Goal: Task Accomplishment & Management: Complete application form

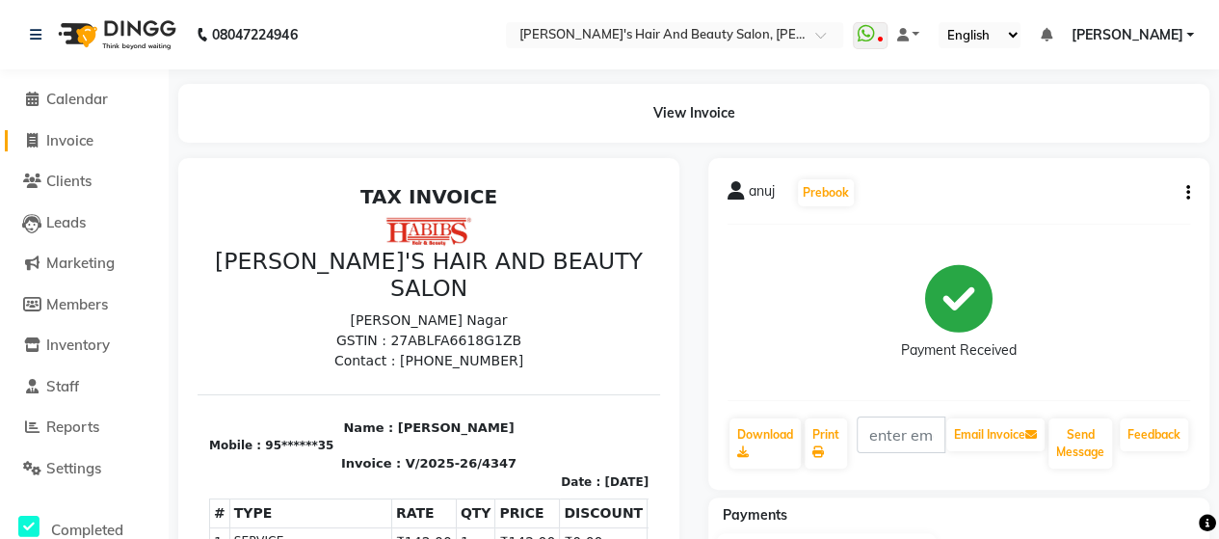
click at [25, 137] on span at bounding box center [31, 141] width 29 height 22
select select "service"
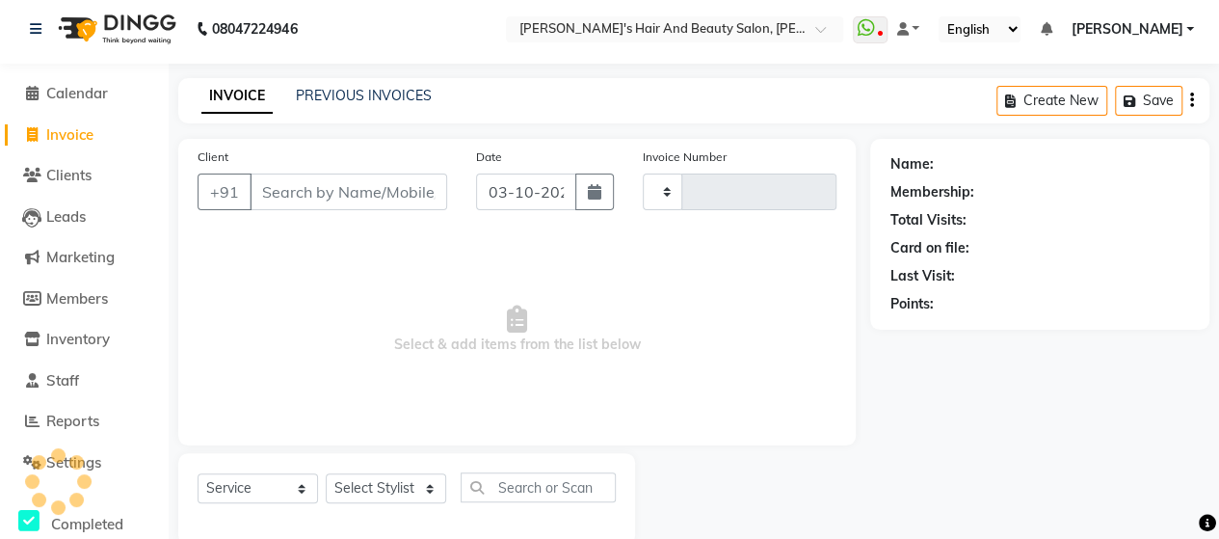
type input "4348"
select select "6429"
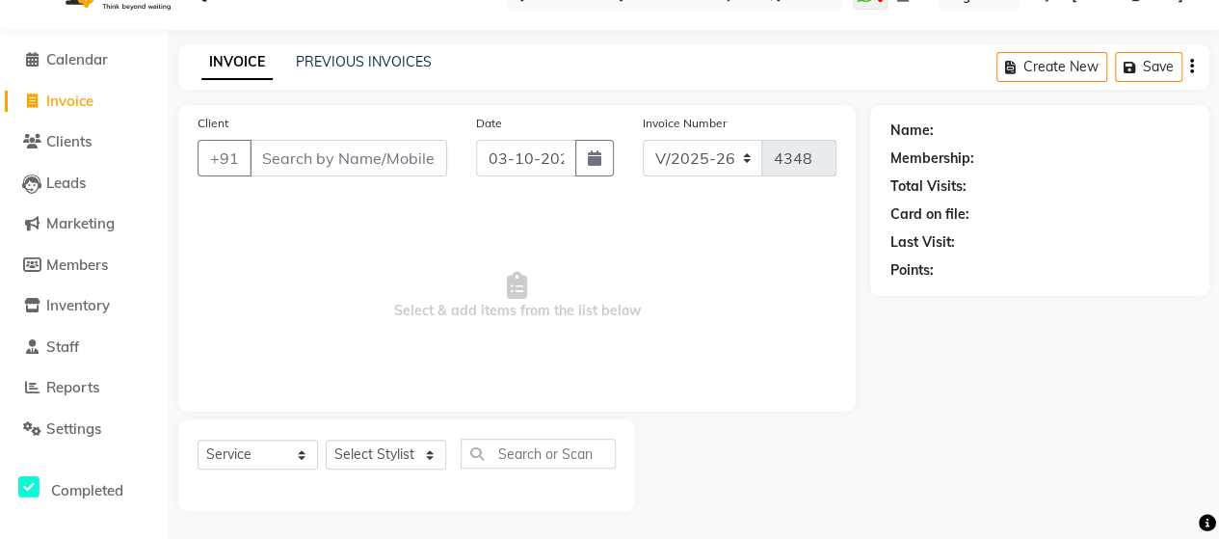
click at [333, 166] on input "Client" at bounding box center [349, 158] width 198 height 37
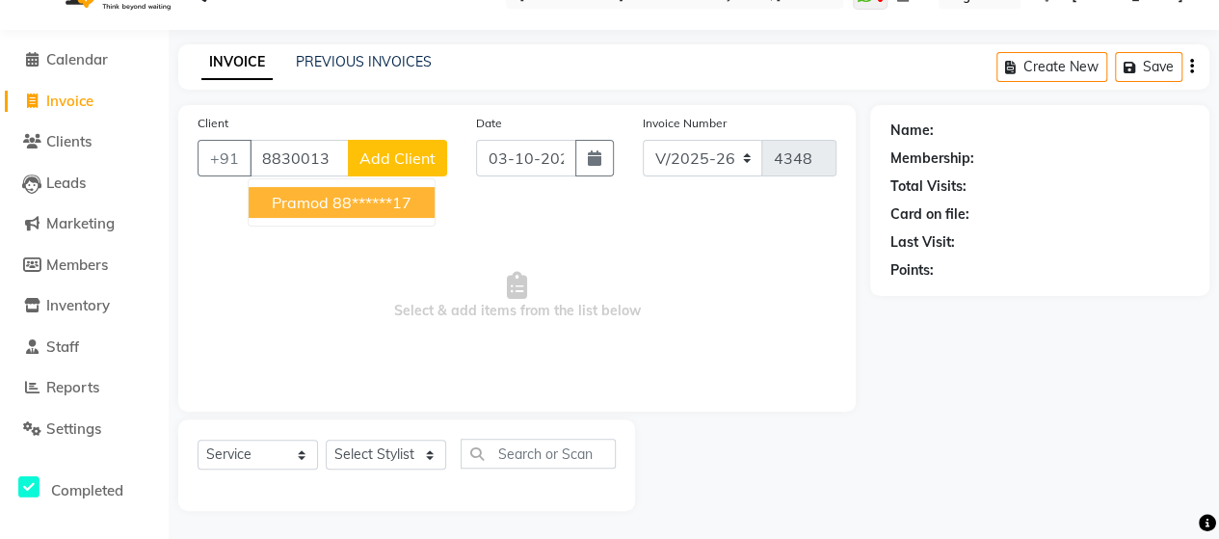
click at [355, 206] on ngb-highlight "88******17" at bounding box center [372, 202] width 79 height 19
type input "88******17"
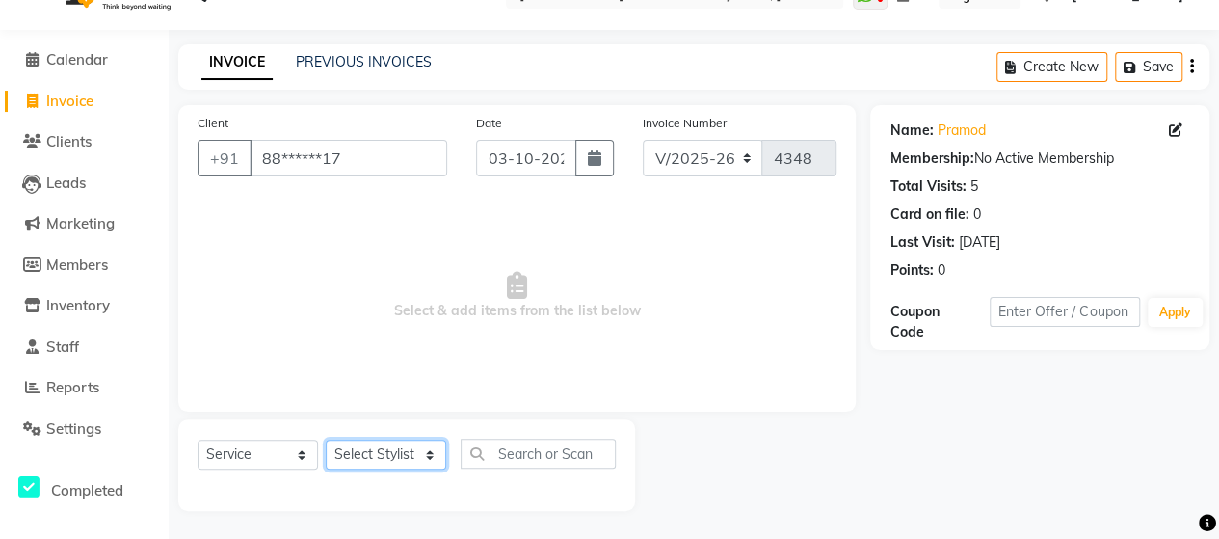
click at [391, 454] on select "Select Stylist Admin Datta Durga [PERSON_NAME] [PERSON_NAME] [PERSON_NAME] Rohit" at bounding box center [386, 455] width 120 height 30
select select "48829"
click at [326, 440] on select "Select Stylist Admin Datta Durga [PERSON_NAME] [PERSON_NAME] [PERSON_NAME] Rohit" at bounding box center [386, 455] width 120 height 30
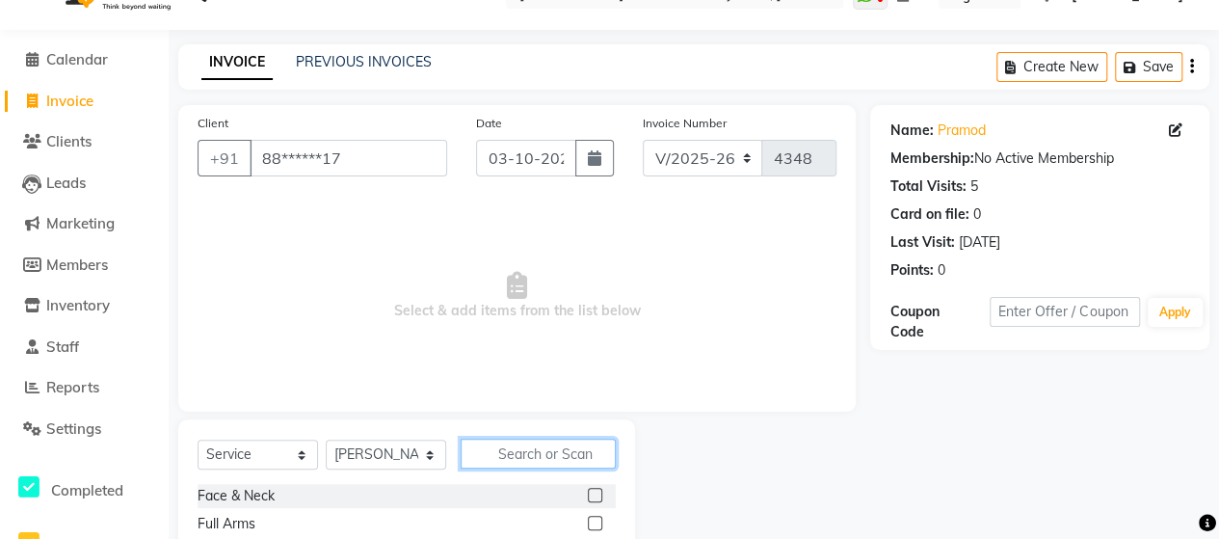
click at [484, 443] on input "text" at bounding box center [538, 454] width 155 height 30
type input "glo"
click at [592, 492] on label at bounding box center [595, 495] width 14 height 14
click at [592, 492] on input "checkbox" at bounding box center [594, 496] width 13 height 13
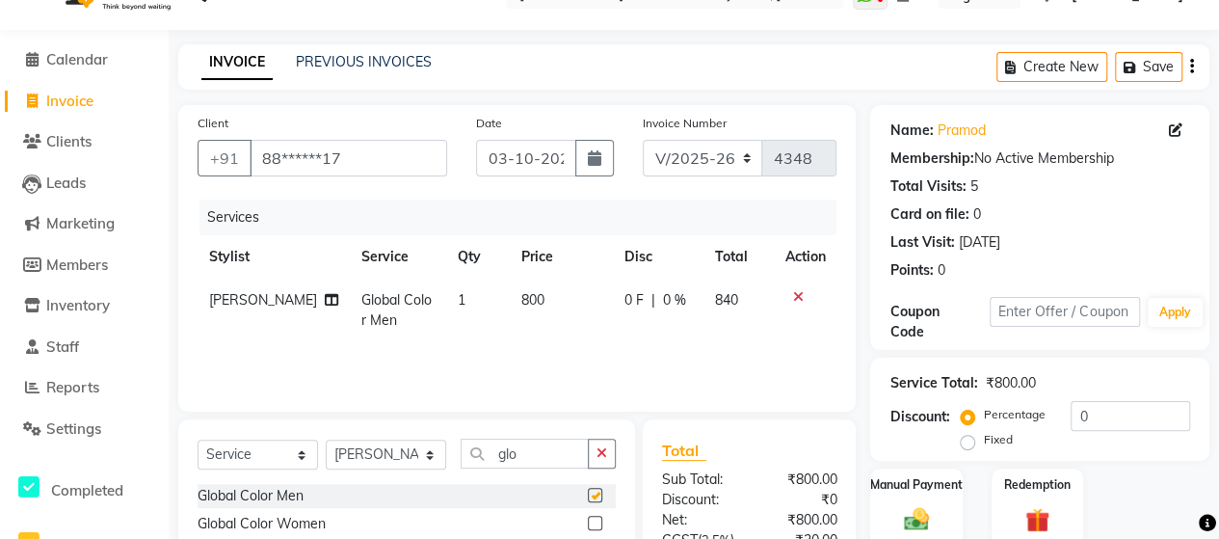
checkbox input "false"
click at [532, 464] on input "glo" at bounding box center [525, 454] width 128 height 30
type input "g"
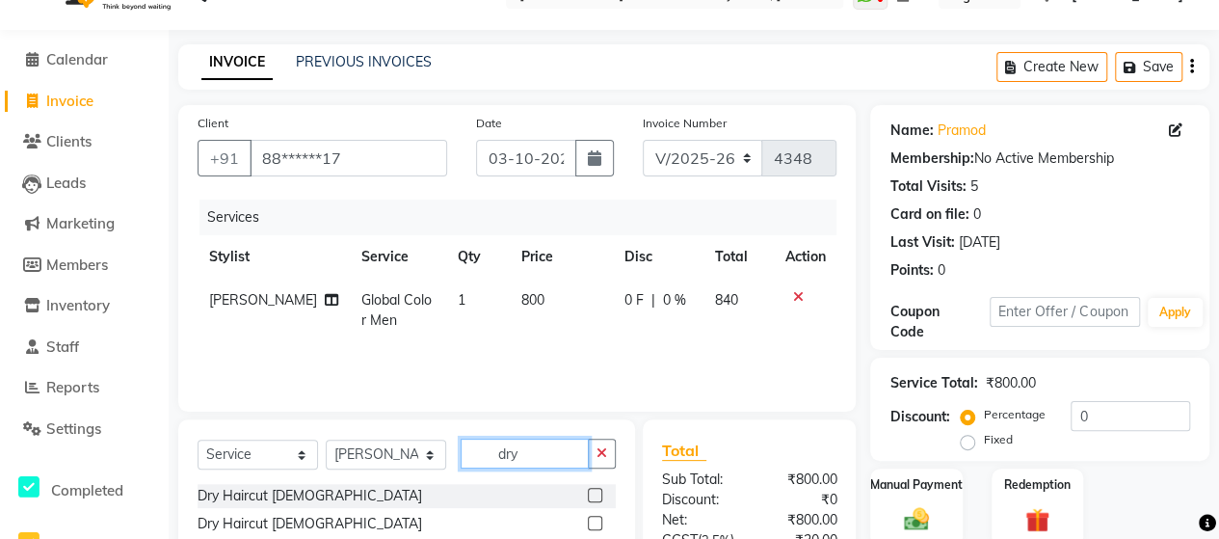
type input "dry"
click at [592, 525] on label at bounding box center [595, 523] width 14 height 14
click at [592, 525] on input "checkbox" at bounding box center [594, 524] width 13 height 13
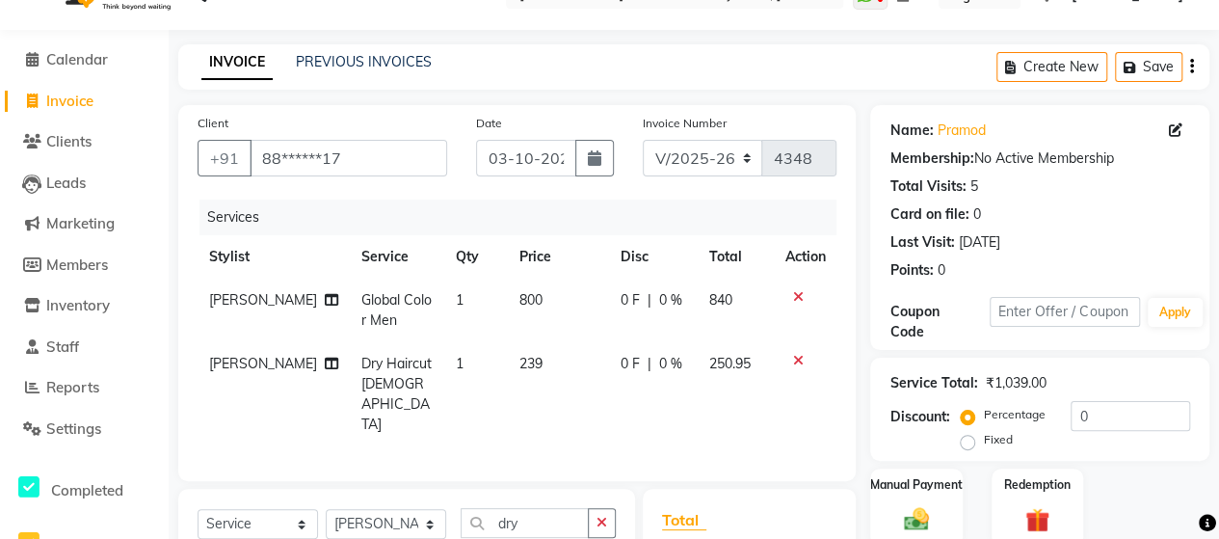
checkbox input "false"
click at [520, 367] on span "239" at bounding box center [531, 363] width 23 height 17
select select "48829"
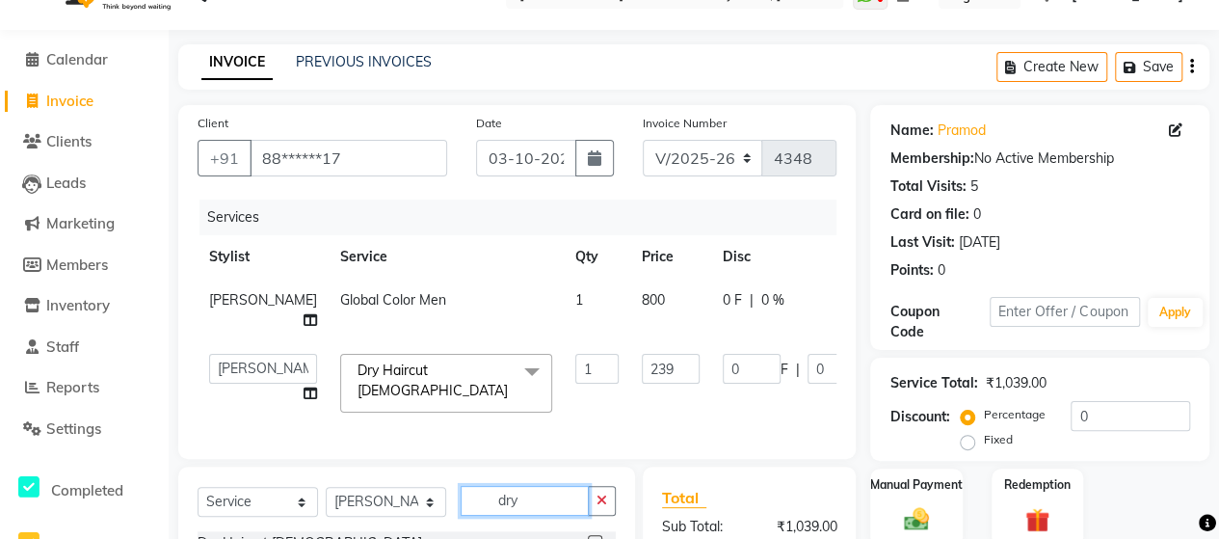
click at [527, 496] on input "dry" at bounding box center [525, 501] width 128 height 30
type input "d"
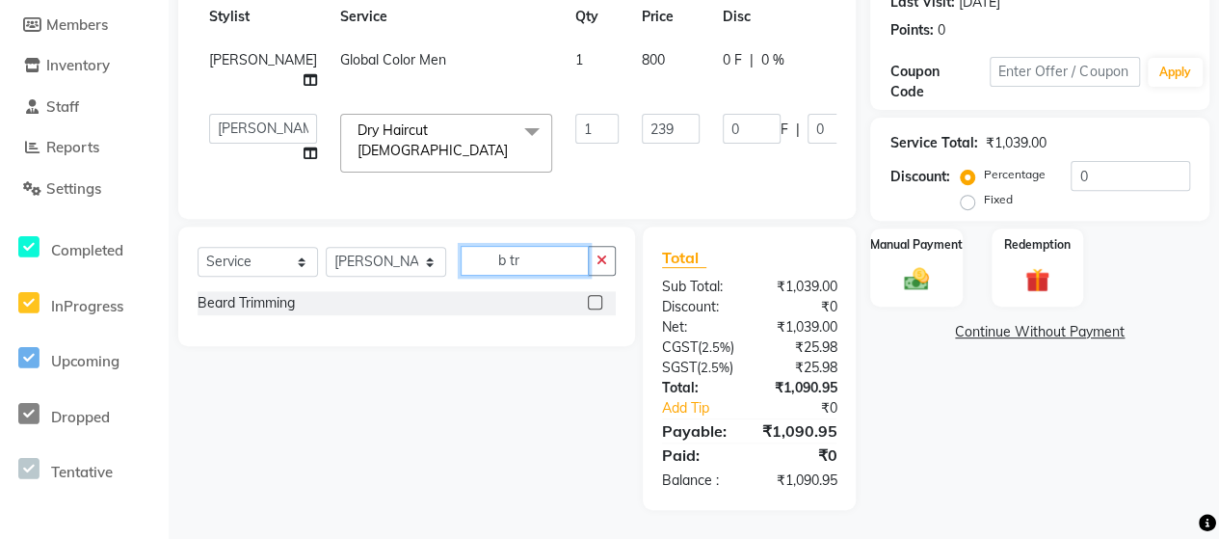
type input "b tr"
click at [600, 295] on label at bounding box center [595, 302] width 14 height 14
click at [600, 297] on input "checkbox" at bounding box center [594, 303] width 13 height 13
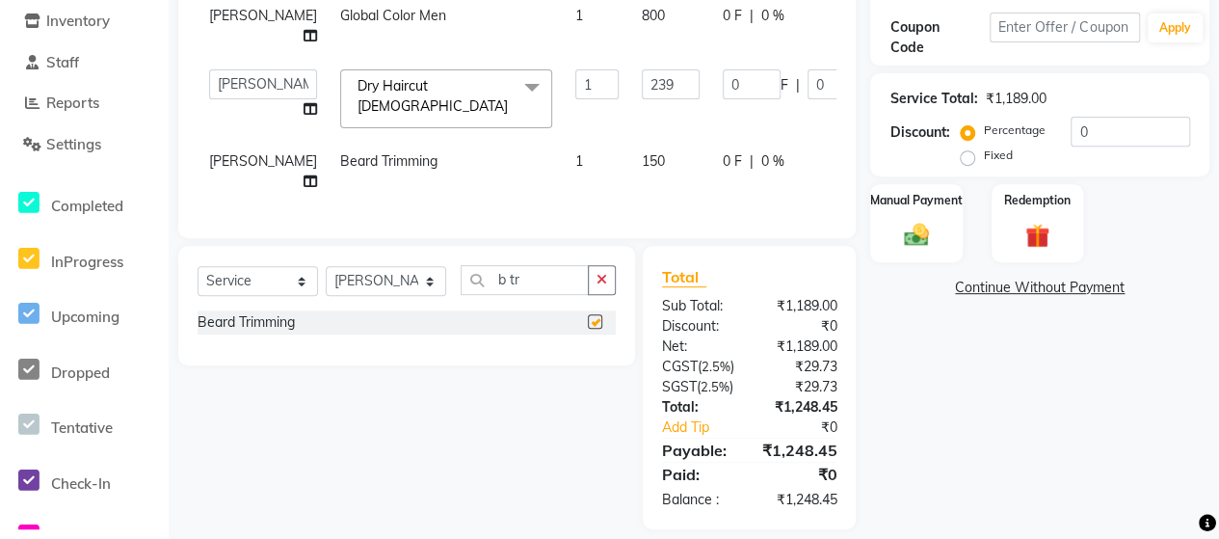
checkbox input "false"
click at [547, 199] on div "Services Stylist Service Qty Price Disc Total Action [PERSON_NAME] Global Color…" at bounding box center [517, 67] width 639 height 304
click at [564, 157] on td "1" at bounding box center [597, 172] width 67 height 64
select select "48829"
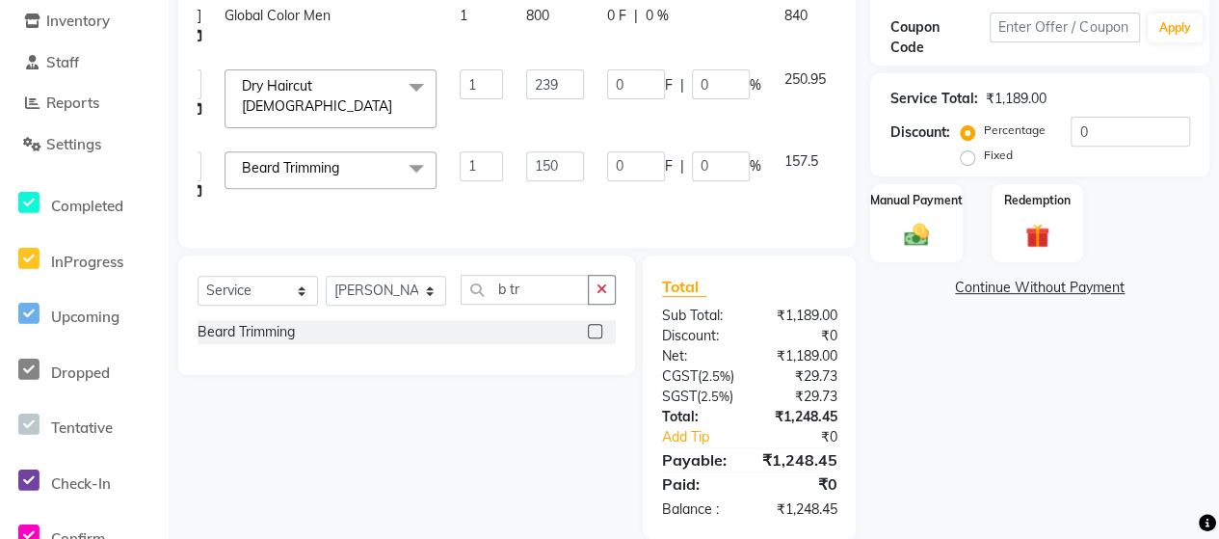
scroll to position [0, 126]
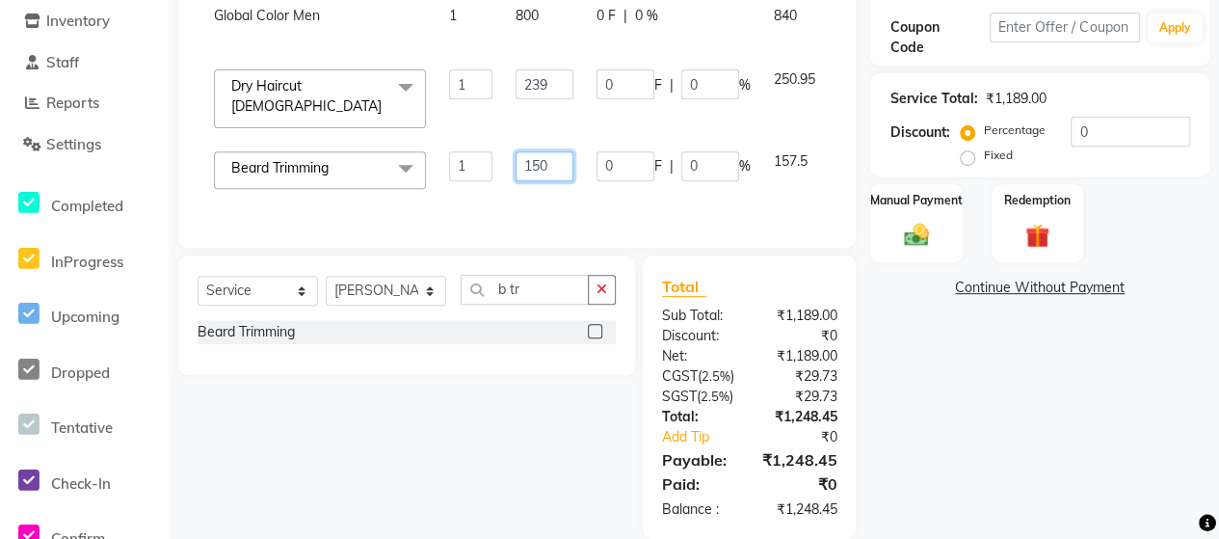
click at [516, 151] on input "150" at bounding box center [545, 166] width 58 height 30
type input "142"
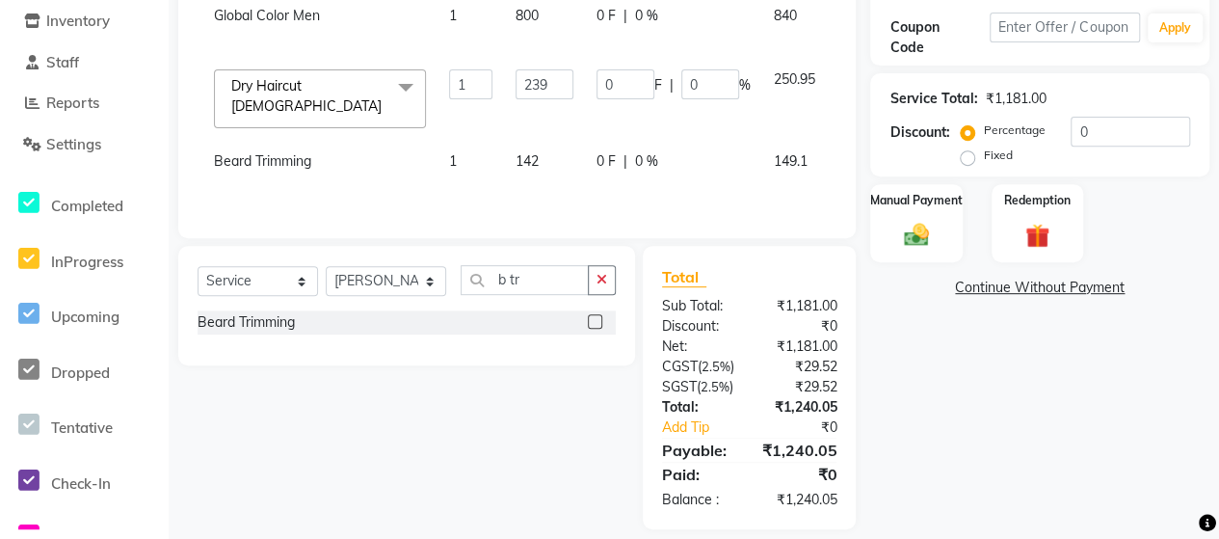
click at [546, 198] on div "Services Stylist Service Qty Price Disc Total Action [PERSON_NAME] Global Color…" at bounding box center [517, 67] width 639 height 304
click at [924, 231] on img at bounding box center [915, 235] width 41 height 30
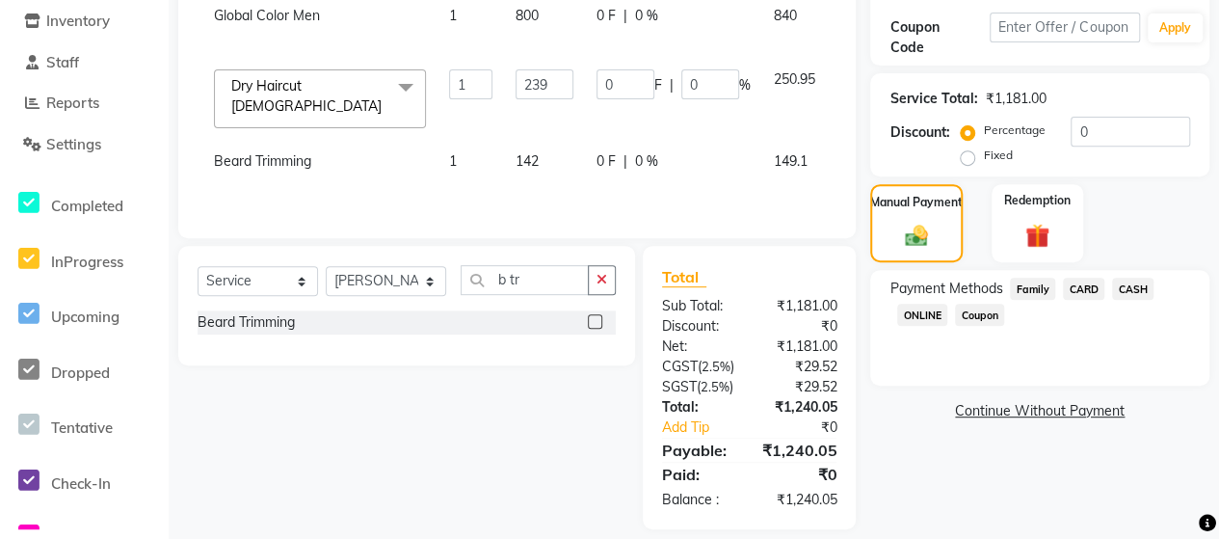
click at [920, 315] on span "ONLINE" at bounding box center [922, 315] width 50 height 22
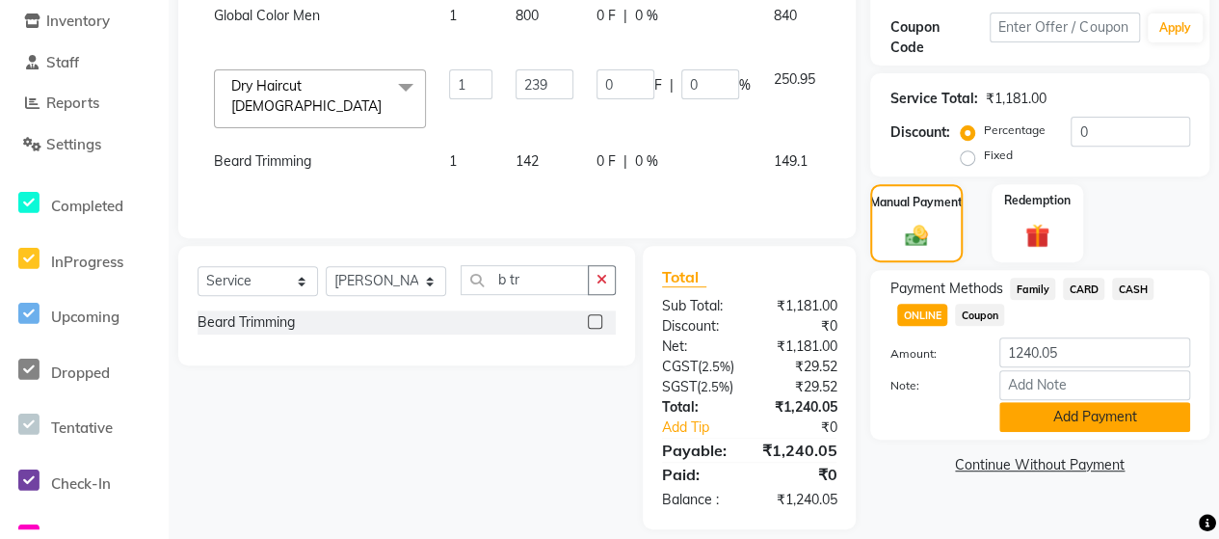
click at [1076, 413] on button "Add Payment" at bounding box center [1095, 417] width 191 height 30
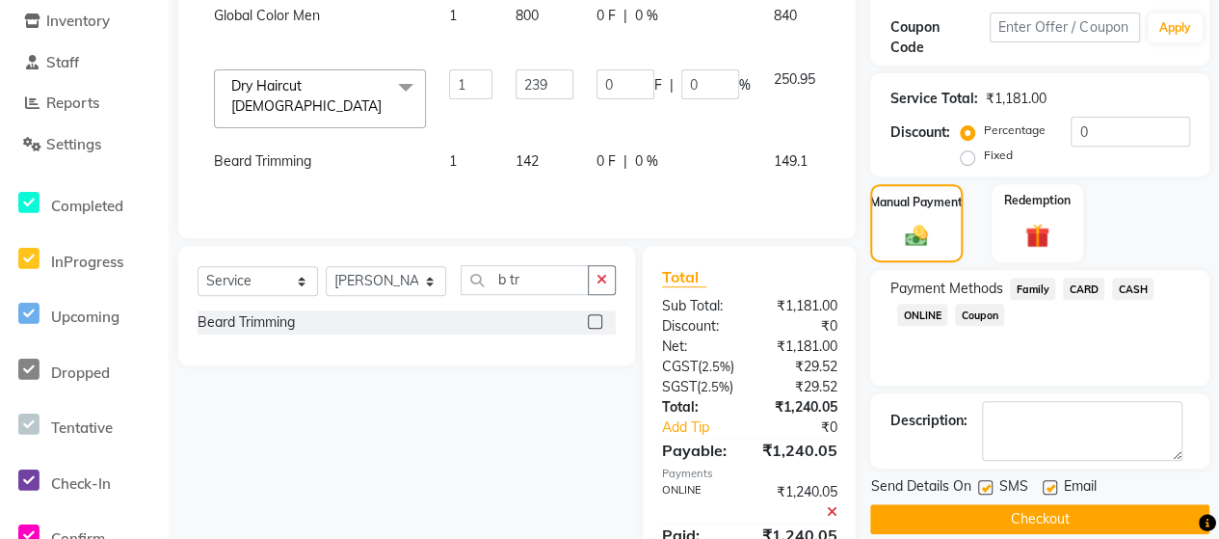
scroll to position [448, 0]
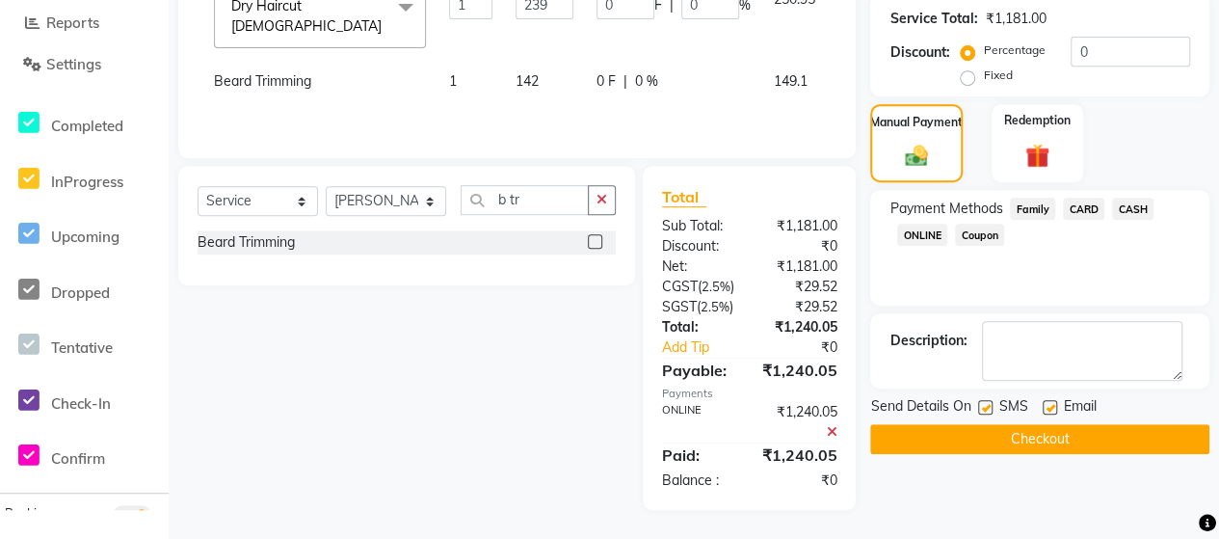
click at [1068, 424] on button "Checkout" at bounding box center [1039, 439] width 339 height 30
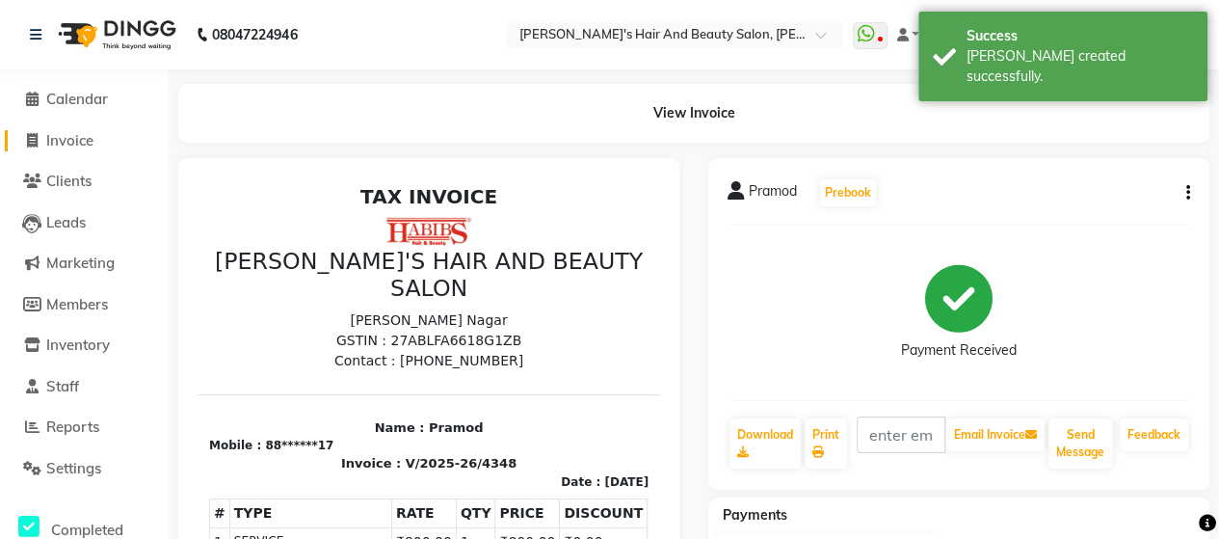
click at [27, 133] on icon at bounding box center [32, 140] width 11 height 14
select select "service"
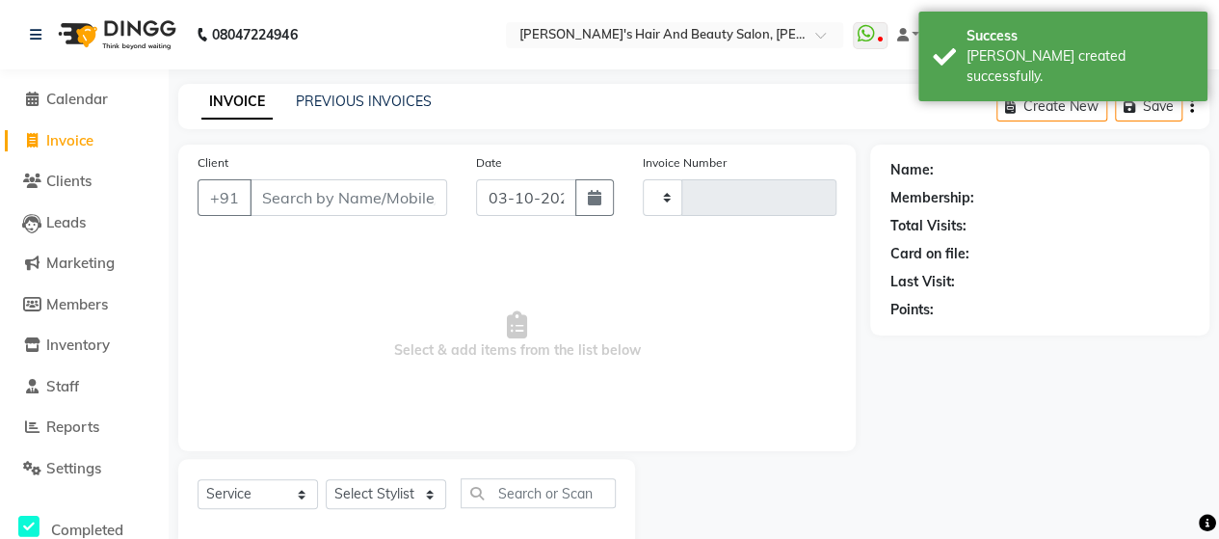
type input "4349"
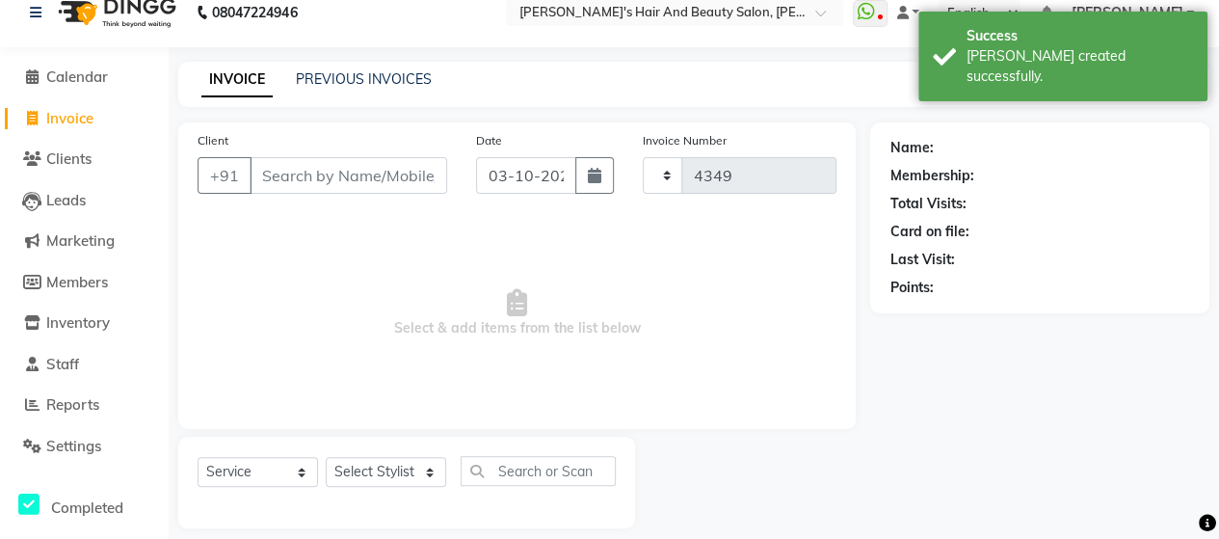
select select "6429"
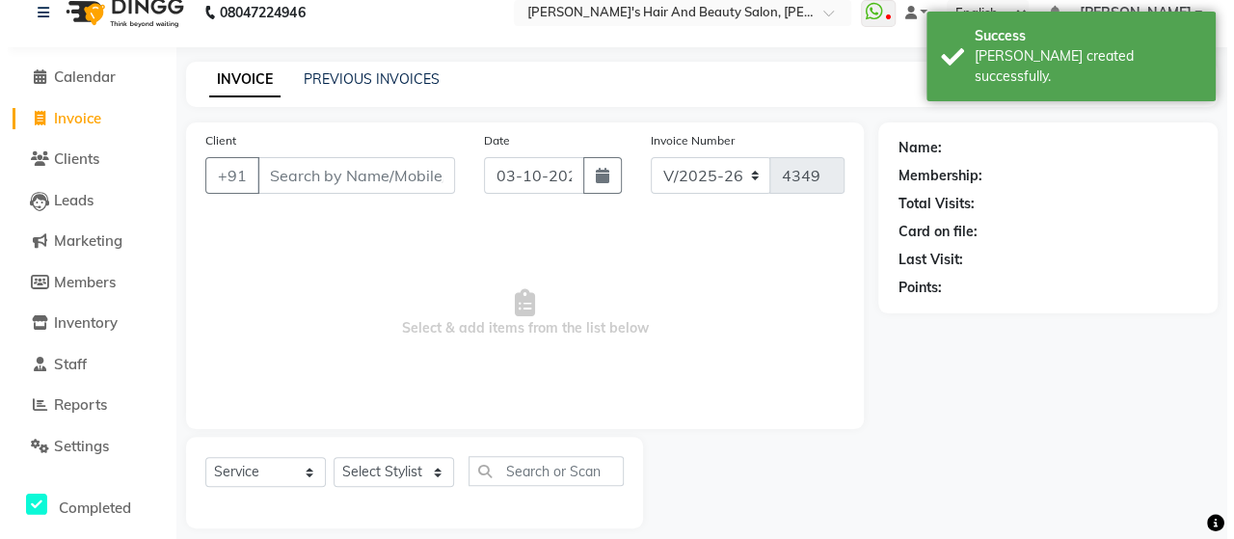
scroll to position [40, 0]
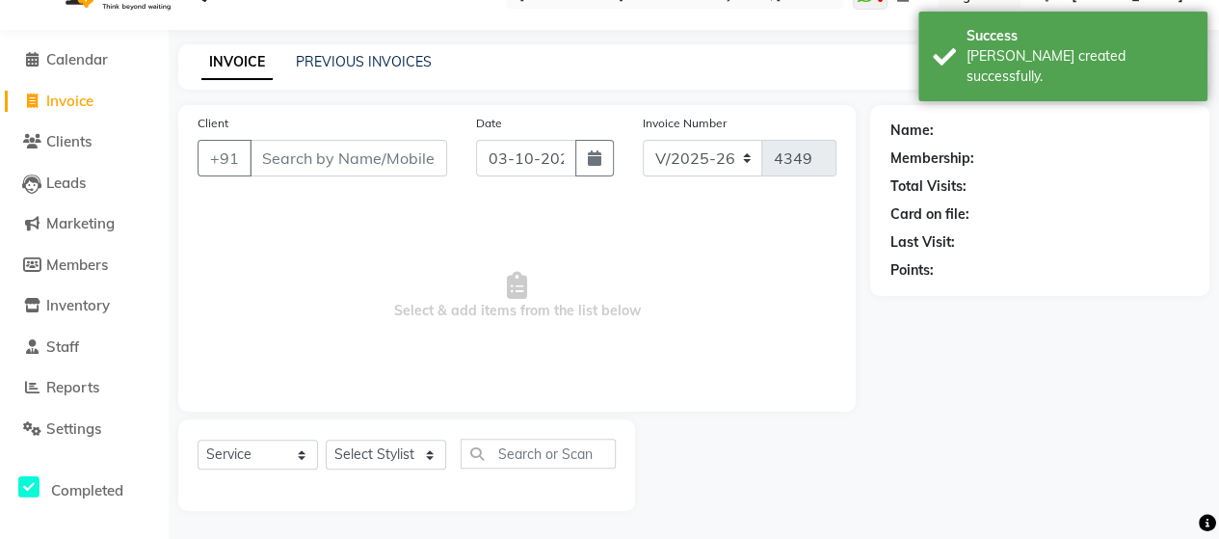
click at [304, 149] on input "Client" at bounding box center [349, 158] width 198 height 37
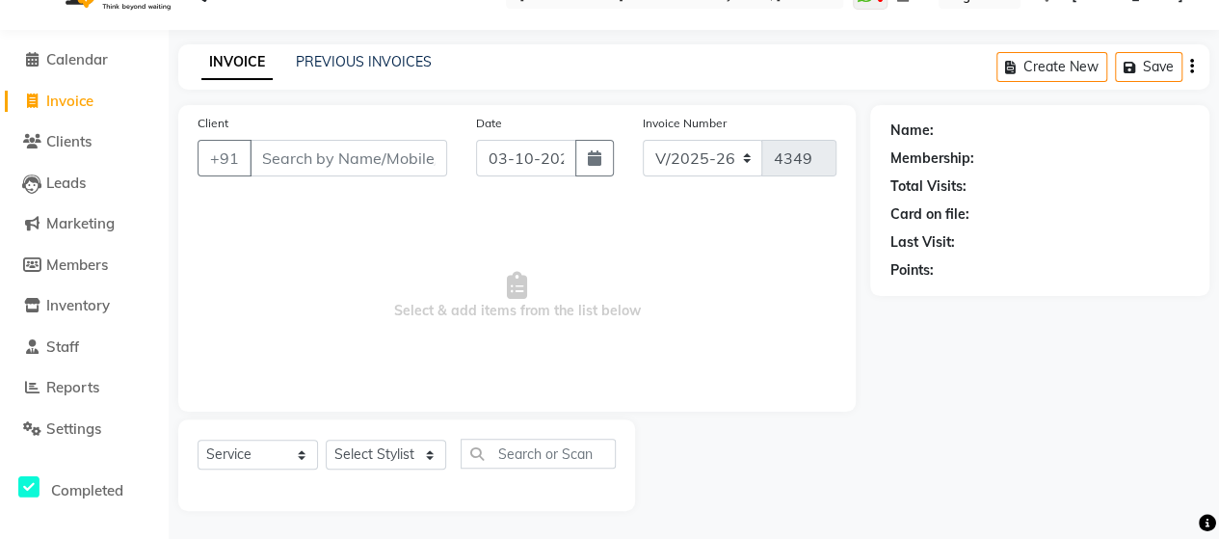
click at [332, 159] on input "Client" at bounding box center [349, 158] width 198 height 37
type input "9975837677"
click at [387, 144] on button "Add Client" at bounding box center [397, 158] width 99 height 37
select select "22"
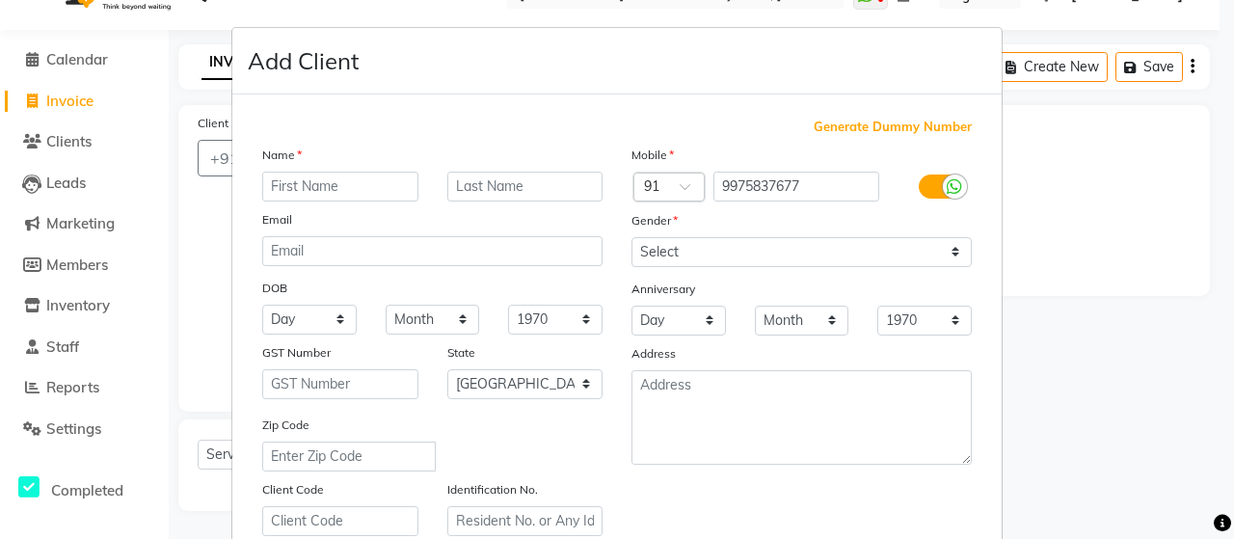
click at [391, 186] on input "text" at bounding box center [340, 187] width 156 height 30
type input "[PERSON_NAME]"
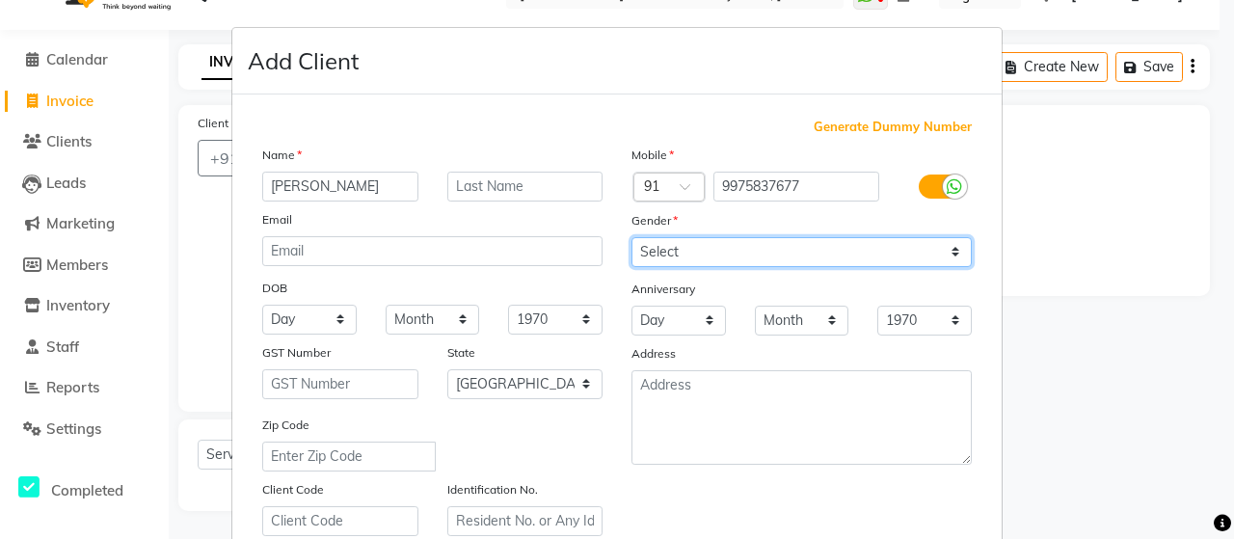
click at [643, 249] on select "Select [DEMOGRAPHIC_DATA] [DEMOGRAPHIC_DATA] Other Prefer Not To Say" at bounding box center [801, 252] width 340 height 30
select select "[DEMOGRAPHIC_DATA]"
click at [631, 237] on select "Select [DEMOGRAPHIC_DATA] [DEMOGRAPHIC_DATA] Other Prefer Not To Say" at bounding box center [801, 252] width 340 height 30
drag, startPoint x: 864, startPoint y: 246, endPoint x: 810, endPoint y: 301, distance: 77.0
click at [810, 301] on div "Mobile Country Code × 91 9975837677 Gender Select [DEMOGRAPHIC_DATA] [DEMOGRAPH…" at bounding box center [801, 340] width 369 height 391
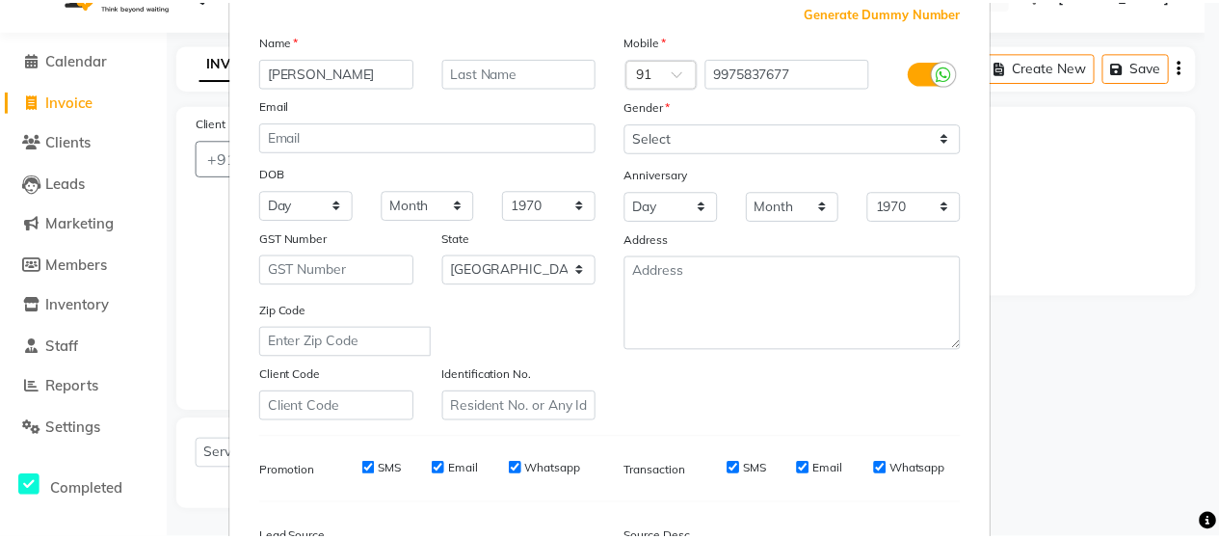
scroll to position [347, 0]
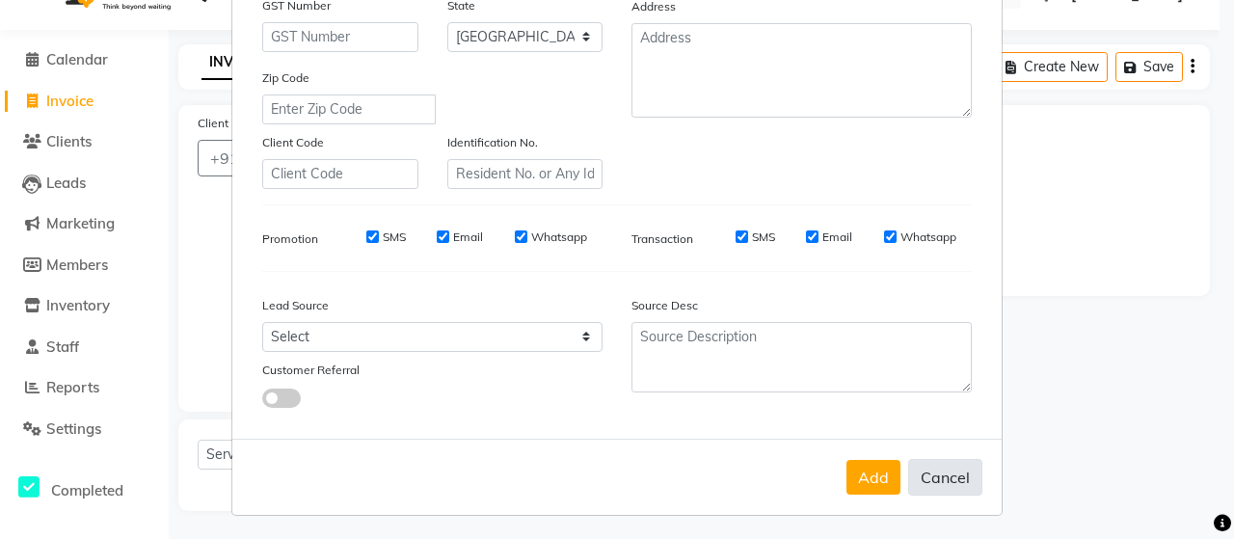
click at [964, 479] on button "Cancel" at bounding box center [945, 477] width 74 height 37
select select
select select "null"
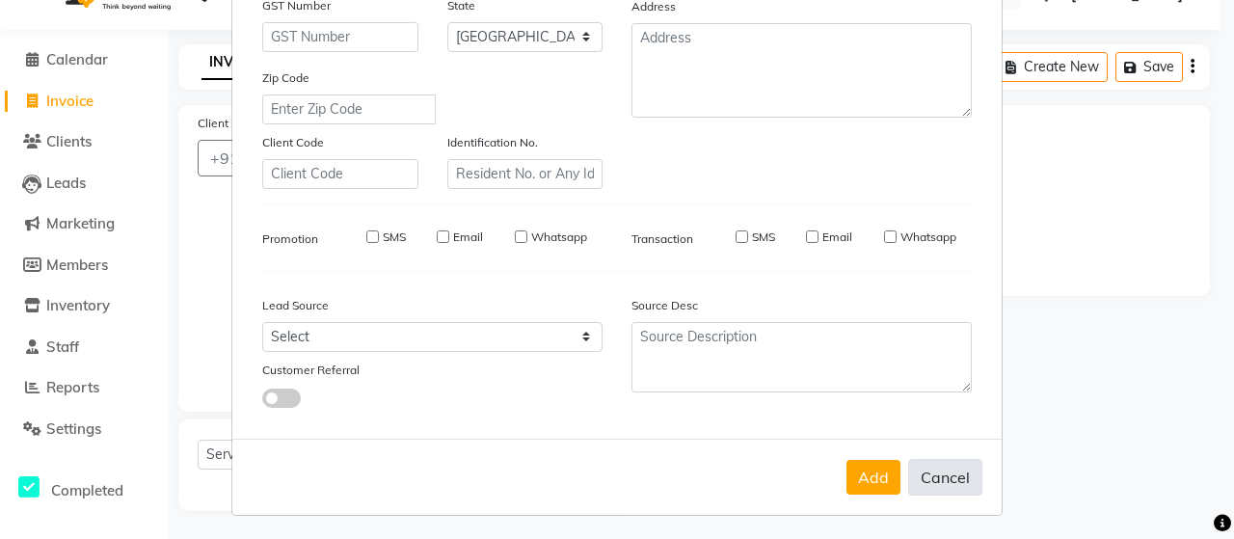
select select
checkbox input "false"
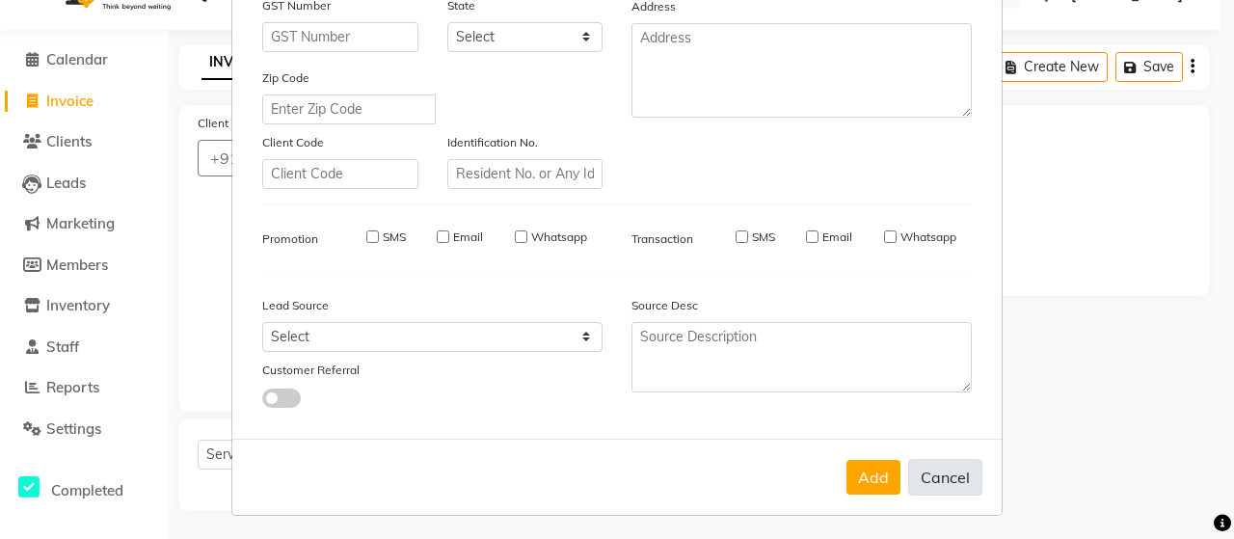
checkbox input "false"
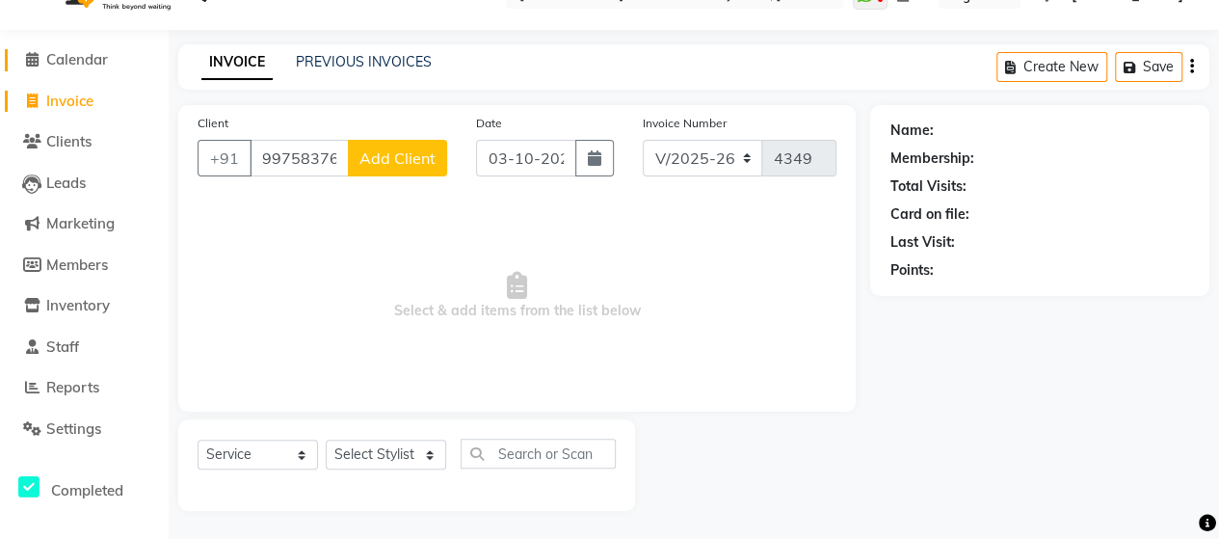
click at [79, 65] on span "Calendar" at bounding box center [77, 59] width 62 height 18
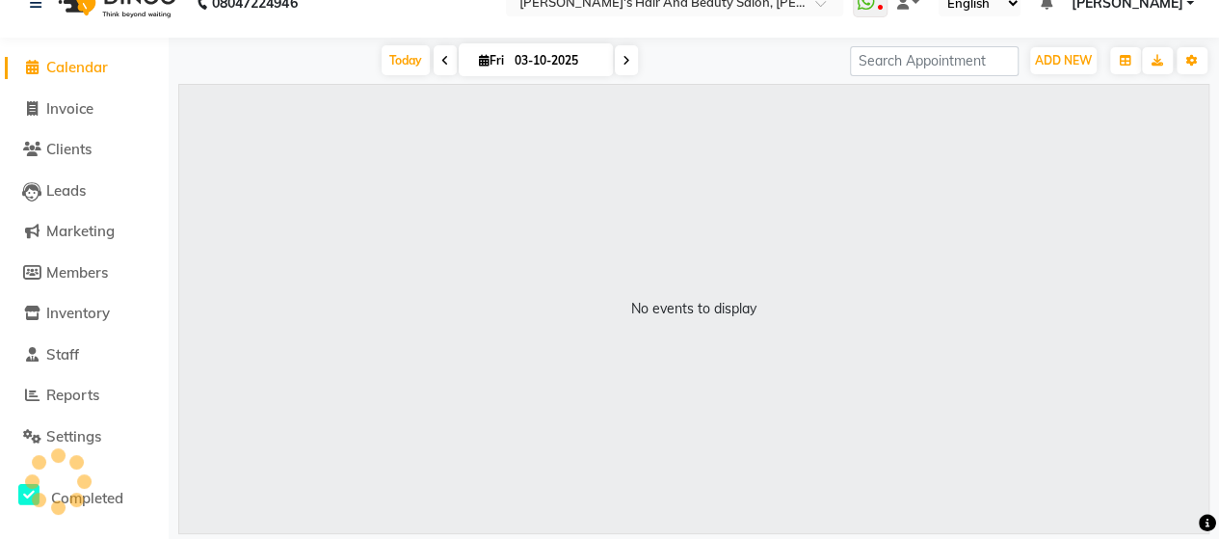
scroll to position [31, 0]
click at [85, 109] on span "Invoice" at bounding box center [69, 109] width 47 height 18
select select "service"
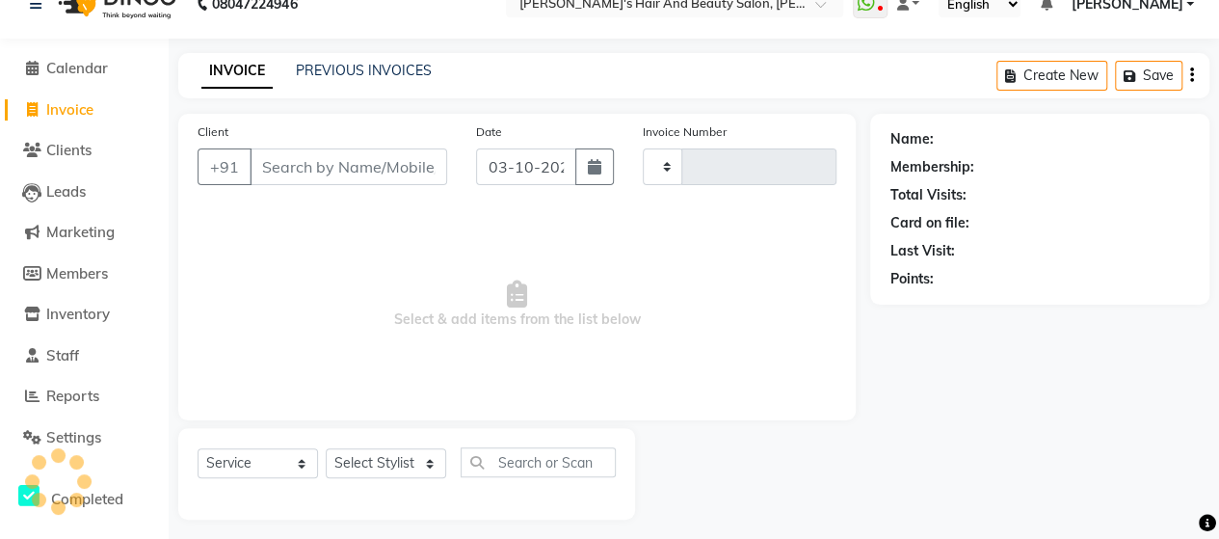
type input "4349"
select select "6429"
click at [422, 153] on input "Client" at bounding box center [349, 166] width 198 height 37
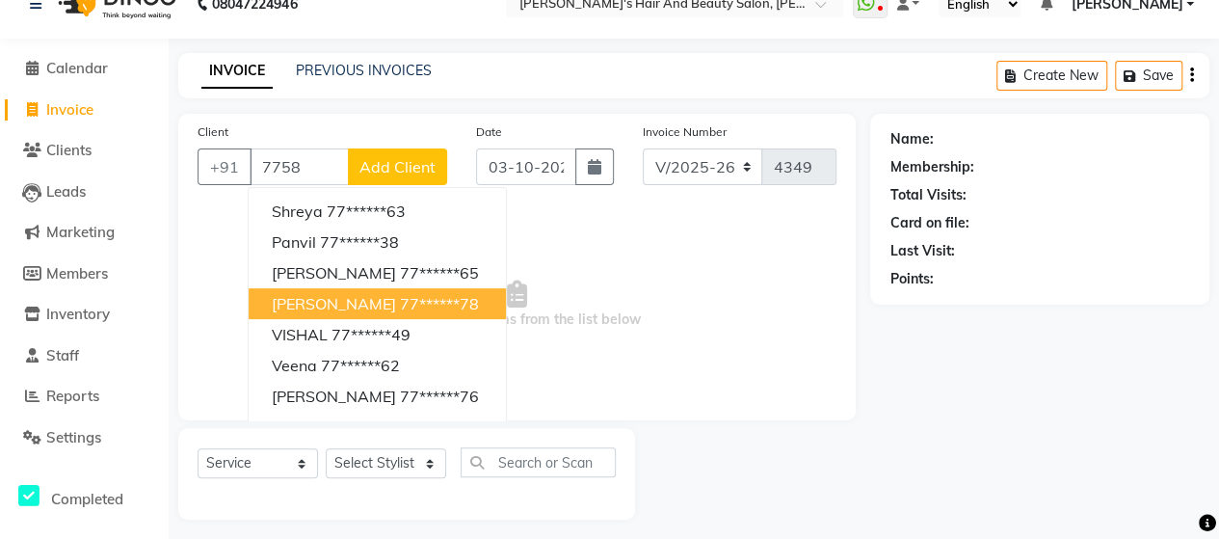
click at [400, 309] on ngb-highlight "77******78" at bounding box center [439, 303] width 79 height 19
type input "77******78"
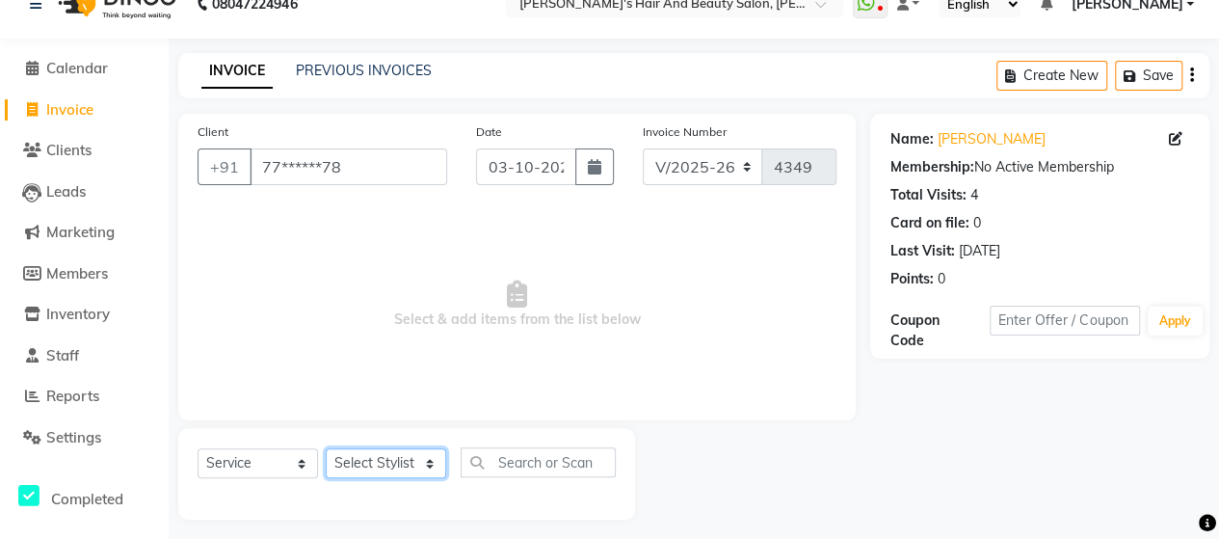
click at [371, 468] on select "Select Stylist Admin Datta Durga [PERSON_NAME] [PERSON_NAME] [PERSON_NAME] Rohit" at bounding box center [386, 463] width 120 height 30
select select "58673"
click at [326, 448] on select "Select Stylist Admin Datta Durga [PERSON_NAME] [PERSON_NAME] [PERSON_NAME] Rohit" at bounding box center [386, 463] width 120 height 30
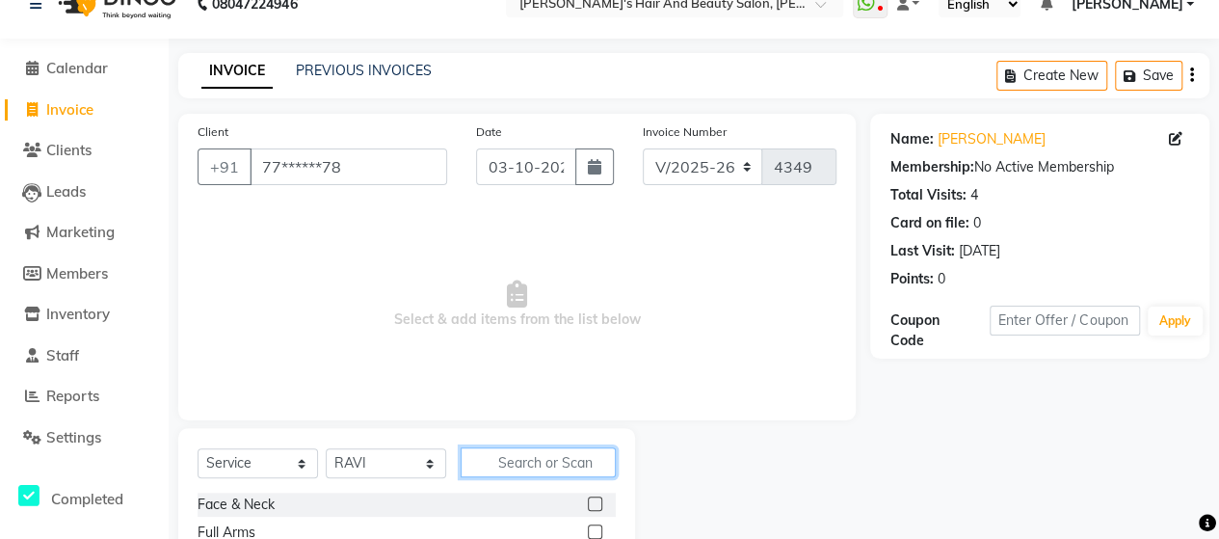
click at [501, 466] on input "text" at bounding box center [538, 462] width 155 height 30
type input "roo"
click at [592, 502] on label at bounding box center [595, 503] width 14 height 14
click at [592, 502] on input "checkbox" at bounding box center [594, 504] width 13 height 13
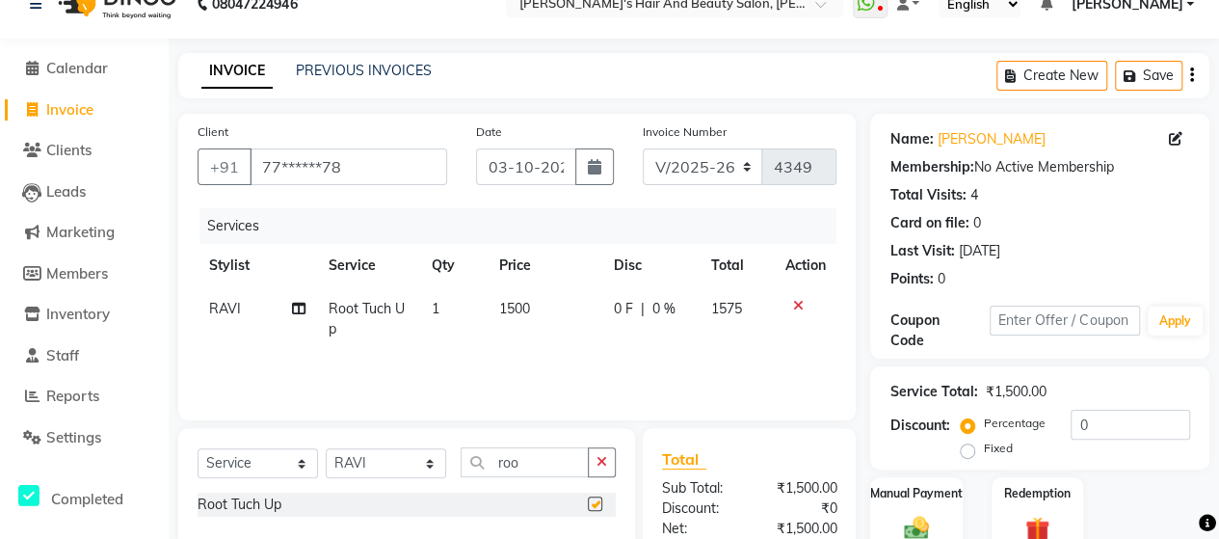
checkbox input "false"
click at [519, 309] on span "1500" at bounding box center [514, 308] width 31 height 17
select select "58673"
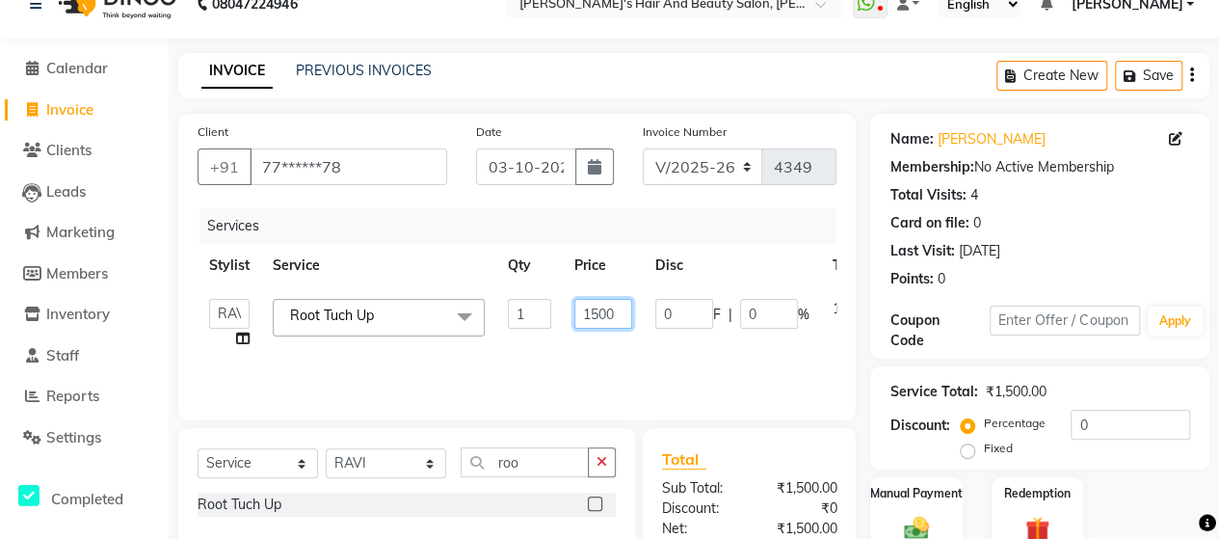
click at [609, 312] on input "1500" at bounding box center [603, 314] width 58 height 30
type input "1050"
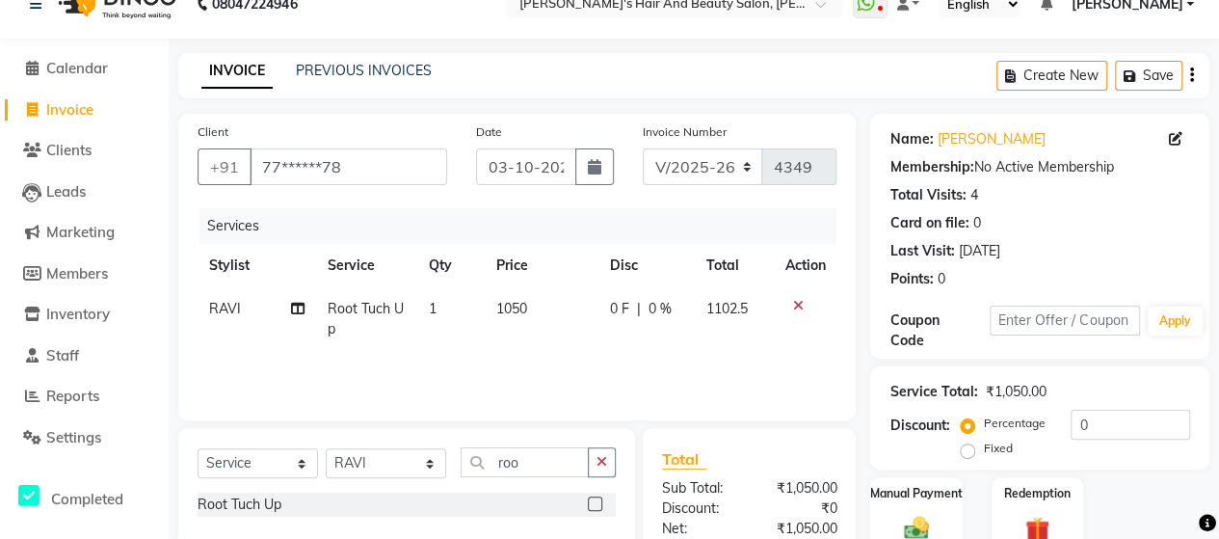
click at [607, 379] on div "Services Stylist Service Qty Price Disc Total Action [PERSON_NAME] [PERSON_NAME…" at bounding box center [517, 304] width 639 height 193
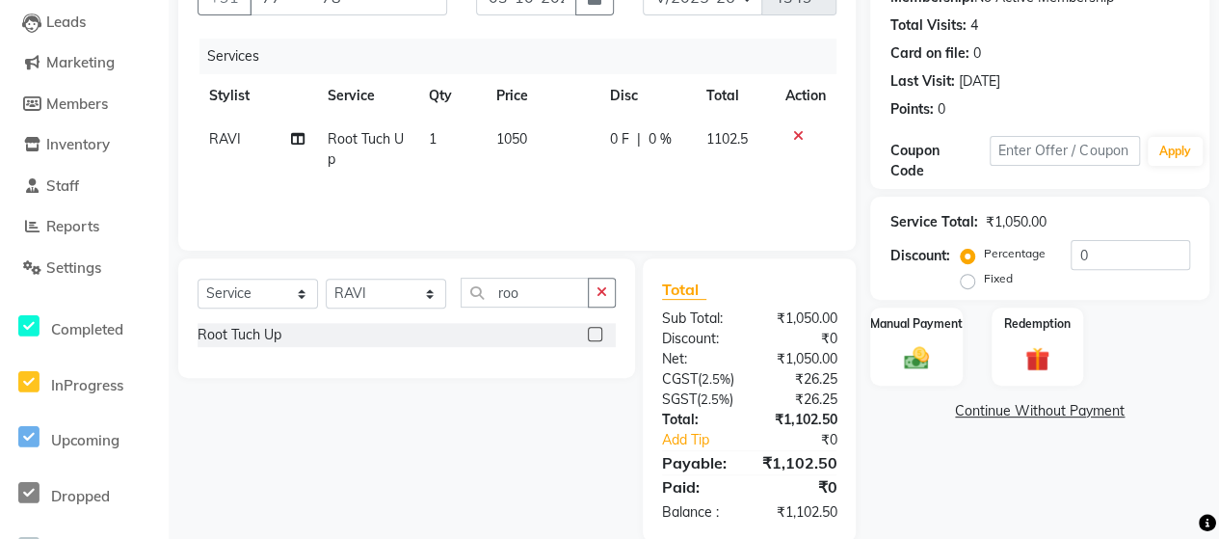
scroll to position [271, 0]
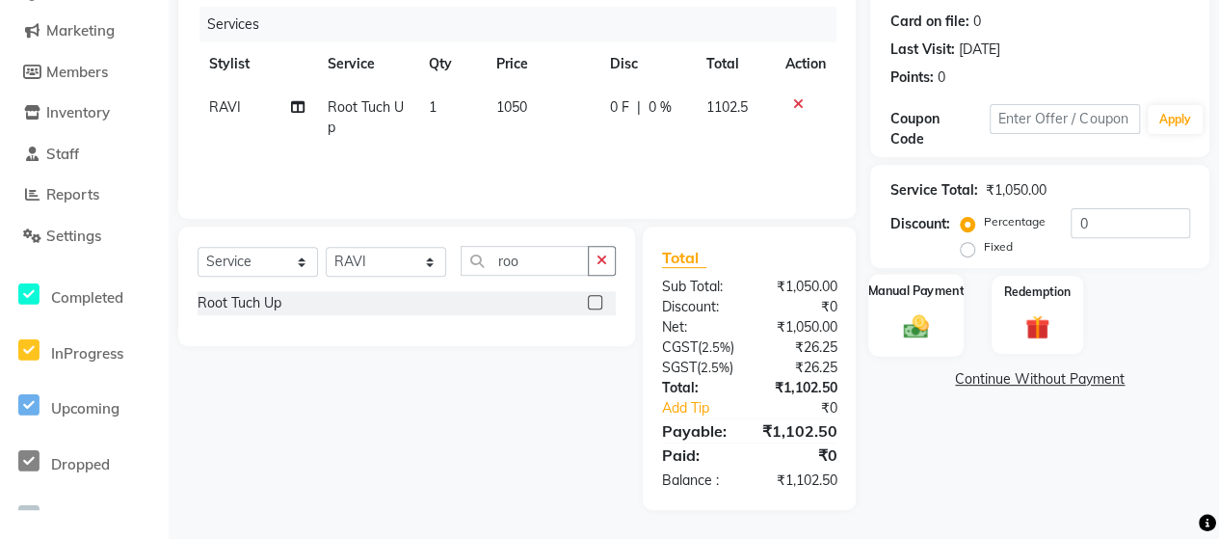
click at [900, 311] on img at bounding box center [915, 326] width 41 height 30
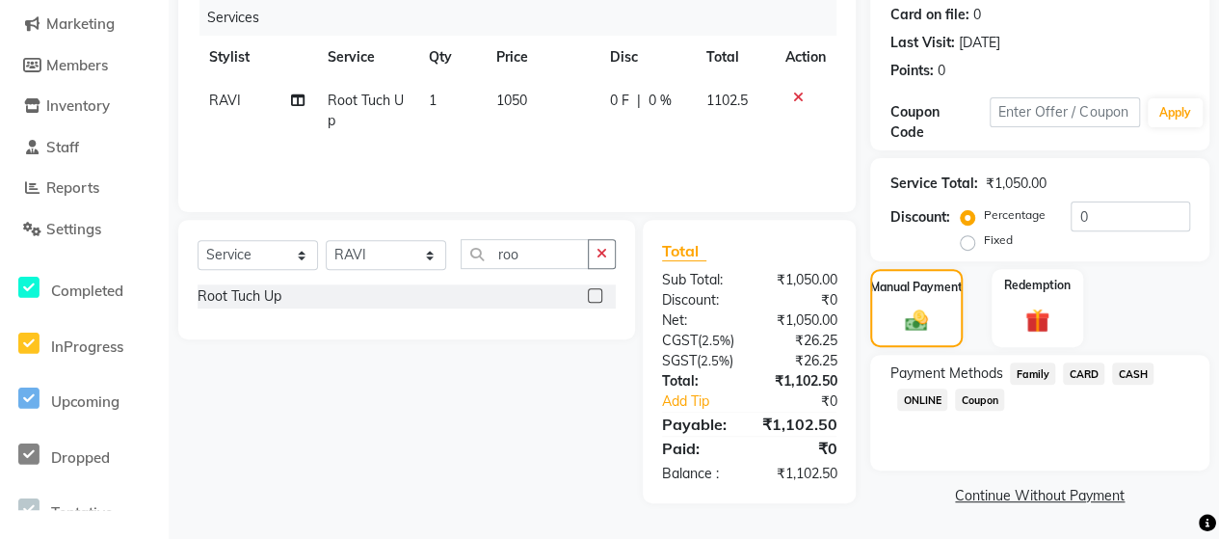
click at [915, 388] on span "ONLINE" at bounding box center [922, 399] width 50 height 22
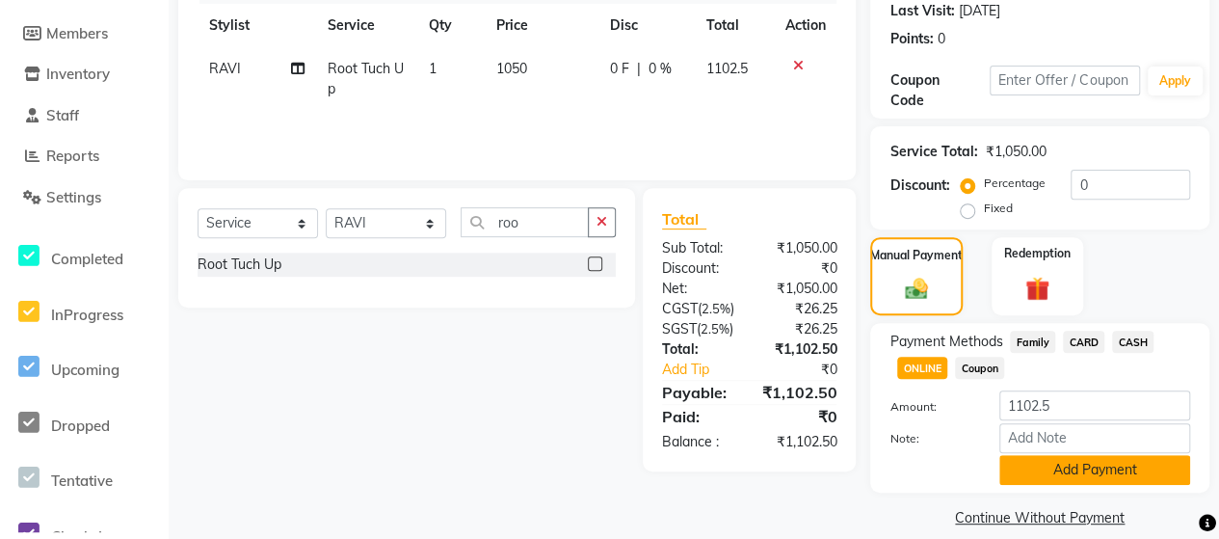
click at [1025, 467] on button "Add Payment" at bounding box center [1095, 470] width 191 height 30
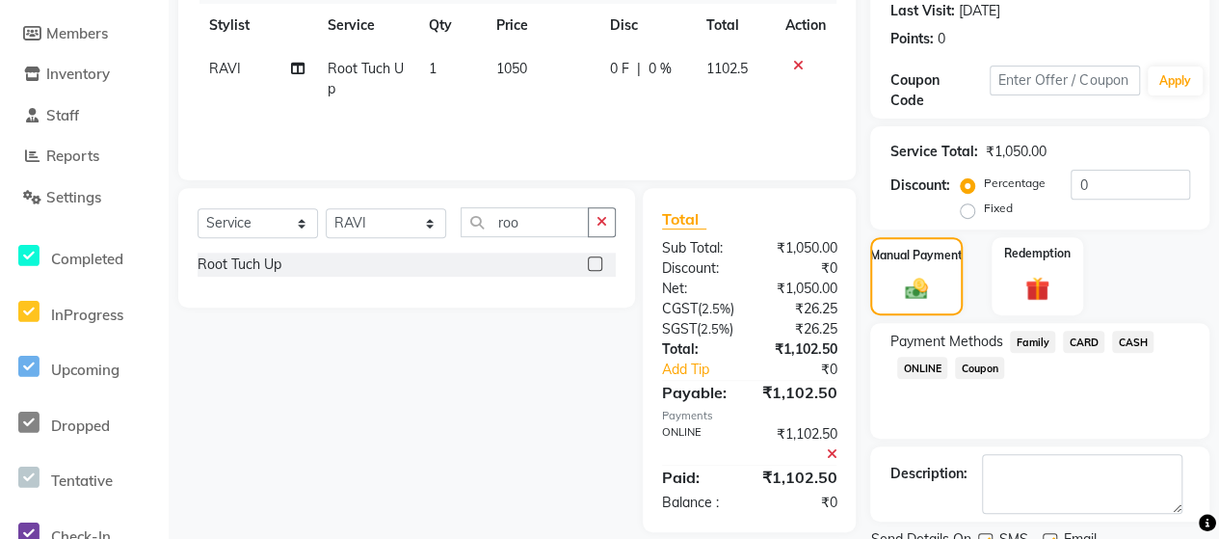
scroll to position [346, 0]
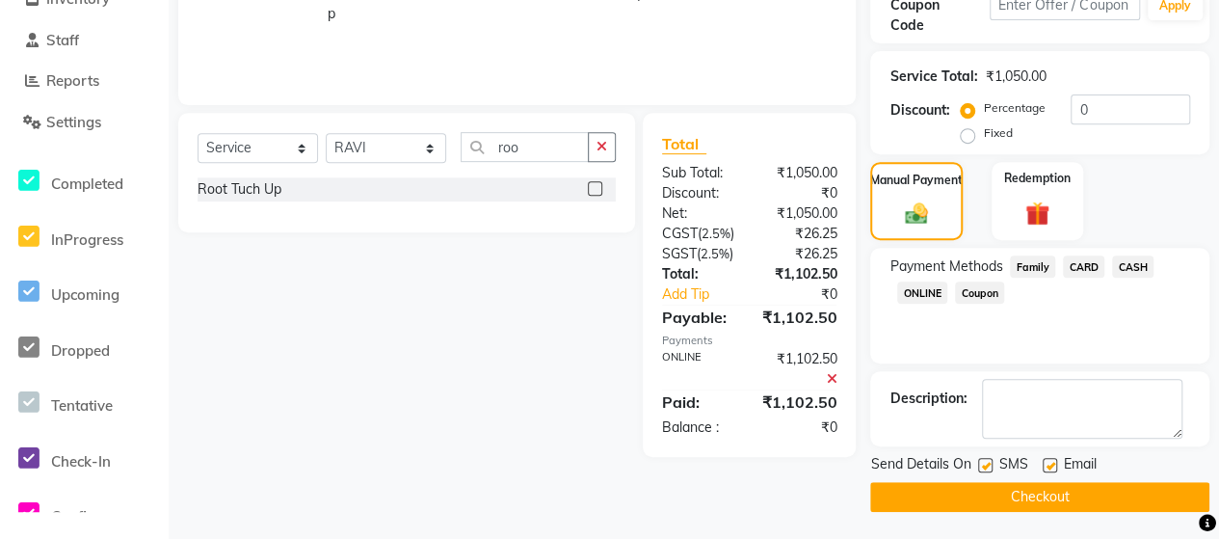
click at [1075, 498] on button "Checkout" at bounding box center [1039, 497] width 339 height 30
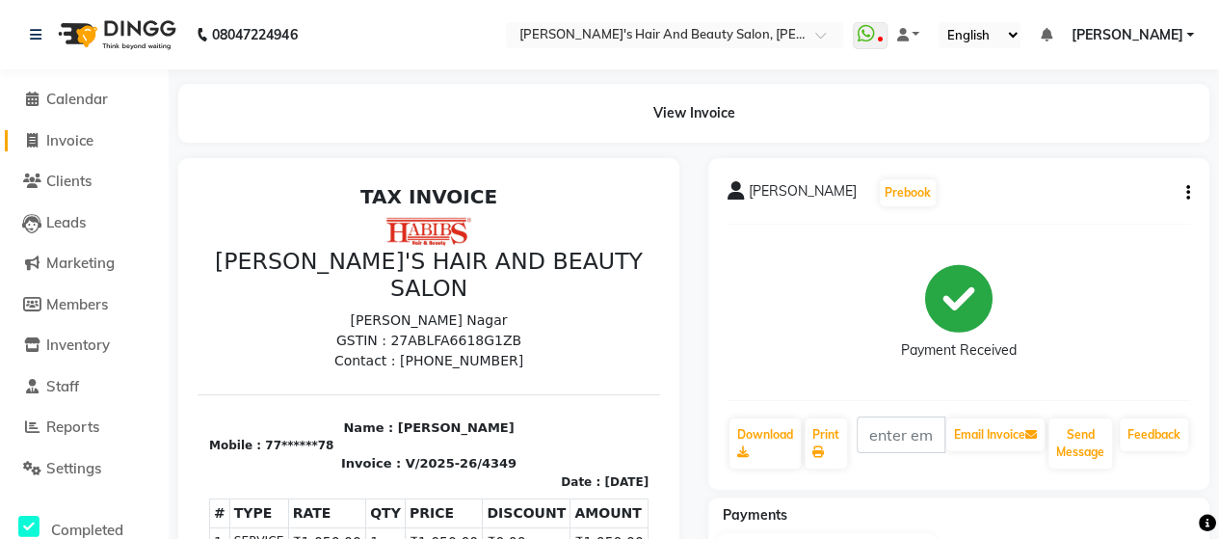
click at [60, 142] on span "Invoice" at bounding box center [69, 140] width 47 height 18
select select "service"
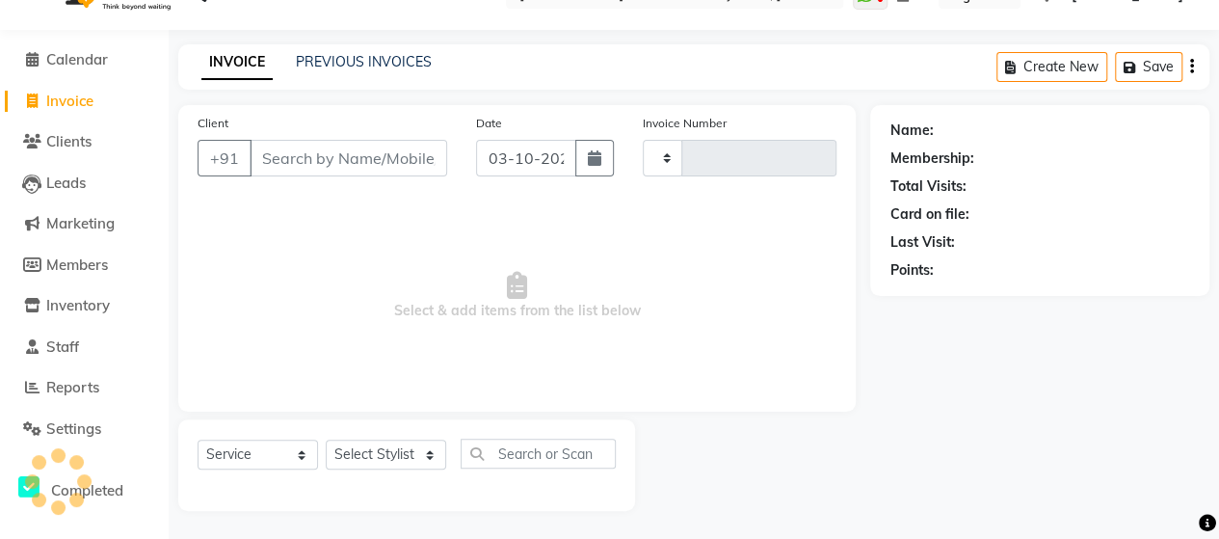
type input "4350"
select select "6429"
click at [317, 151] on input "Client" at bounding box center [349, 158] width 198 height 37
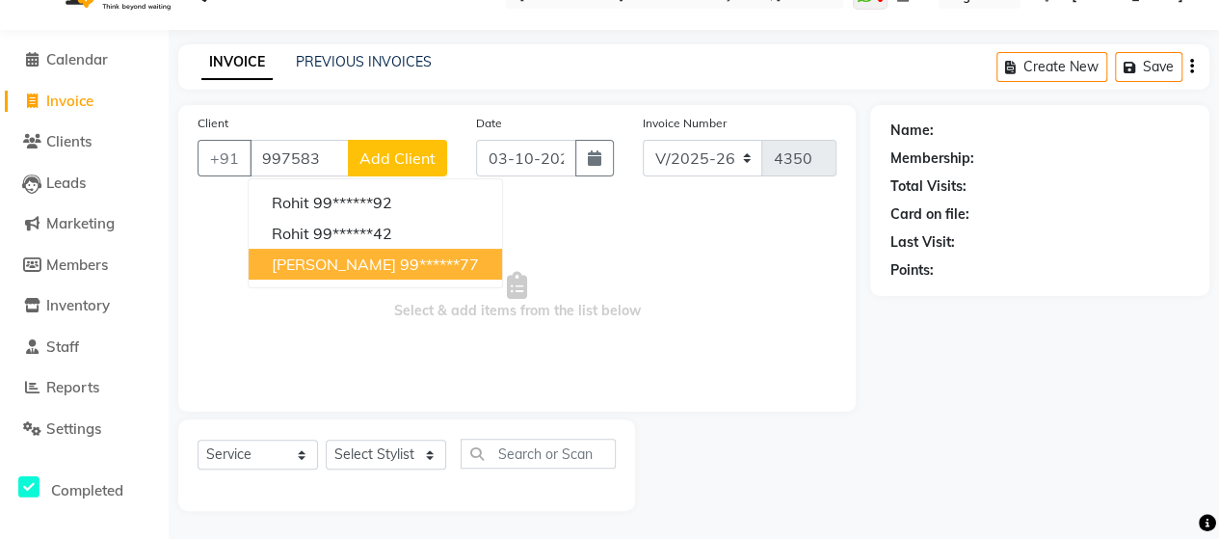
click at [400, 263] on ngb-highlight "99******77" at bounding box center [439, 263] width 79 height 19
type input "99******77"
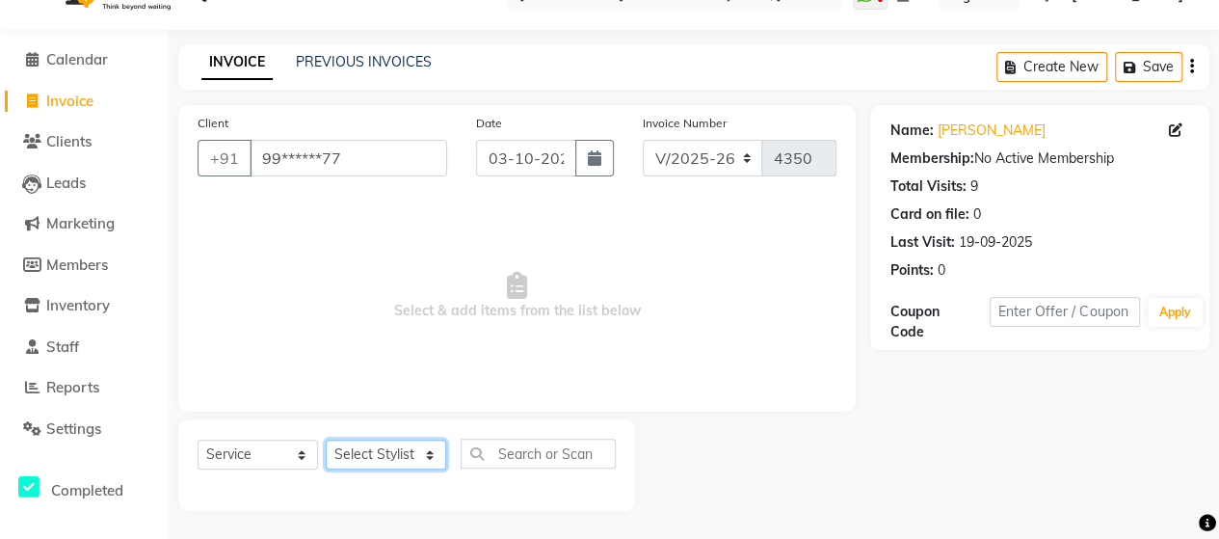
click at [381, 464] on select "Select Stylist Admin Datta Durga [PERSON_NAME] [PERSON_NAME] [PERSON_NAME] Rohit" at bounding box center [386, 455] width 120 height 30
click at [216, 248] on span "Select & add items from the list below" at bounding box center [517, 296] width 639 height 193
click at [388, 451] on select "Select Stylist Admin Datta Durga [PERSON_NAME] [PERSON_NAME] [PERSON_NAME] Rohit" at bounding box center [386, 455] width 120 height 30
select select "58673"
click at [326, 440] on select "Select Stylist Admin Datta Durga [PERSON_NAME] [PERSON_NAME] [PERSON_NAME] Rohit" at bounding box center [386, 455] width 120 height 30
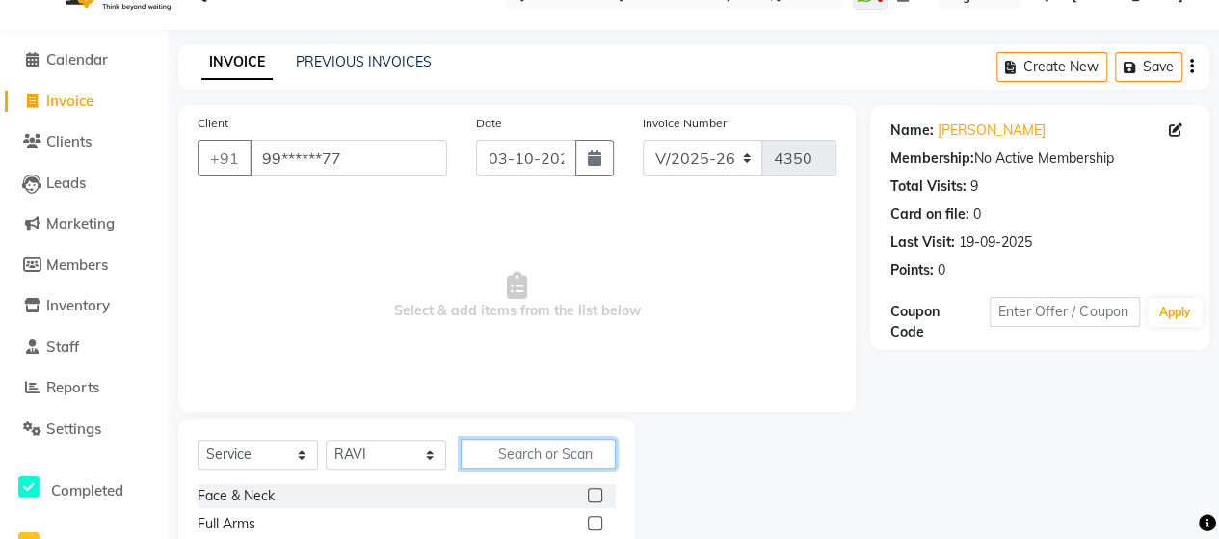
click at [492, 444] on input "text" at bounding box center [538, 454] width 155 height 30
type input "b tr"
click at [596, 491] on label at bounding box center [595, 495] width 14 height 14
click at [596, 491] on input "checkbox" at bounding box center [594, 496] width 13 height 13
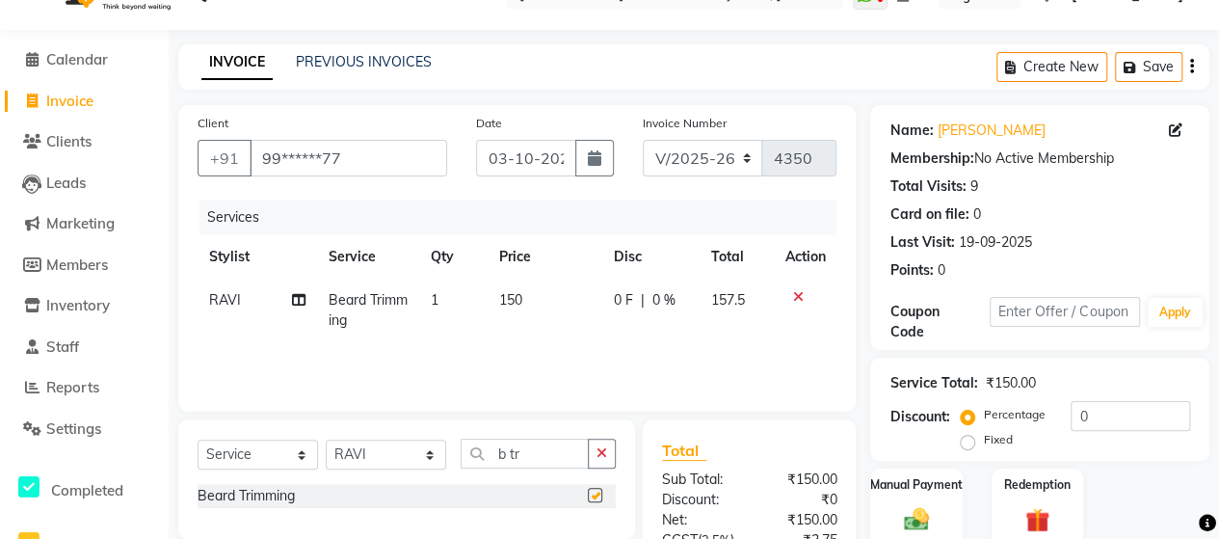
checkbox input "false"
click at [540, 265] on th "Price" at bounding box center [545, 256] width 115 height 43
click at [530, 296] on td "150" at bounding box center [545, 311] width 115 height 64
select select "58673"
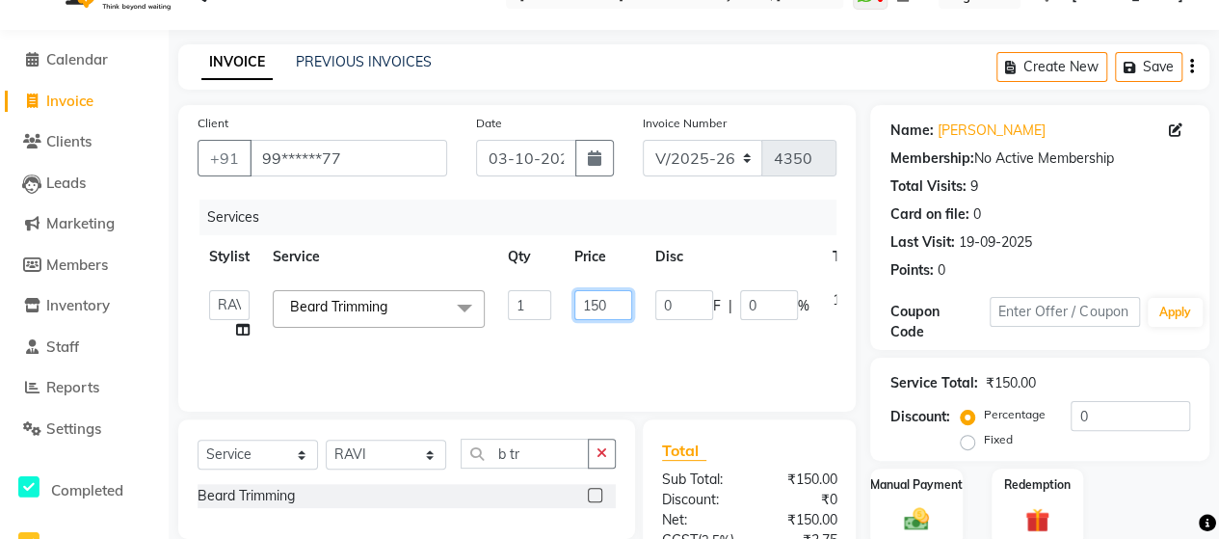
click at [618, 309] on input "150" at bounding box center [603, 305] width 58 height 30
type input "142"
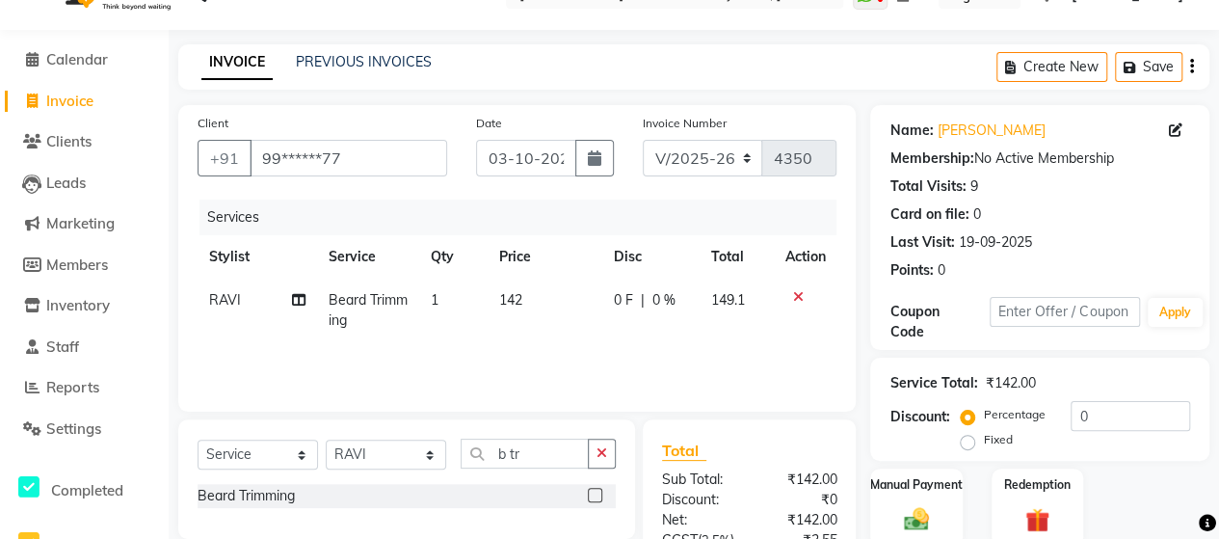
click at [589, 333] on td "142" at bounding box center [545, 311] width 115 height 64
select select "58673"
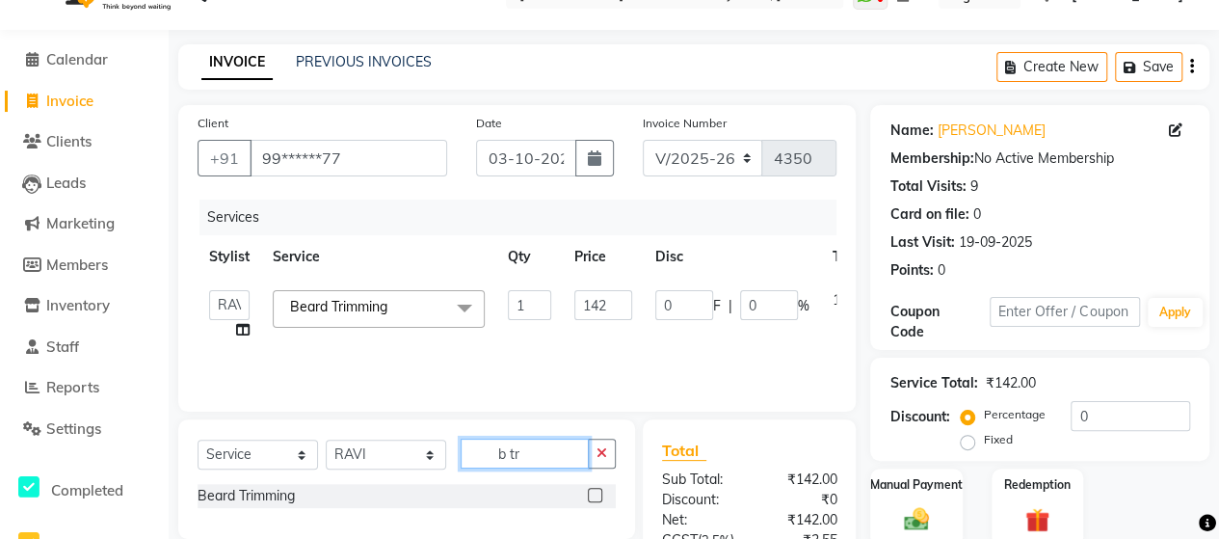
click at [530, 452] on input "b tr" at bounding box center [525, 454] width 128 height 30
type input "b"
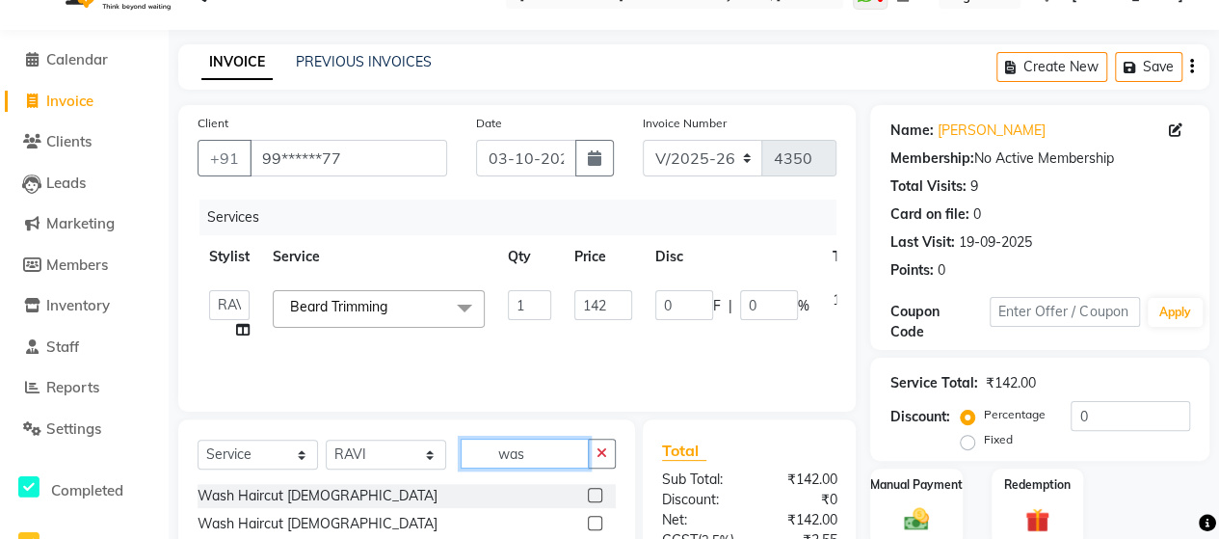
scroll to position [271, 0]
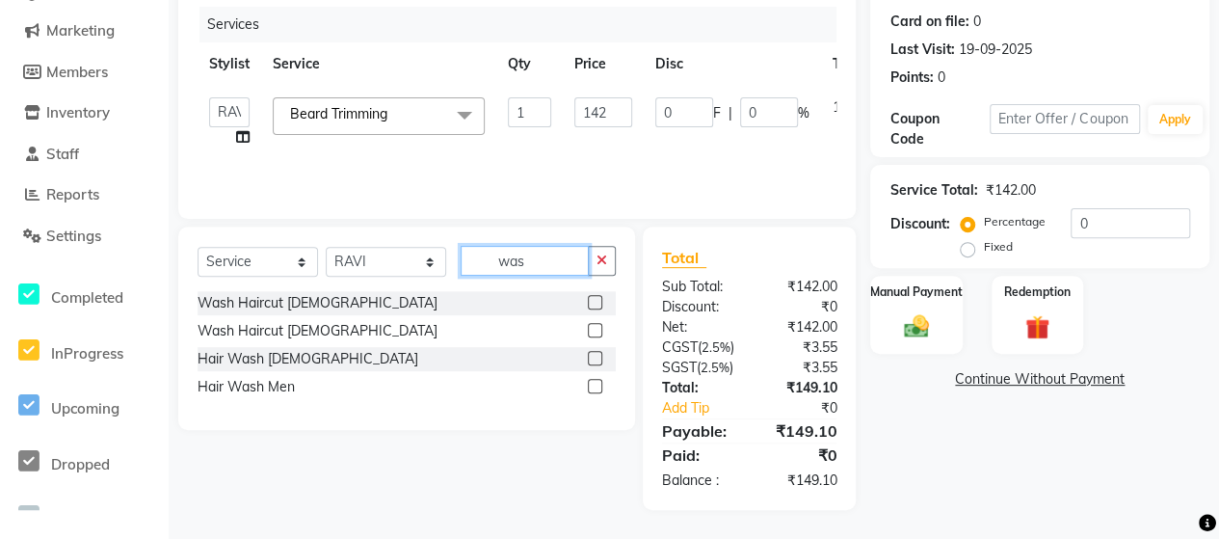
type input "was"
click at [592, 379] on label at bounding box center [595, 386] width 14 height 14
click at [592, 381] on input "checkbox" at bounding box center [594, 387] width 13 height 13
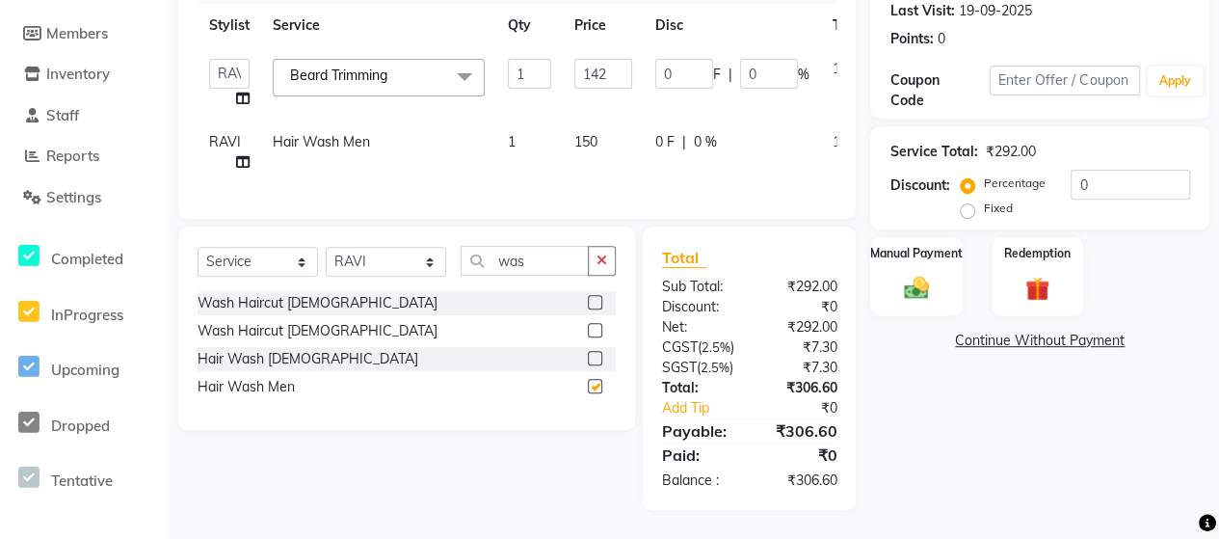
checkbox input "false"
click at [600, 143] on td "150" at bounding box center [603, 152] width 81 height 64
select select "58673"
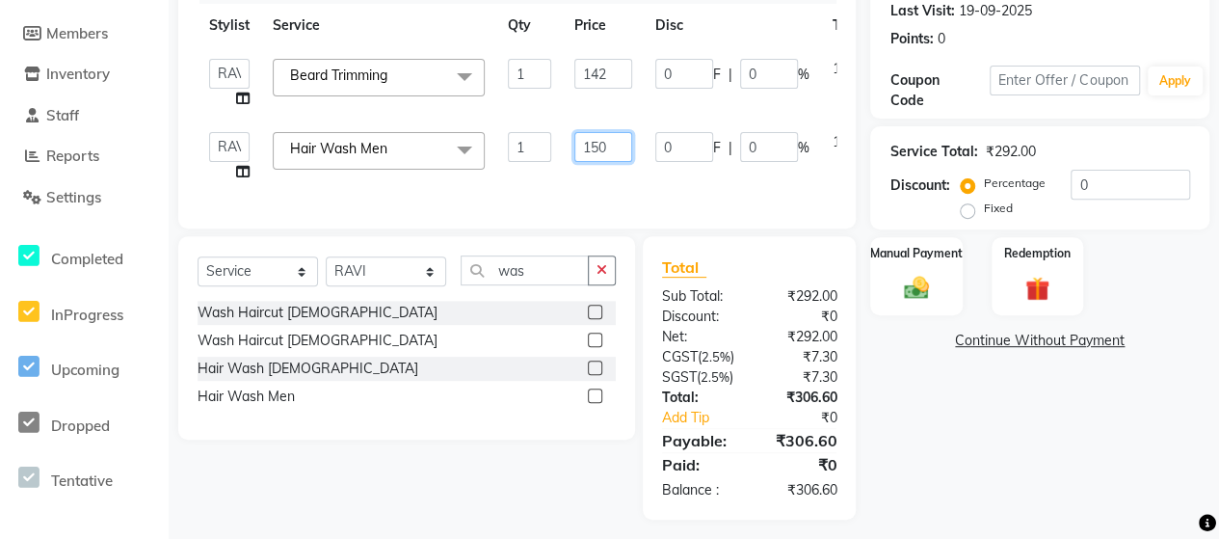
click at [607, 149] on input "150" at bounding box center [603, 147] width 58 height 30
type input "1"
type input "90"
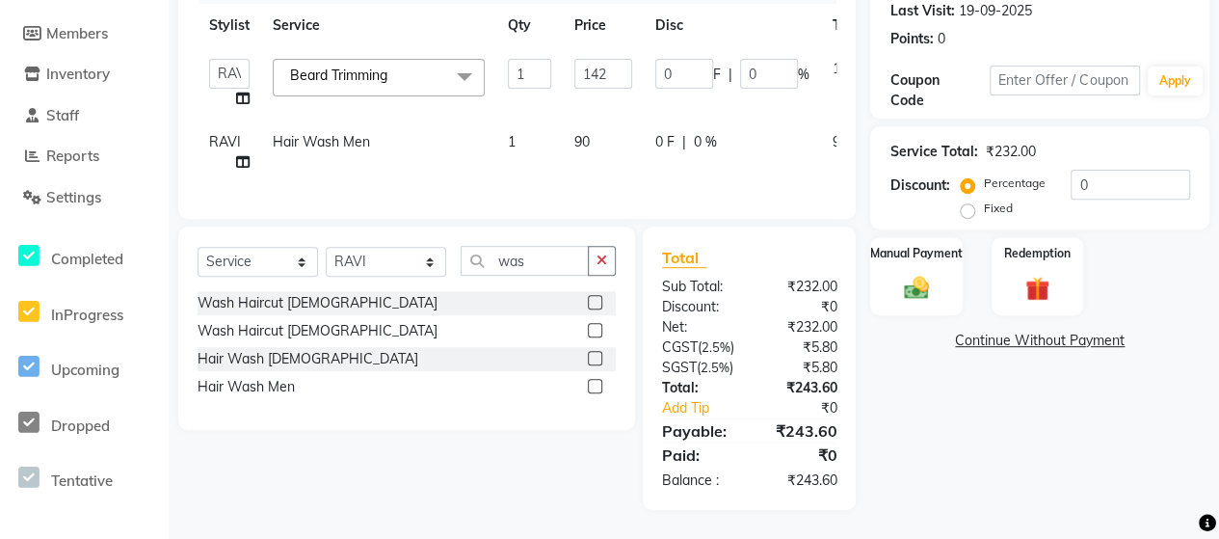
click at [609, 176] on td "90" at bounding box center [603, 152] width 81 height 64
select select "58673"
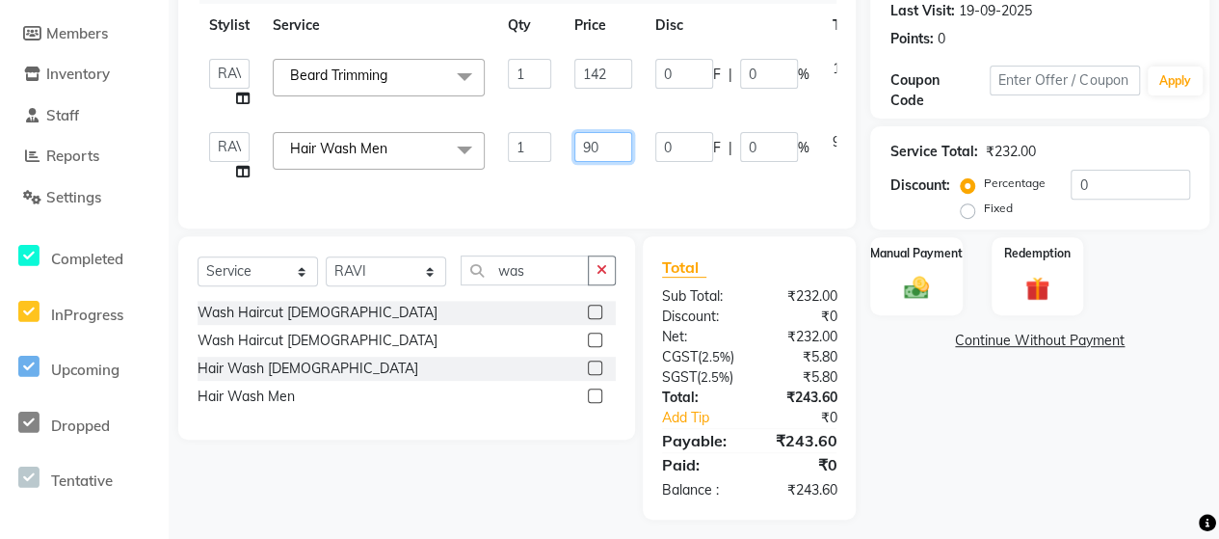
click at [603, 149] on input "90" at bounding box center [603, 147] width 58 height 30
type input "93"
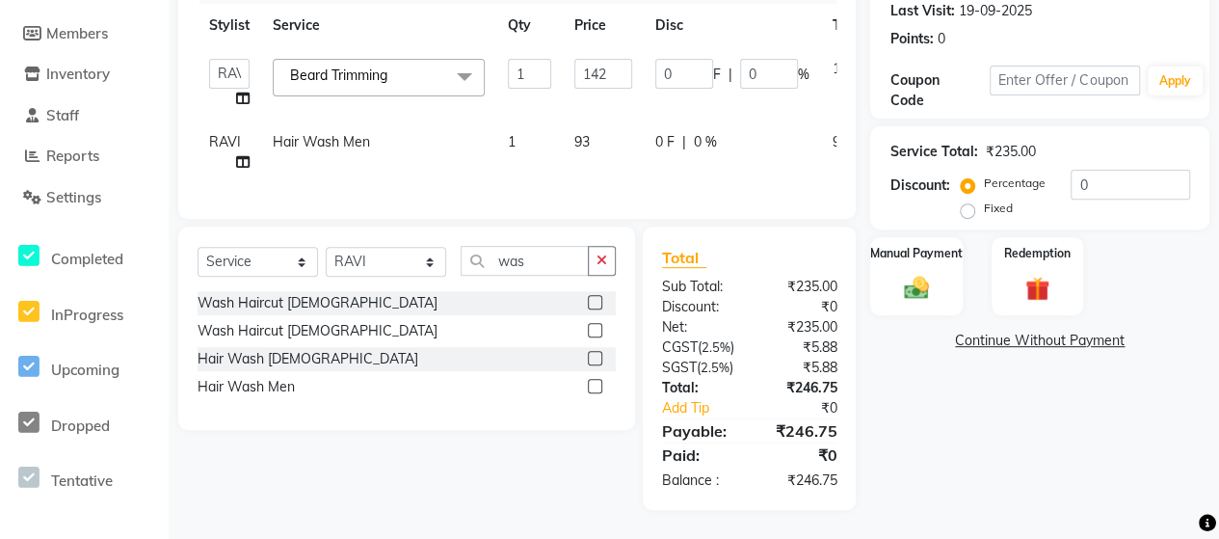
click at [611, 180] on td "93" at bounding box center [603, 152] width 81 height 64
select select "58673"
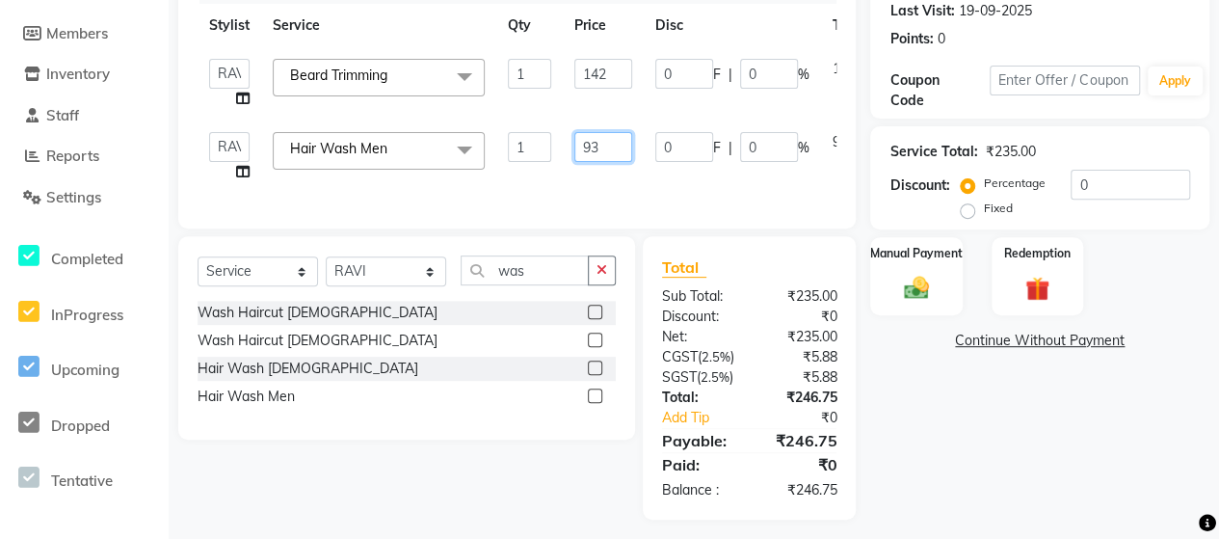
click at [616, 144] on input "93" at bounding box center [603, 147] width 58 height 30
type input "95"
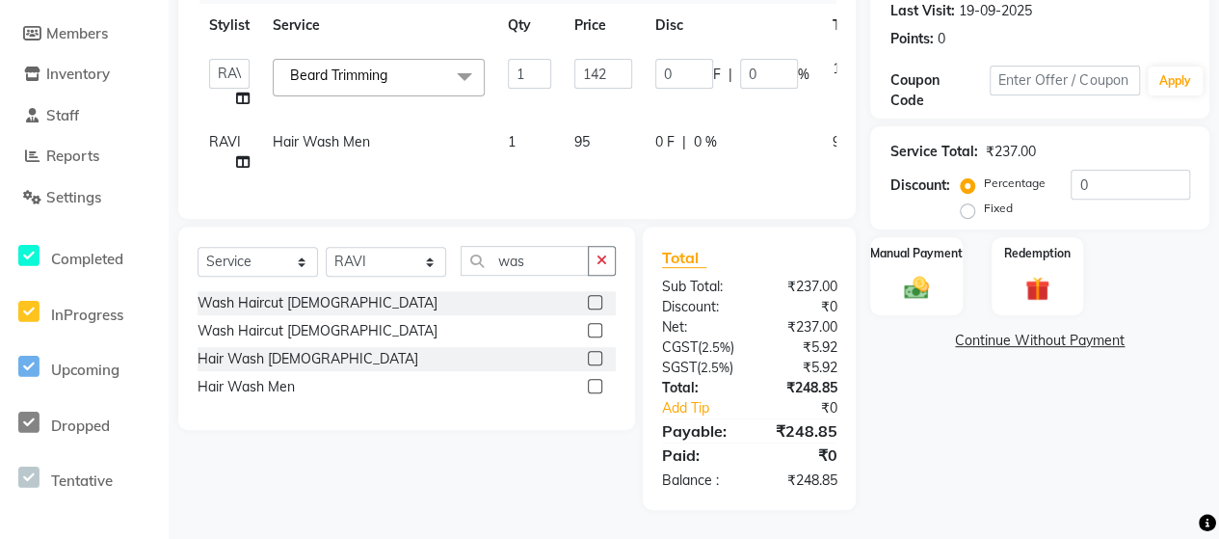
click at [618, 178] on td "95" at bounding box center [603, 152] width 81 height 64
select select "58673"
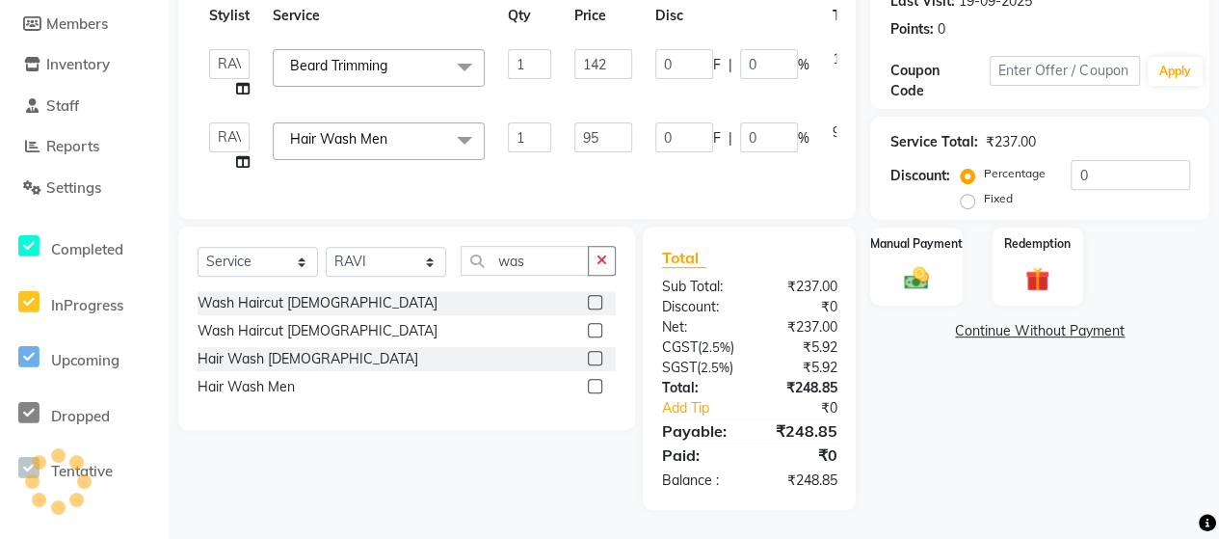
scroll to position [280, 0]
click at [614, 72] on input "142" at bounding box center [603, 65] width 58 height 30
type input "144"
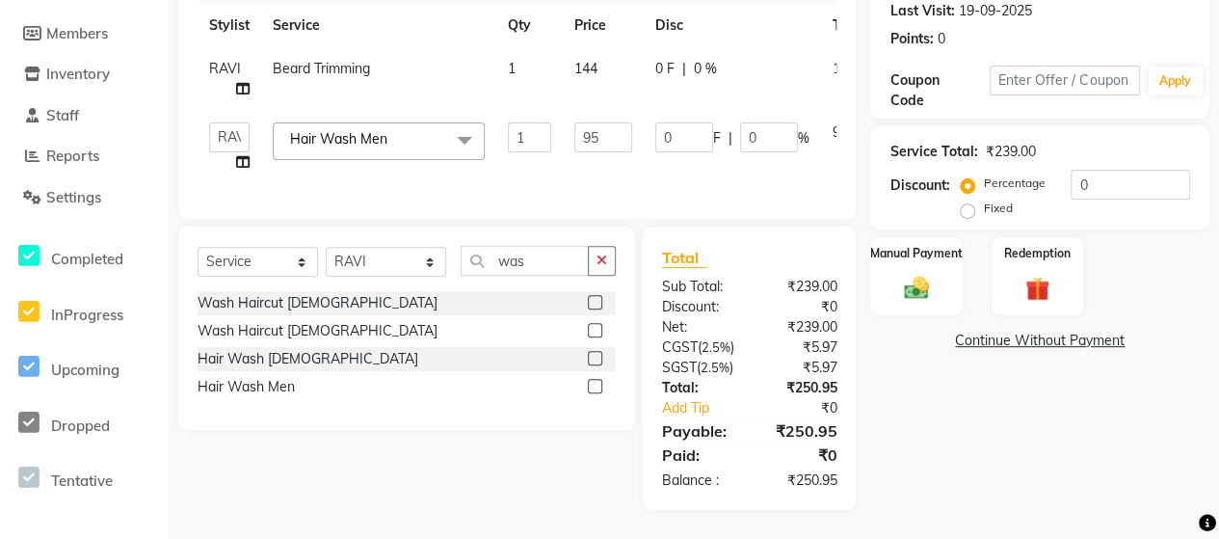
click at [641, 190] on div "Services Stylist Service Qty Price Disc Total Action [PERSON_NAME] Trimming 1 1…" at bounding box center [517, 83] width 639 height 231
drag, startPoint x: 592, startPoint y: 75, endPoint x: 621, endPoint y: 53, distance: 36.4
click at [621, 53] on td "144" at bounding box center [603, 79] width 81 height 64
select select "58673"
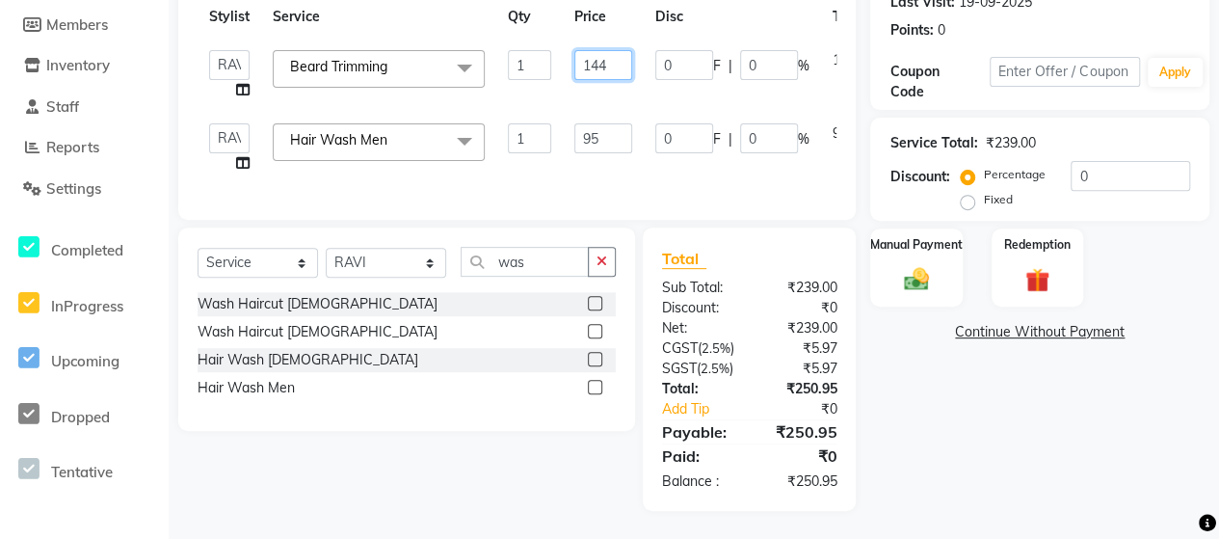
click at [621, 53] on input "144" at bounding box center [603, 65] width 58 height 30
type input "143"
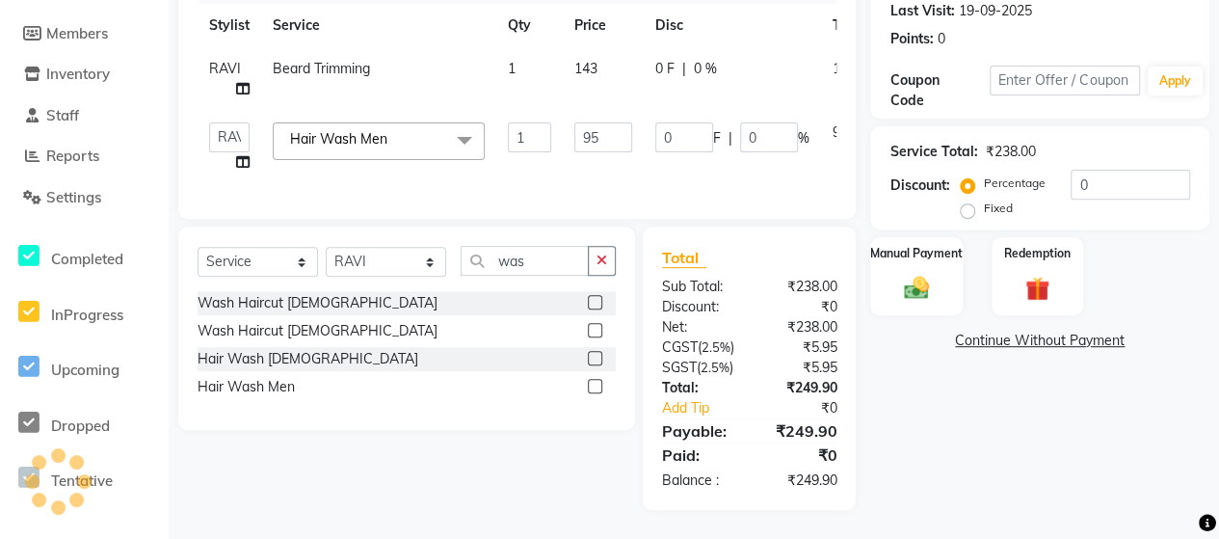
click at [644, 174] on td "0 F | 0 %" at bounding box center [732, 147] width 177 height 73
click at [912, 273] on img at bounding box center [915, 288] width 41 height 30
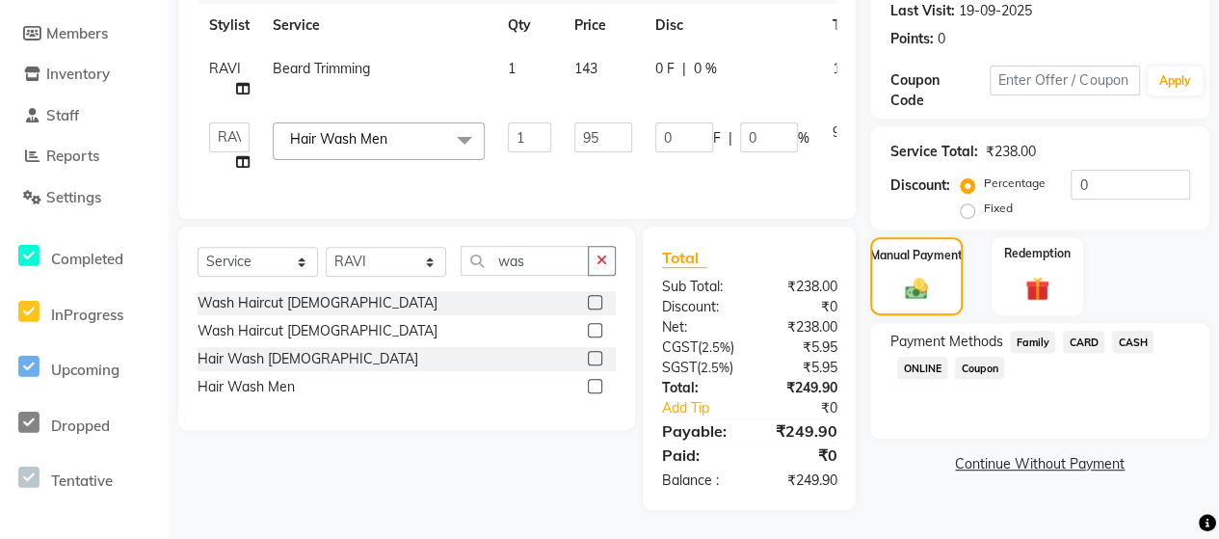
click at [918, 358] on span "ONLINE" at bounding box center [922, 368] width 50 height 22
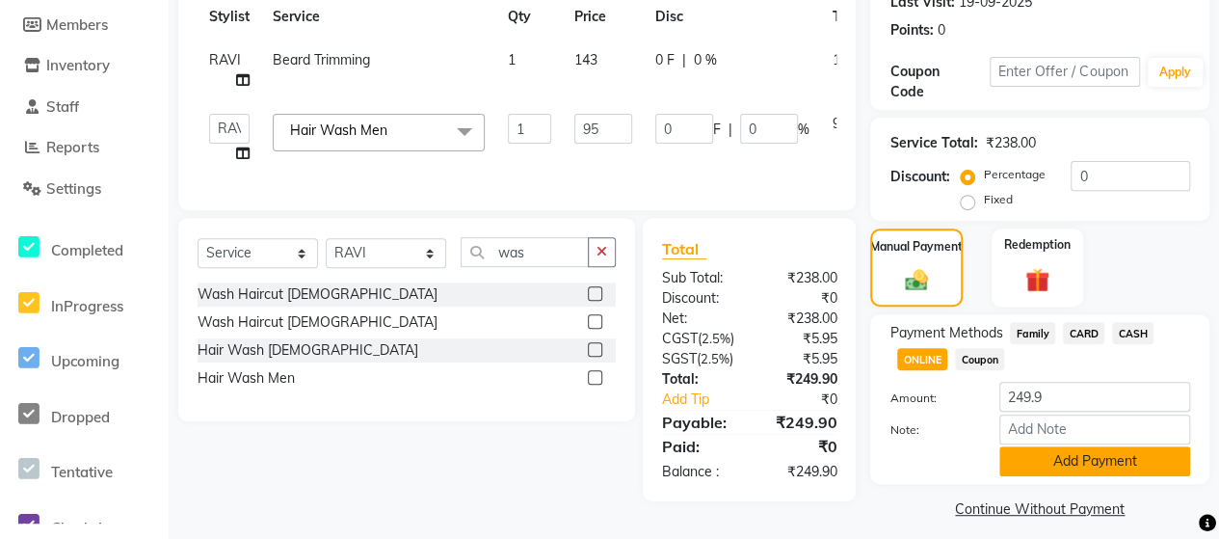
click at [1054, 464] on button "Add Payment" at bounding box center [1095, 461] width 191 height 30
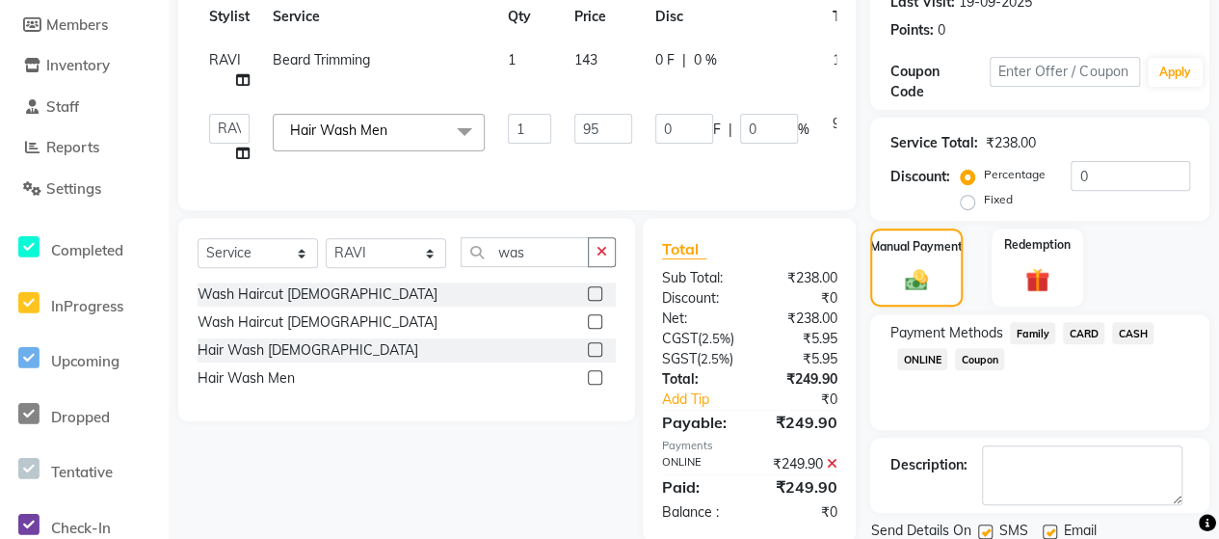
scroll to position [364, 0]
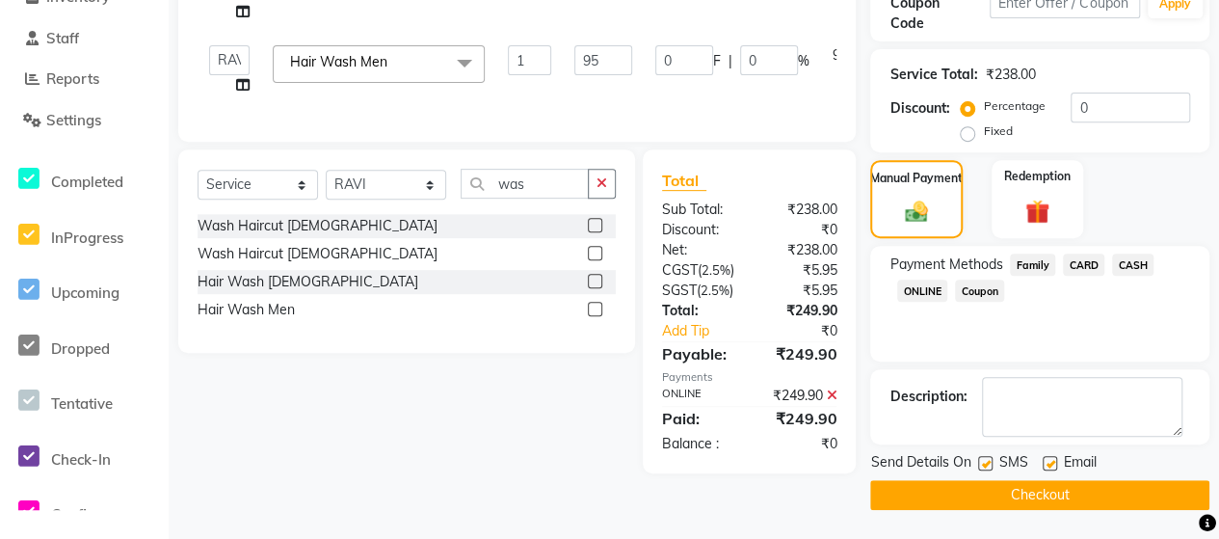
click at [1016, 480] on button "Checkout" at bounding box center [1039, 495] width 339 height 30
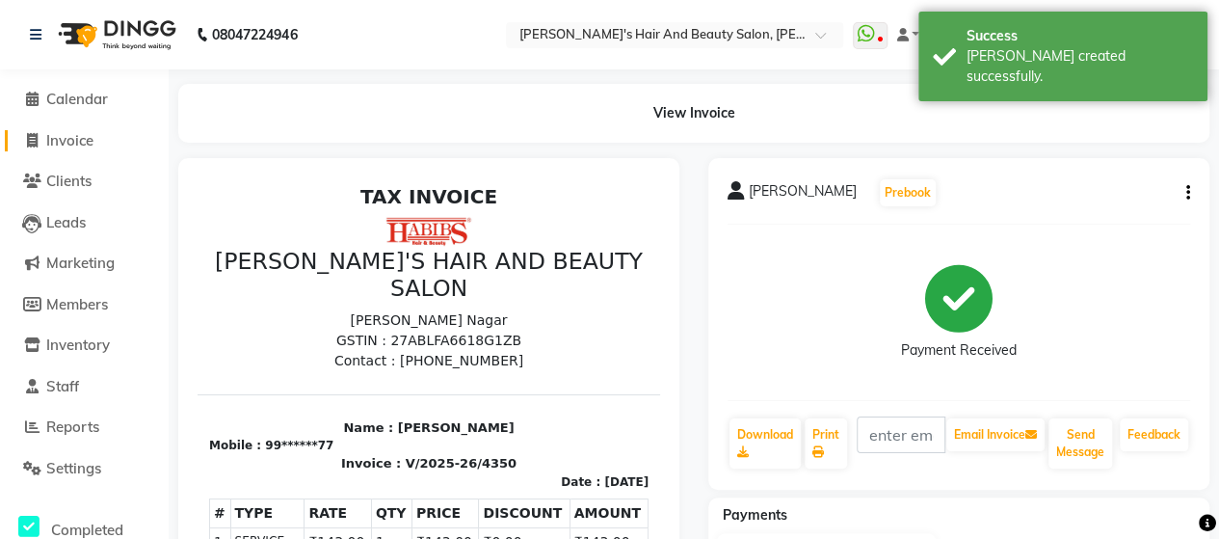
click at [74, 146] on span "Invoice" at bounding box center [69, 140] width 47 height 18
select select "service"
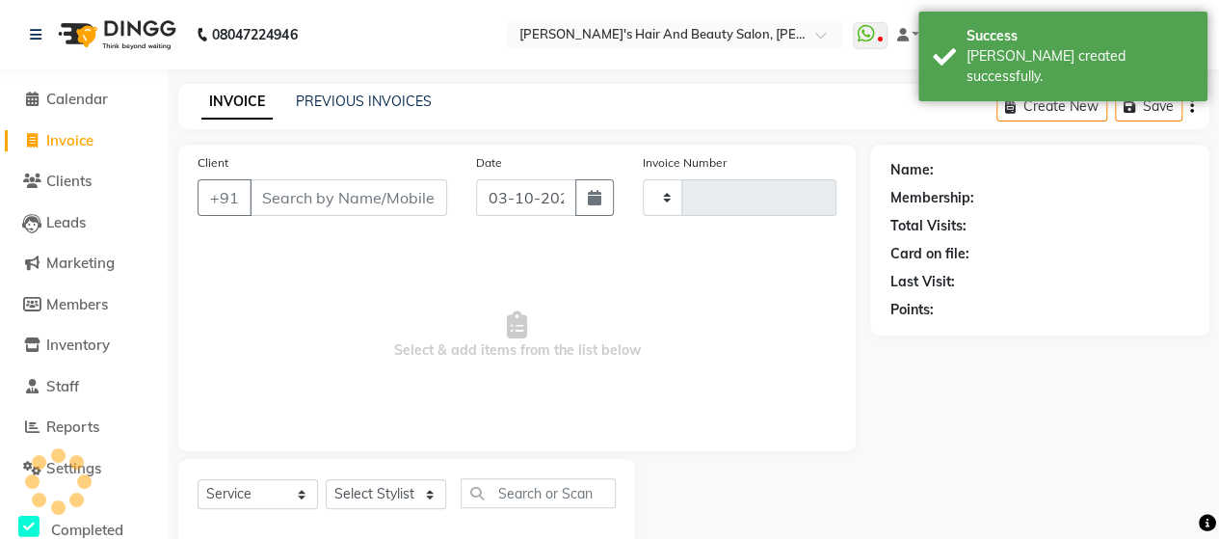
scroll to position [40, 0]
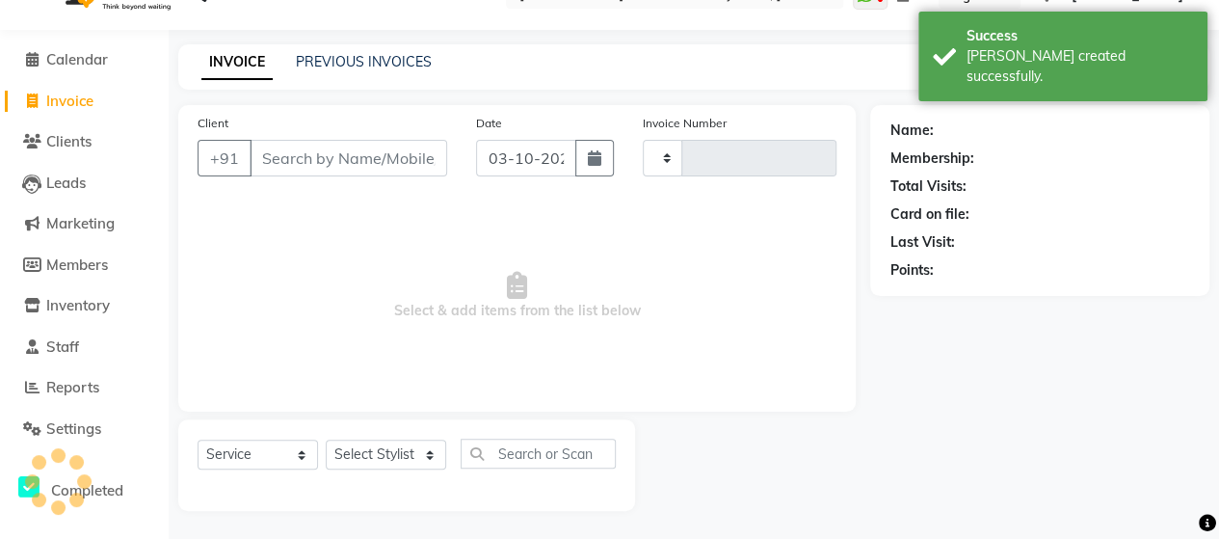
type input "4351"
select select "6429"
click at [311, 163] on input "Client" at bounding box center [349, 158] width 198 height 37
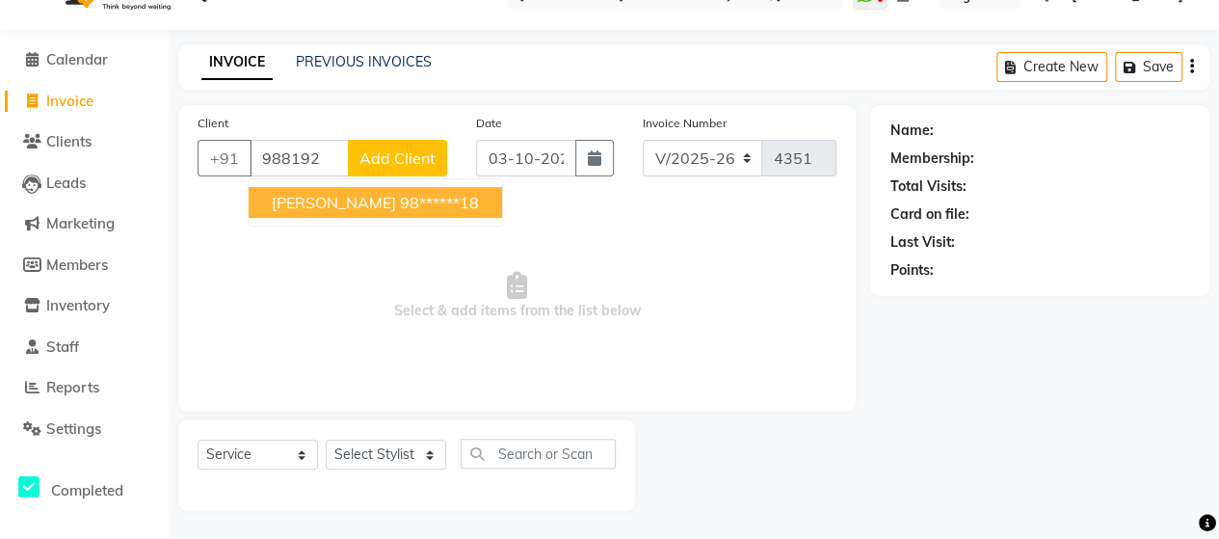
click at [400, 200] on ngb-highlight "98******18" at bounding box center [439, 202] width 79 height 19
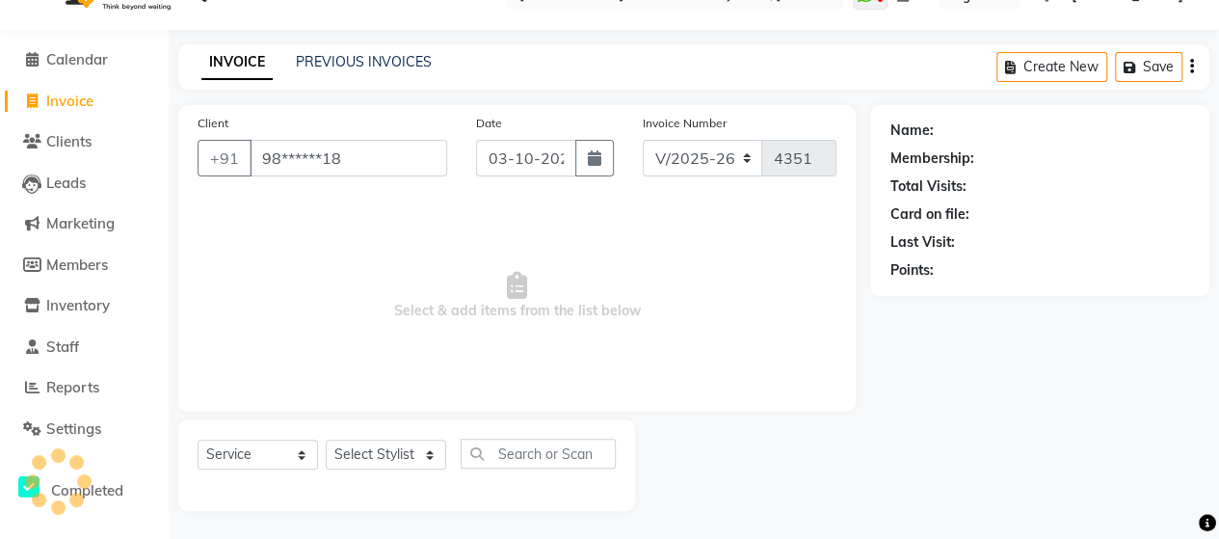
type input "98******18"
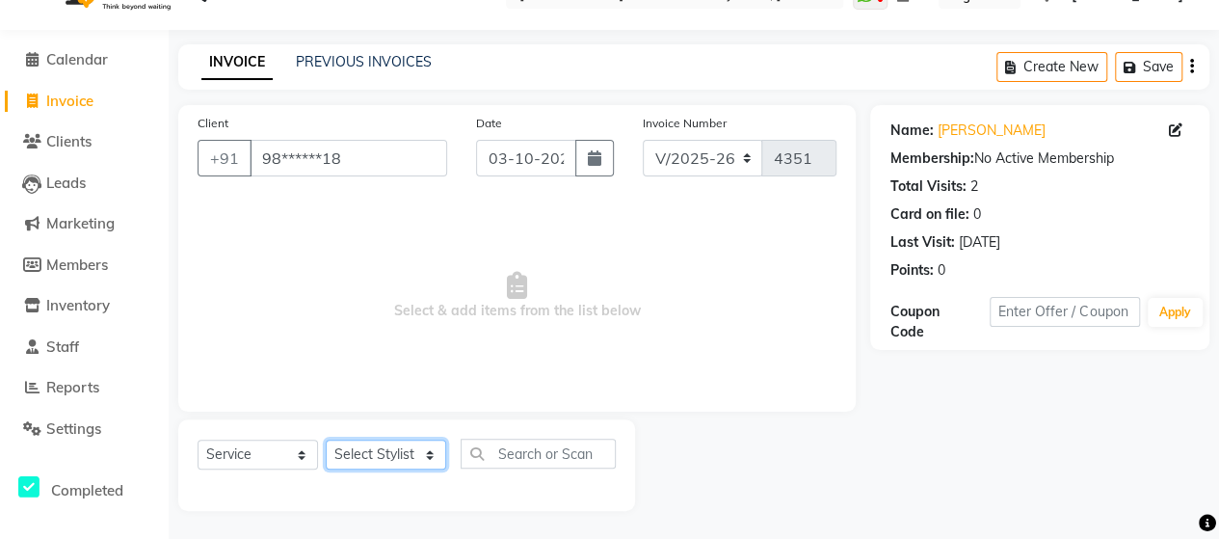
click at [381, 446] on select "Select Stylist Admin Datta Durga [PERSON_NAME] [PERSON_NAME] [PERSON_NAME] Rohit" at bounding box center [386, 455] width 120 height 30
select select "57451"
click at [326, 440] on select "Select Stylist Admin Datta Durga [PERSON_NAME] [PERSON_NAME] [PERSON_NAME] Rohit" at bounding box center [386, 455] width 120 height 30
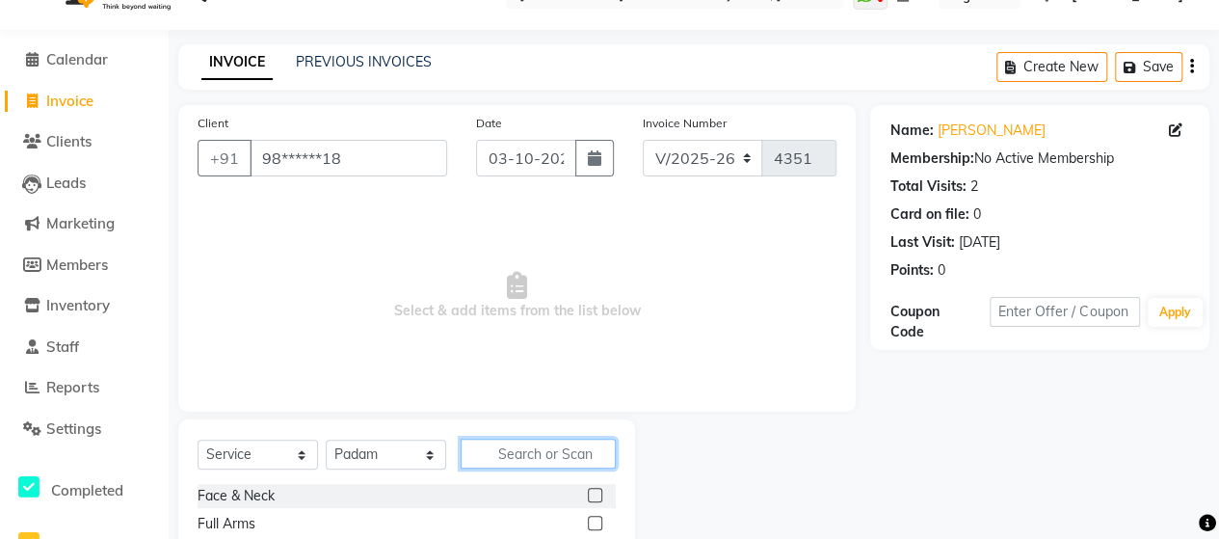
click at [509, 455] on input "text" at bounding box center [538, 454] width 155 height 30
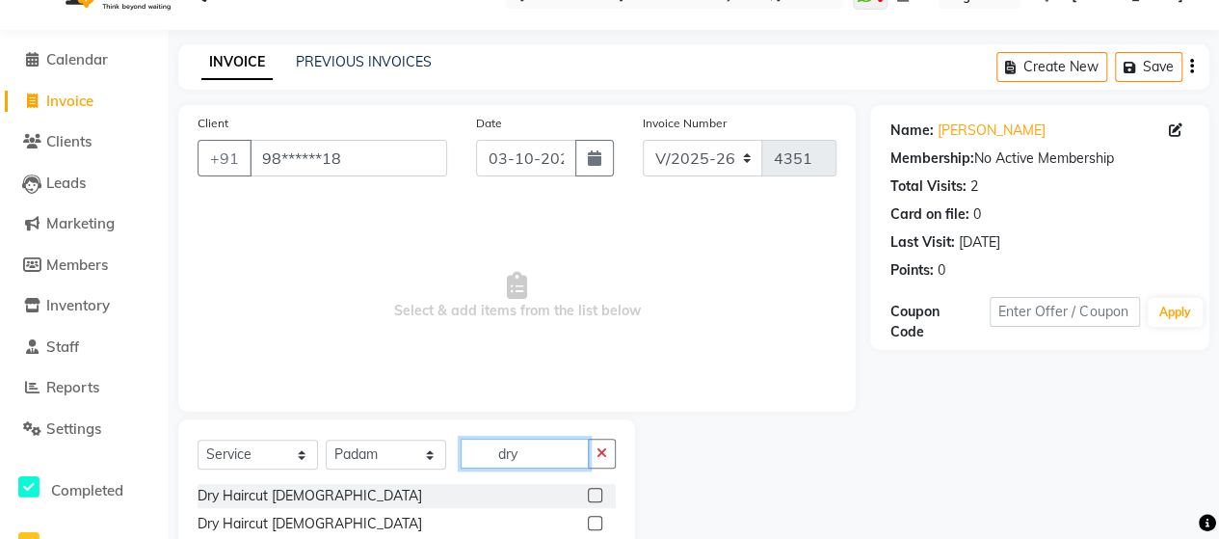
type input "dry"
click at [588, 521] on label at bounding box center [595, 523] width 14 height 14
click at [588, 521] on input "checkbox" at bounding box center [594, 524] width 13 height 13
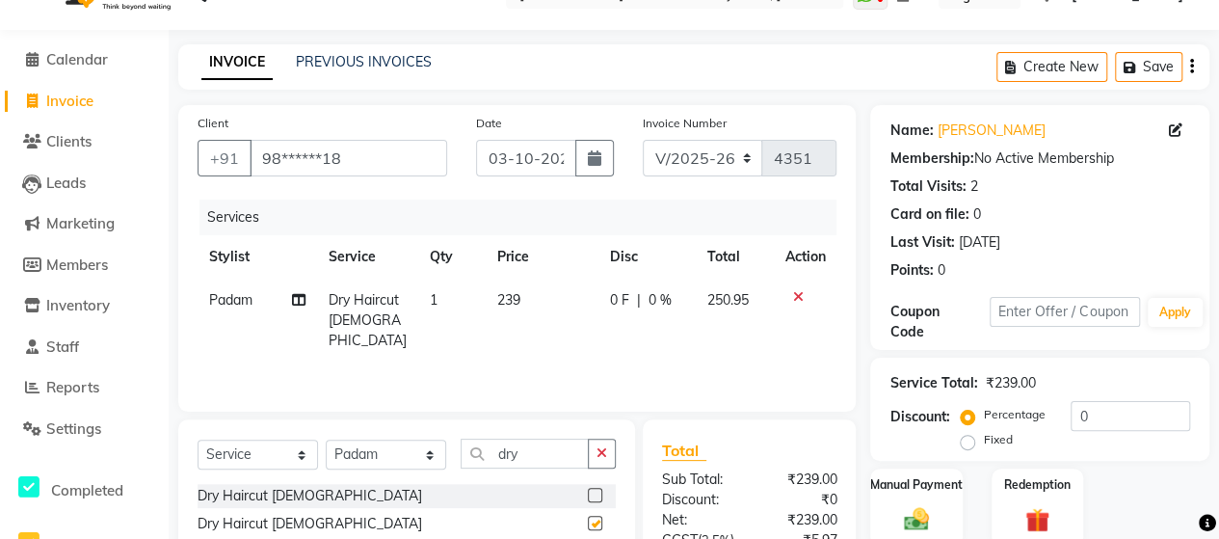
checkbox input "false"
click at [928, 488] on label "Manual Payment" at bounding box center [916, 483] width 96 height 18
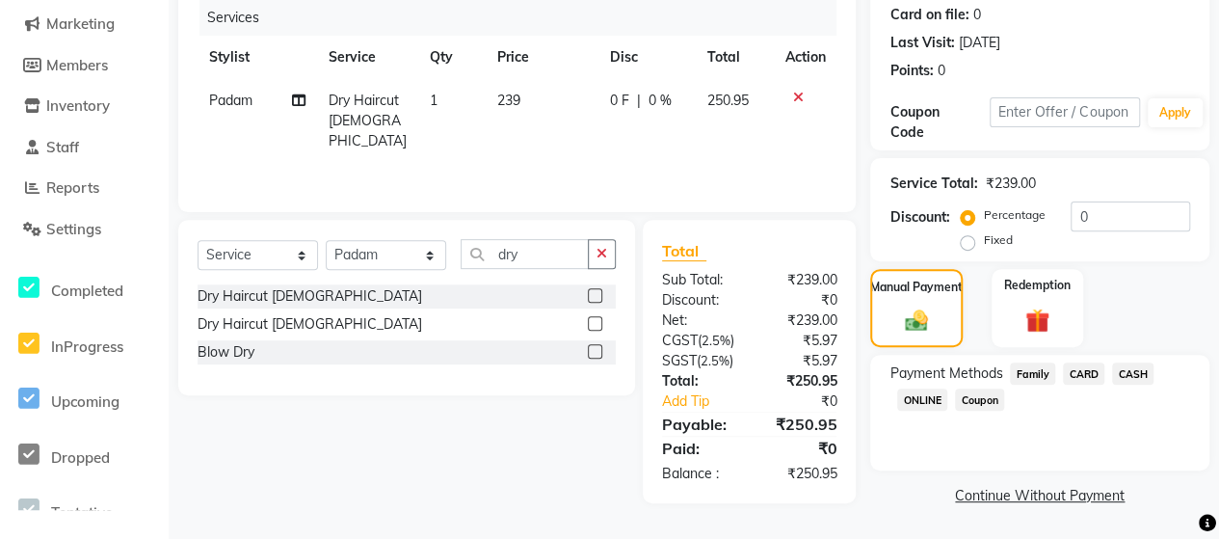
click at [910, 388] on span "ONLINE" at bounding box center [922, 399] width 50 height 22
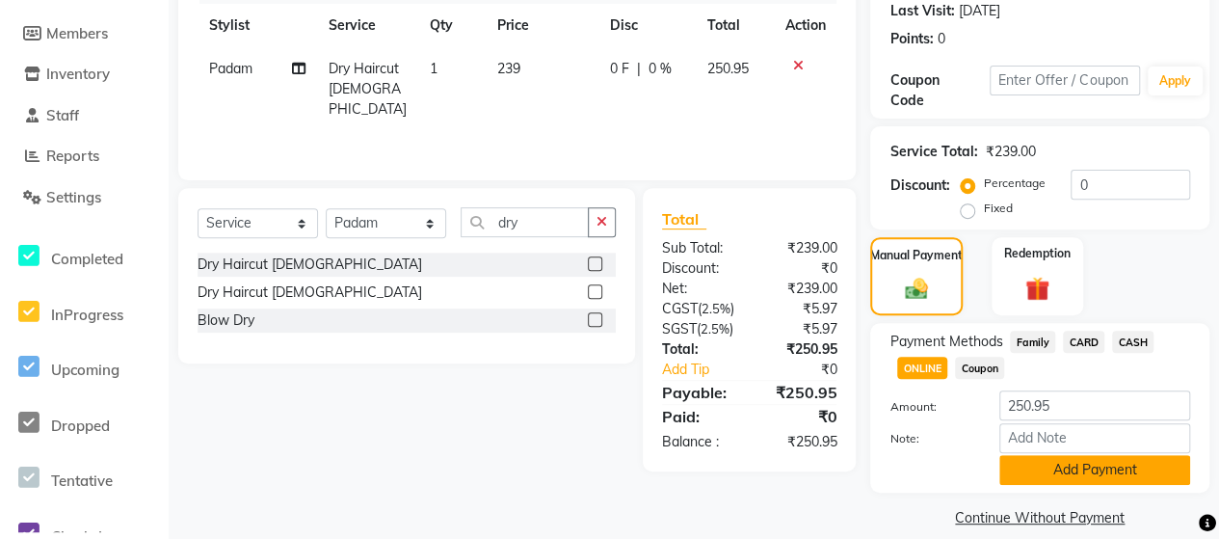
click at [1037, 473] on button "Add Payment" at bounding box center [1095, 470] width 191 height 30
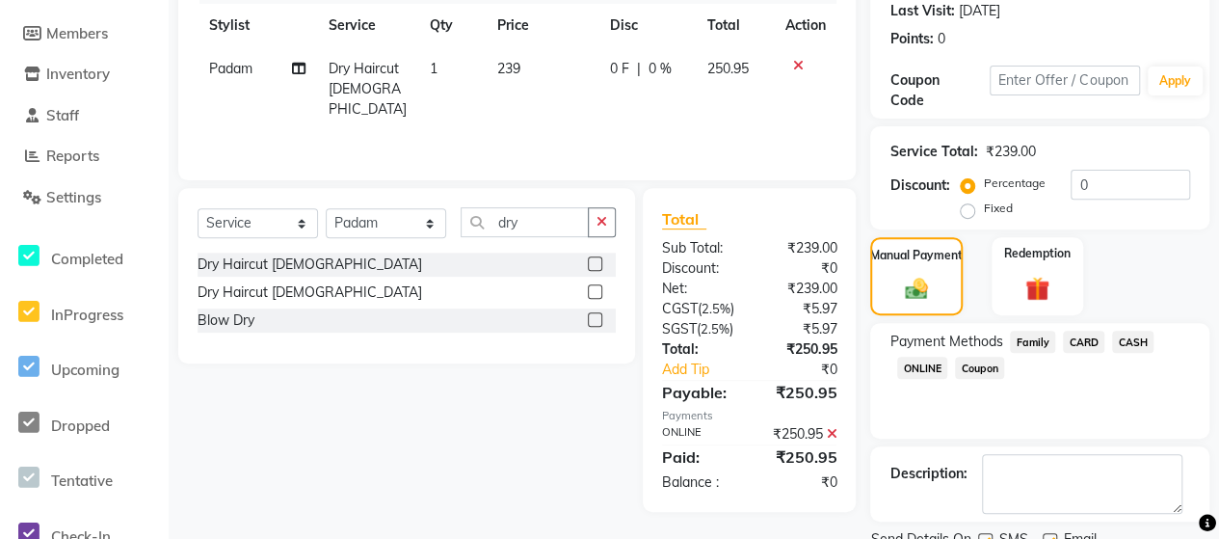
scroll to position [346, 0]
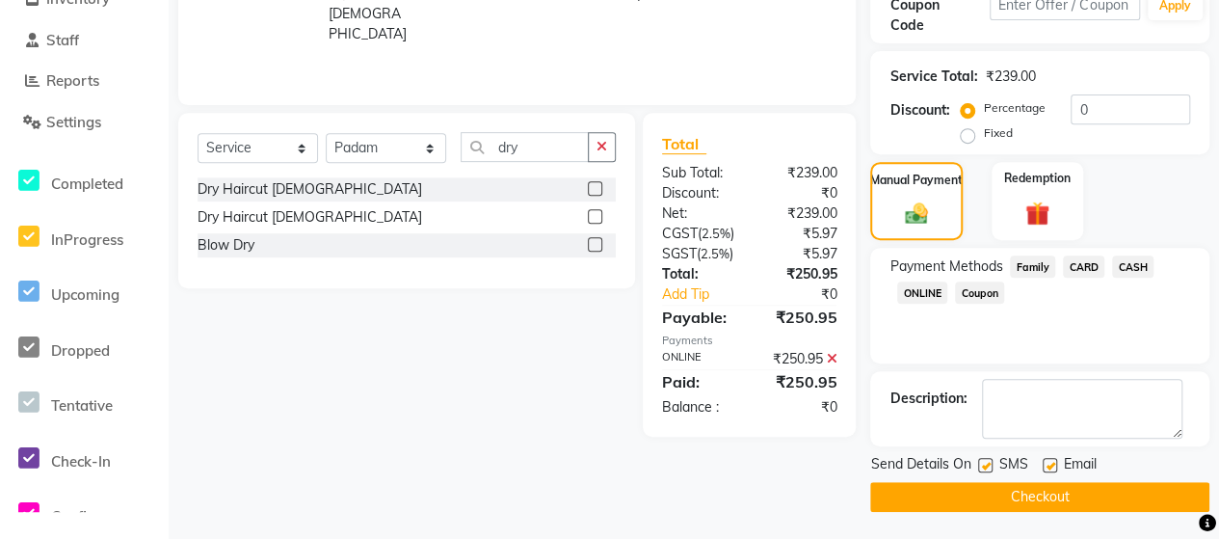
click at [1107, 484] on button "Checkout" at bounding box center [1039, 497] width 339 height 30
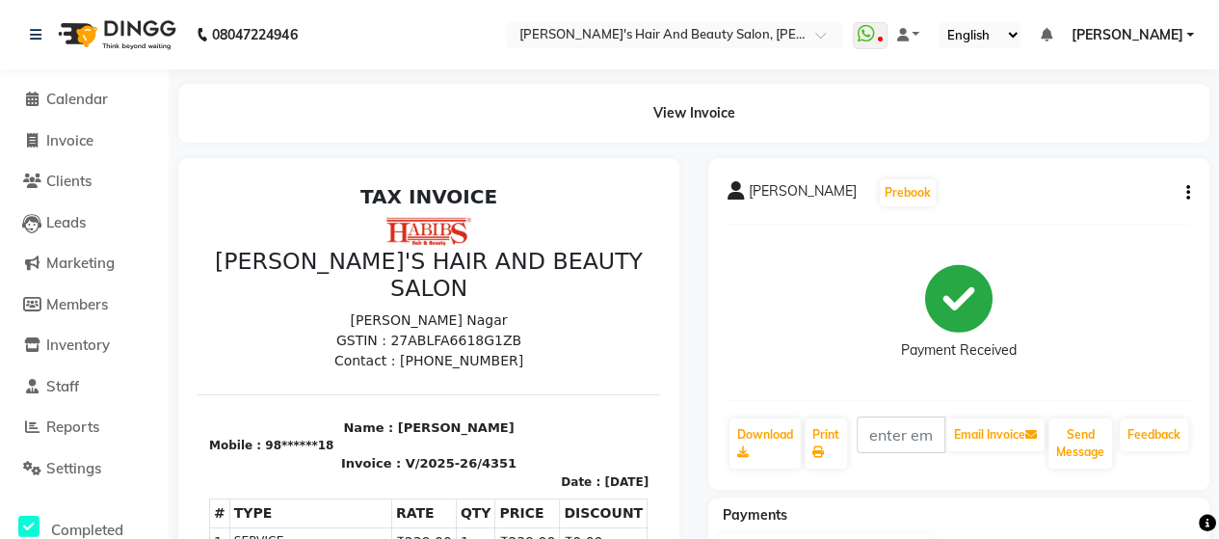
click at [50, 155] on li "Invoice" at bounding box center [84, 140] width 169 height 41
click at [41, 145] on span at bounding box center [31, 141] width 29 height 22
select select "6429"
select select "service"
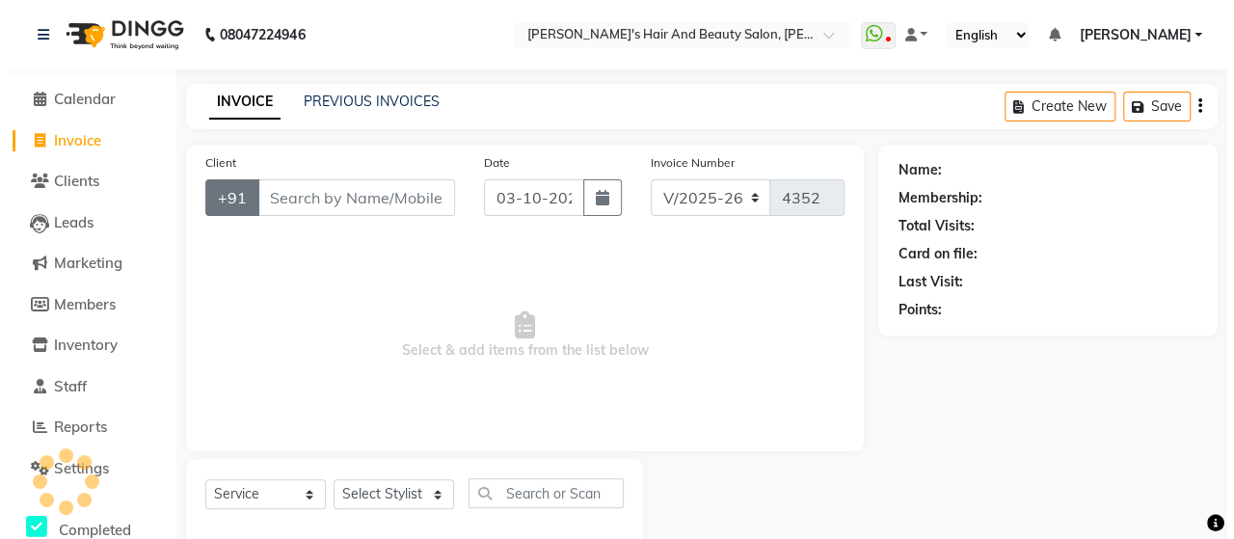
scroll to position [40, 0]
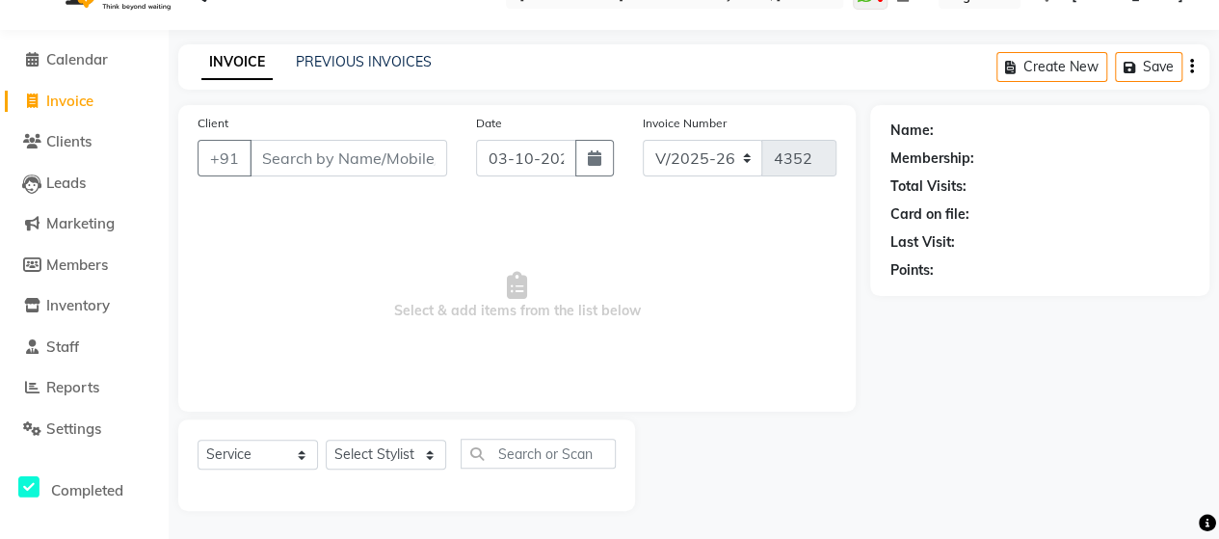
click at [301, 167] on input "Client" at bounding box center [349, 158] width 198 height 37
type input "7057206238"
click at [411, 146] on button "Add Client" at bounding box center [397, 158] width 99 height 37
select select "22"
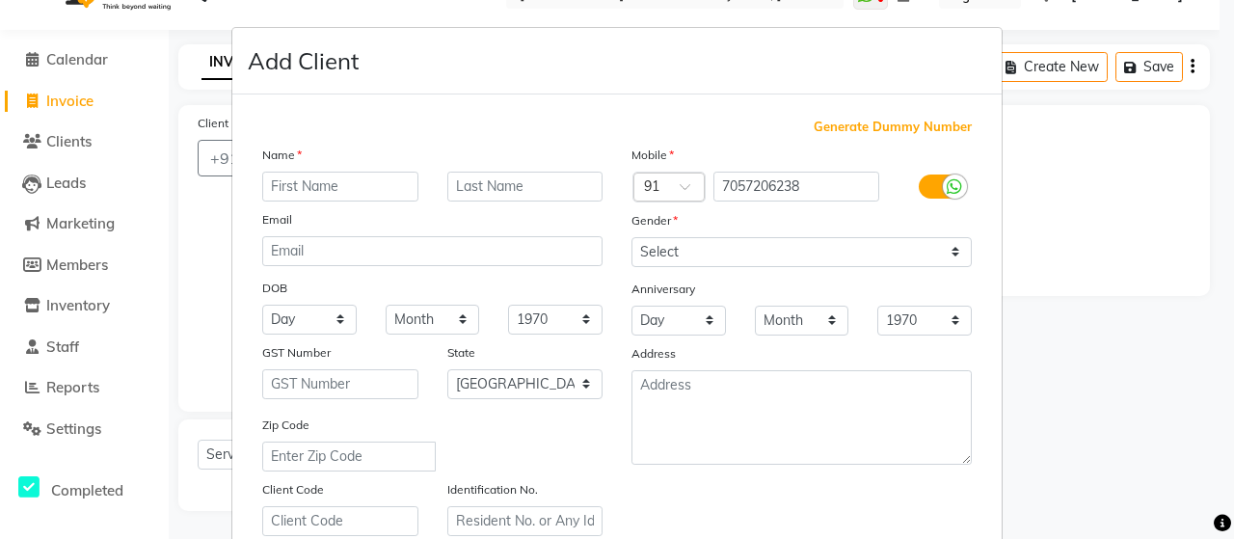
click at [363, 191] on input "text" at bounding box center [340, 187] width 156 height 30
type input "Franky"
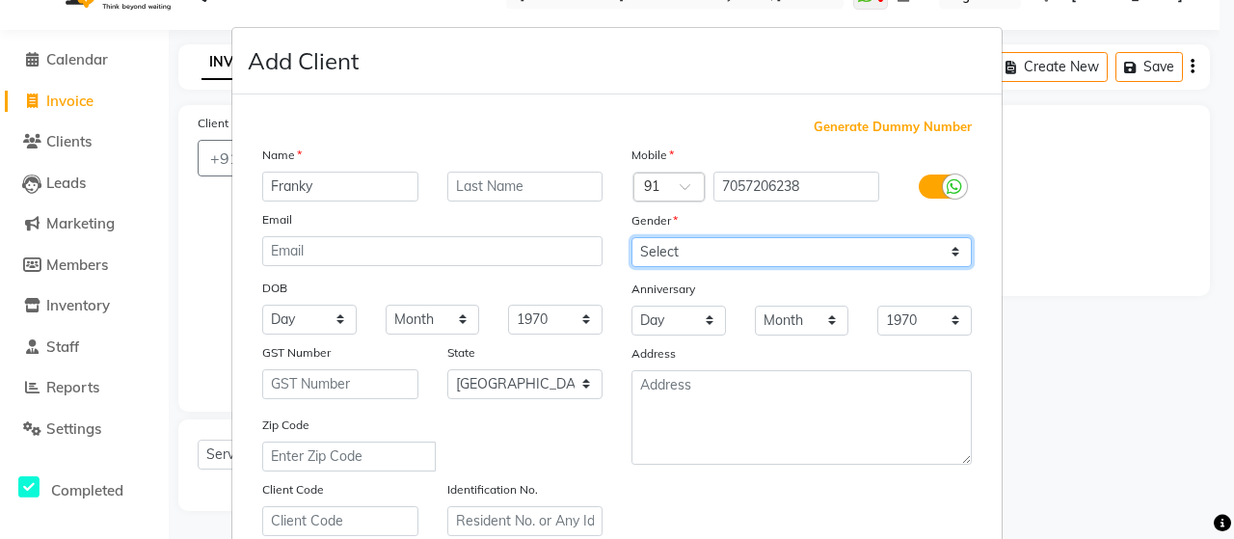
click at [638, 242] on select "Select [DEMOGRAPHIC_DATA] [DEMOGRAPHIC_DATA] Other Prefer Not To Say" at bounding box center [801, 252] width 340 height 30
select select "[DEMOGRAPHIC_DATA]"
click at [631, 237] on select "Select [DEMOGRAPHIC_DATA] [DEMOGRAPHIC_DATA] Other Prefer Not To Say" at bounding box center [801, 252] width 340 height 30
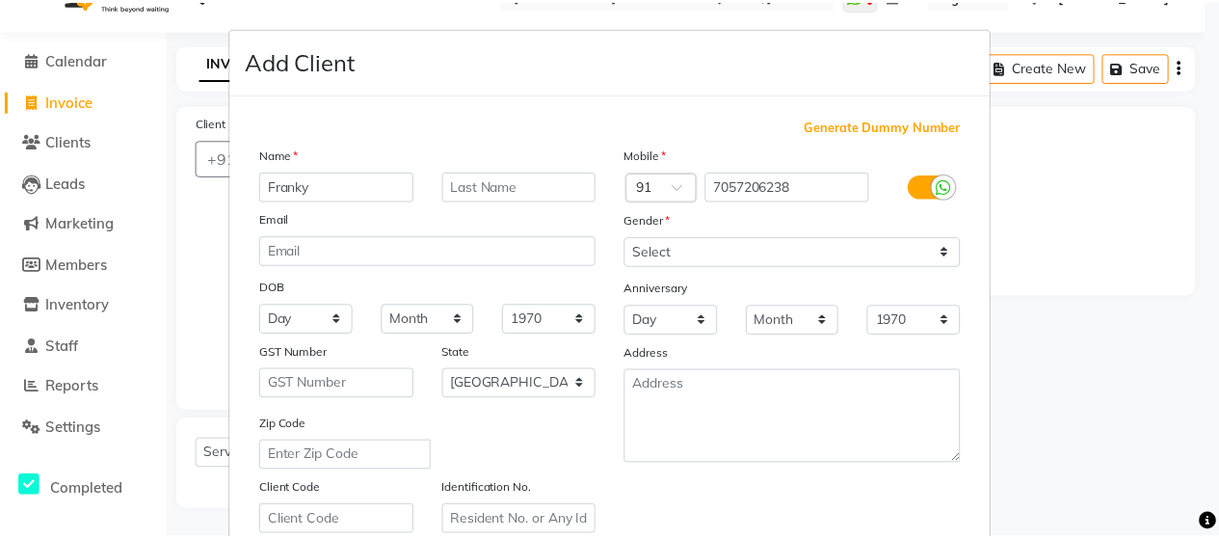
scroll to position [347, 0]
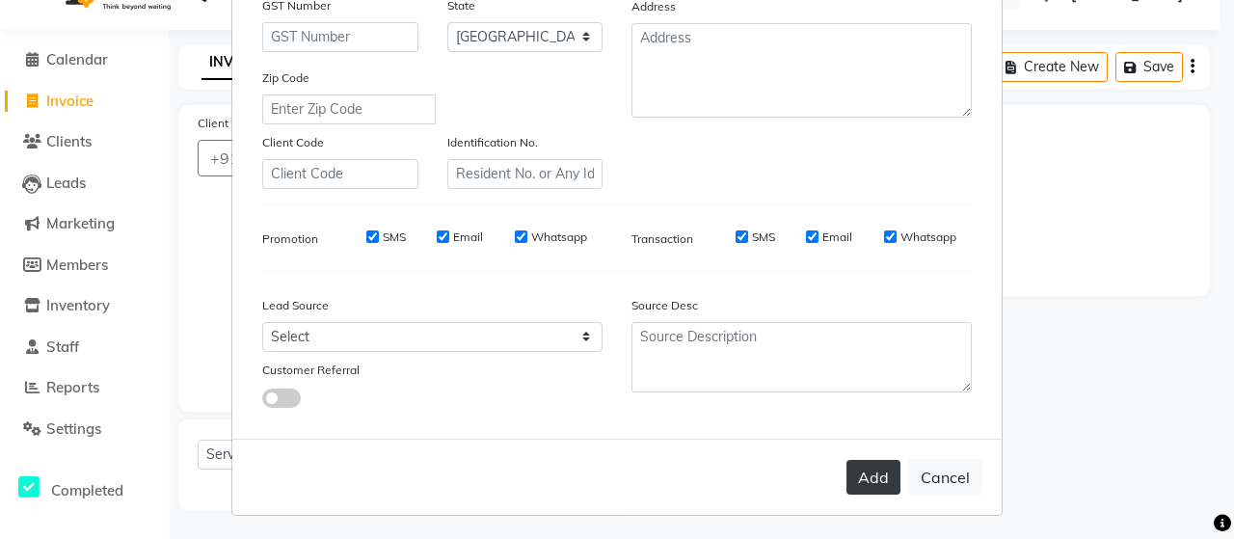
click at [888, 472] on button "Add" at bounding box center [873, 477] width 54 height 35
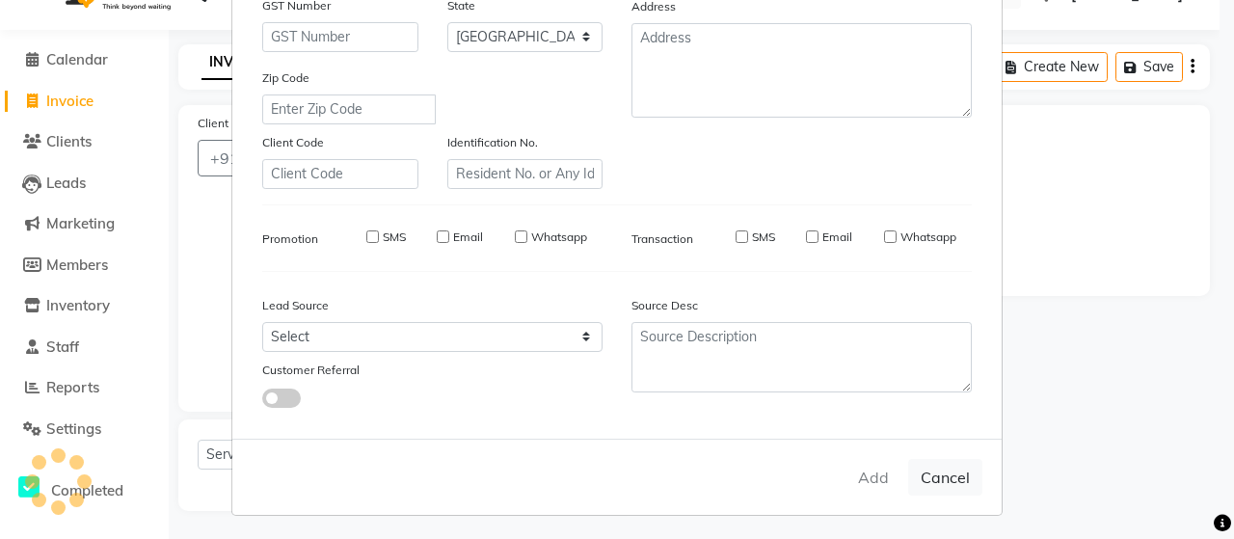
type input "70******38"
select select
select select "null"
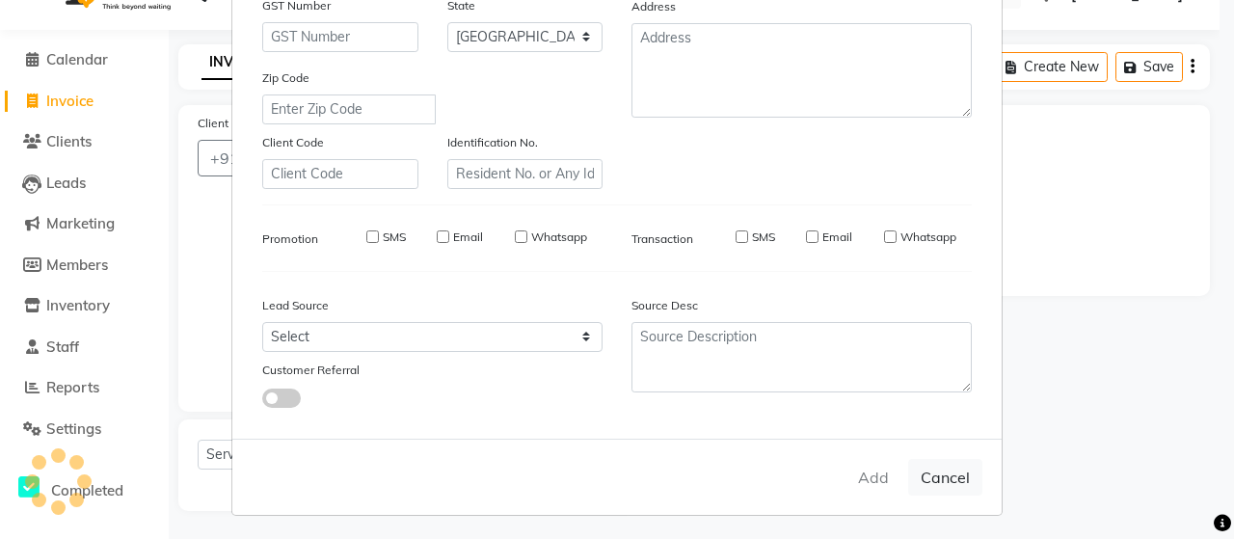
select select
checkbox input "false"
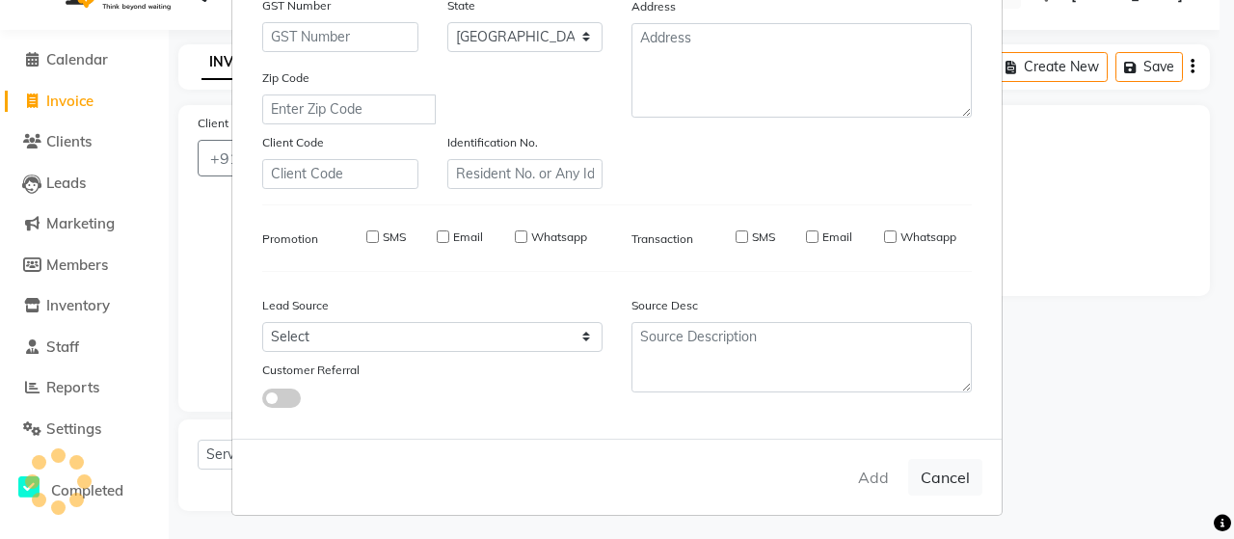
checkbox input "false"
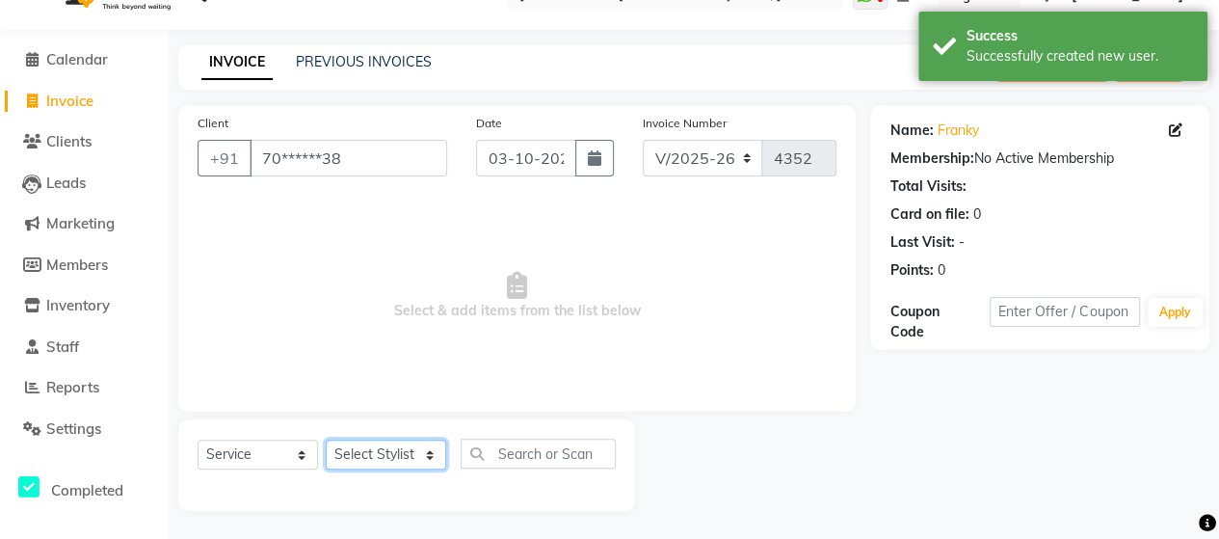
click at [368, 440] on select "Select Stylist Admin Datta Durga [PERSON_NAME] [PERSON_NAME] [PERSON_NAME] Rohit" at bounding box center [386, 455] width 120 height 30
select select "48826"
click at [326, 440] on select "Select Stylist Admin Datta Durga [PERSON_NAME] [PERSON_NAME] [PERSON_NAME] Rohit" at bounding box center [386, 455] width 120 height 30
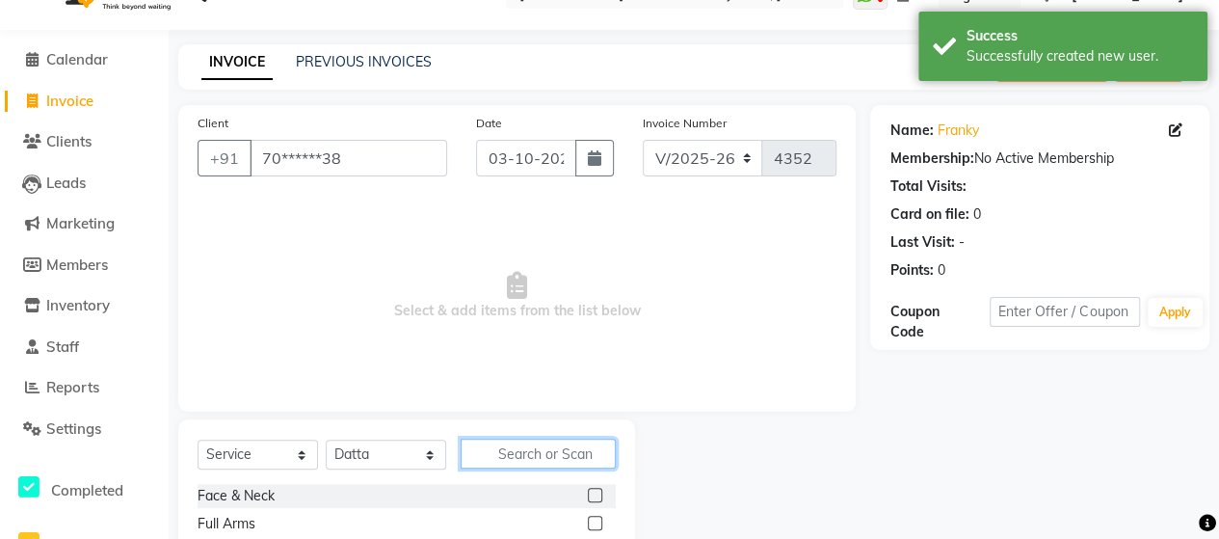
click at [521, 453] on input "text" at bounding box center [538, 454] width 155 height 30
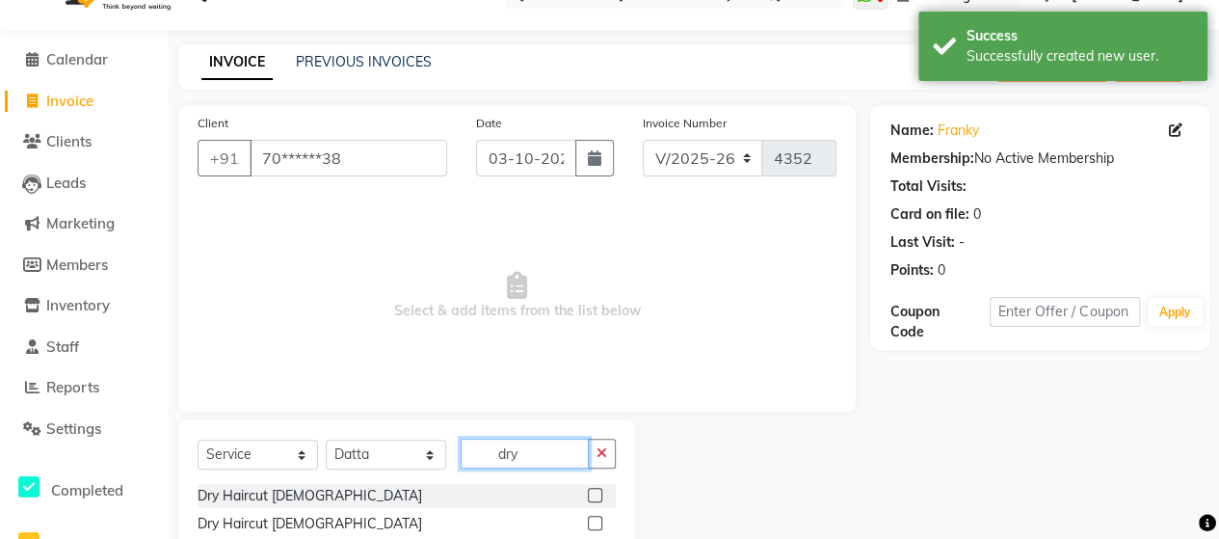
type input "dry"
click at [592, 524] on label at bounding box center [595, 523] width 14 height 14
click at [592, 524] on input "checkbox" at bounding box center [594, 524] width 13 height 13
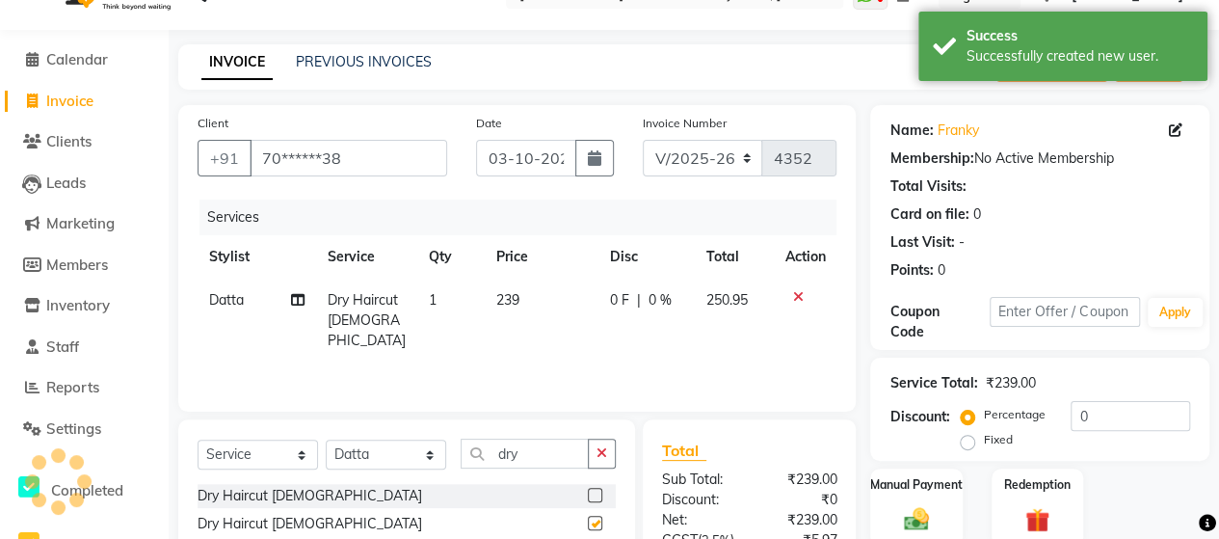
checkbox input "false"
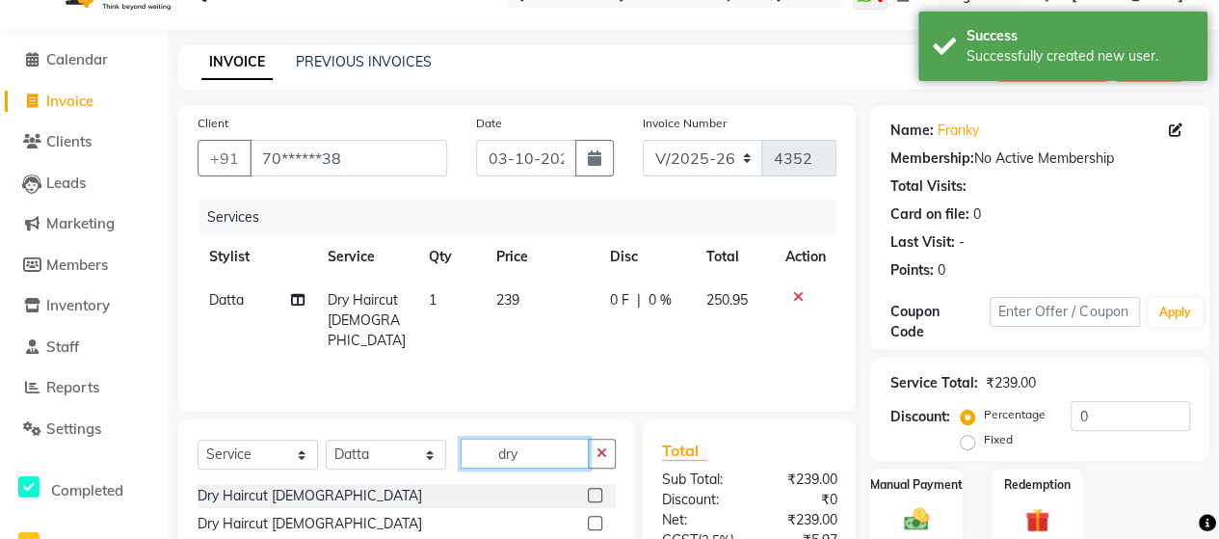
click at [542, 450] on input "dry" at bounding box center [525, 454] width 128 height 30
type input "d"
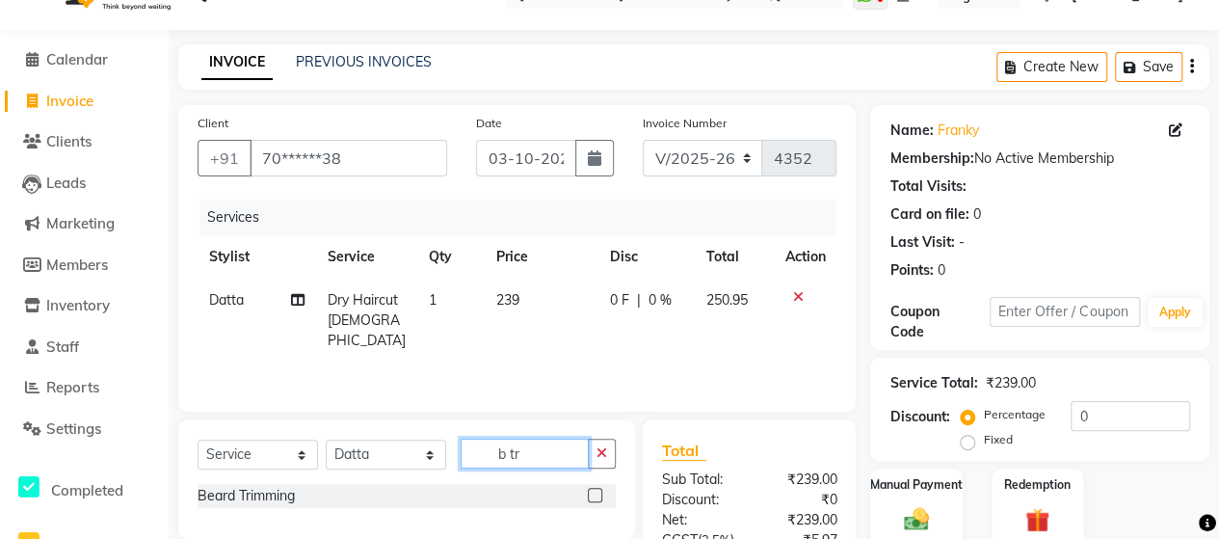
type input "b tr"
click at [594, 494] on label at bounding box center [595, 495] width 14 height 14
click at [594, 494] on input "checkbox" at bounding box center [594, 496] width 13 height 13
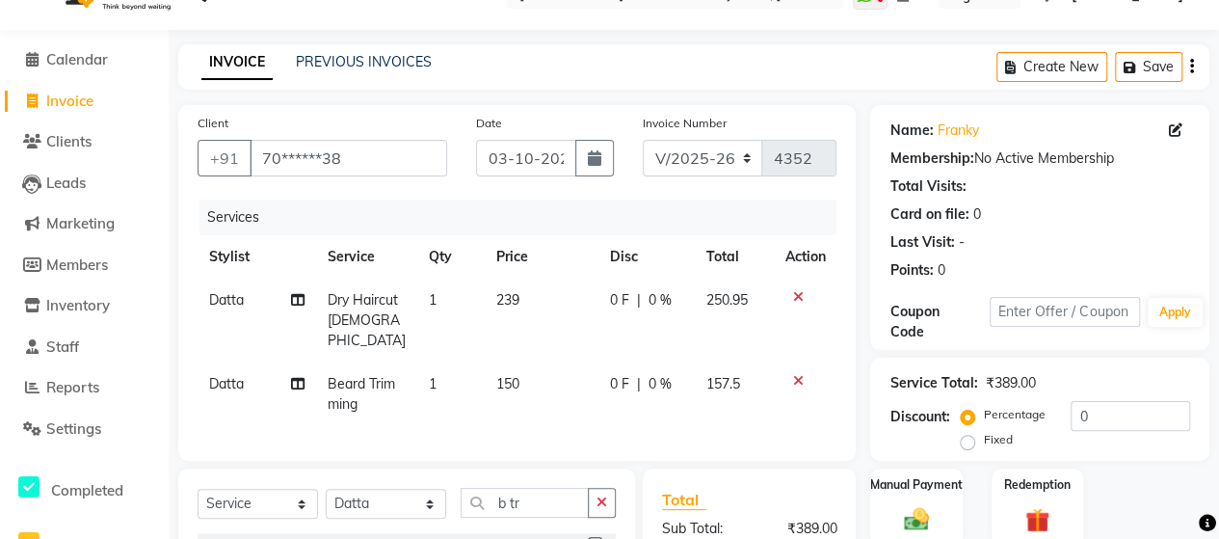
checkbox input "false"
click at [520, 362] on td "150" at bounding box center [542, 394] width 114 height 64
select select "48826"
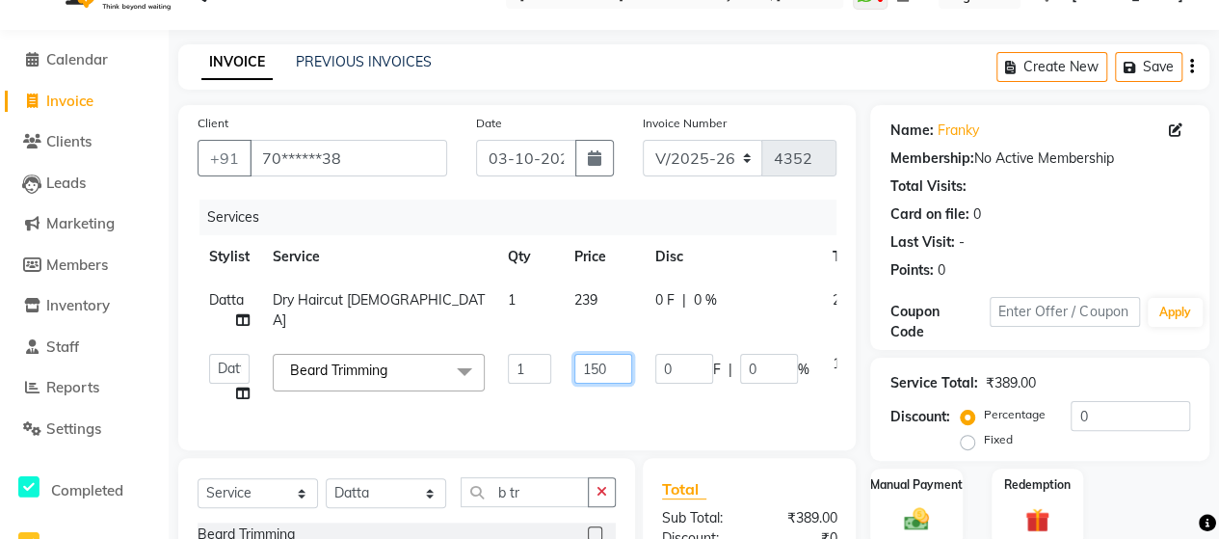
click at [616, 359] on input "150" at bounding box center [603, 369] width 58 height 30
type input "142"
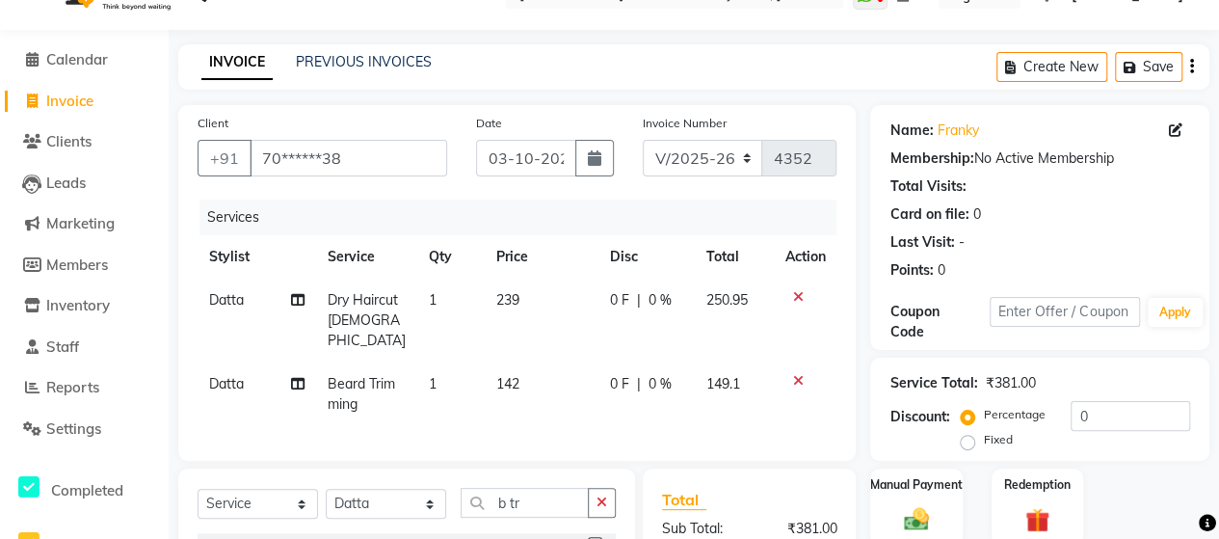
click at [604, 402] on tr "Datta [PERSON_NAME] Trimming 1 142 0 F | 0 % 149.1" at bounding box center [517, 394] width 639 height 64
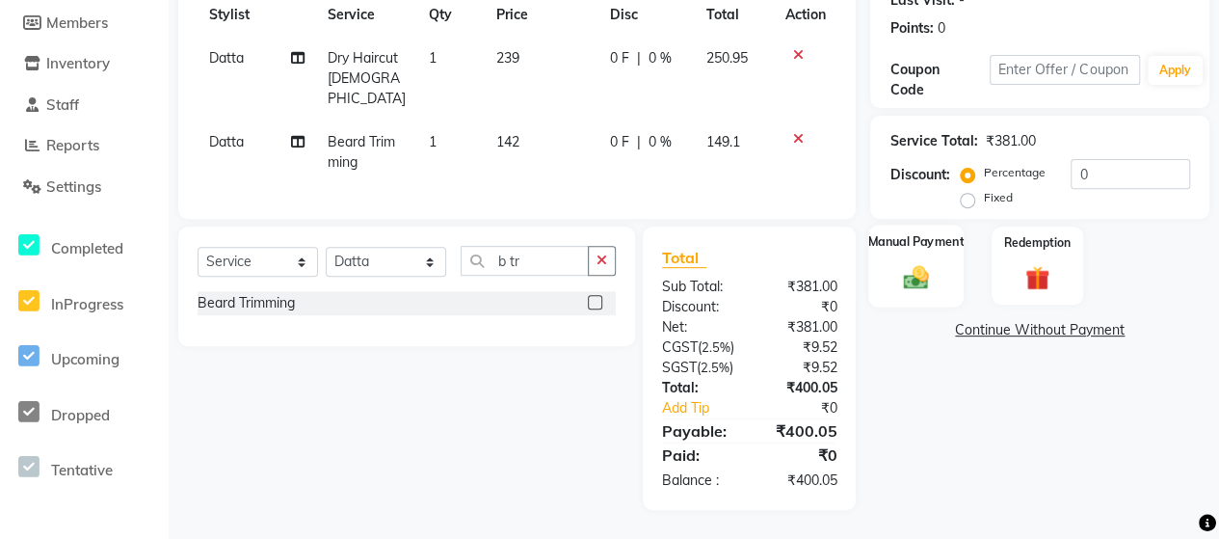
click at [911, 262] on img at bounding box center [915, 277] width 41 height 30
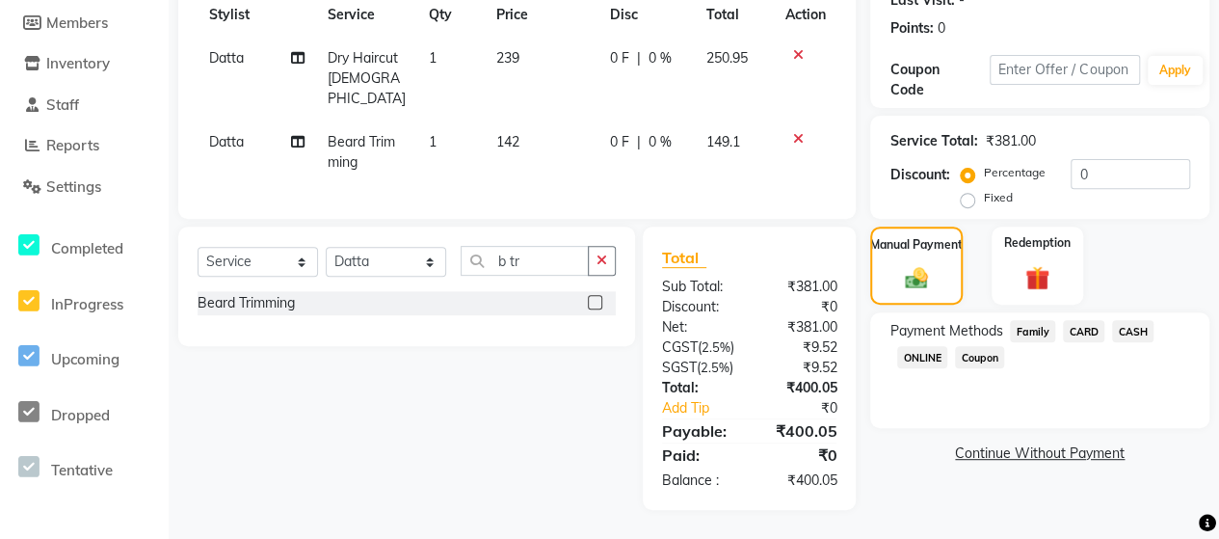
click at [925, 346] on span "ONLINE" at bounding box center [922, 357] width 50 height 22
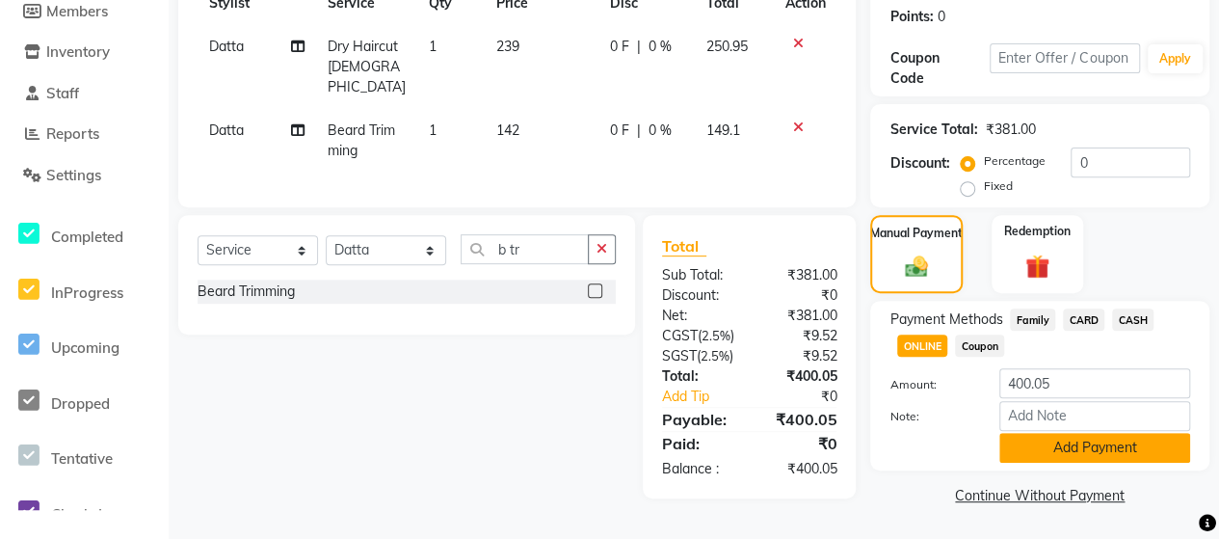
click at [1061, 438] on button "Add Payment" at bounding box center [1095, 448] width 191 height 30
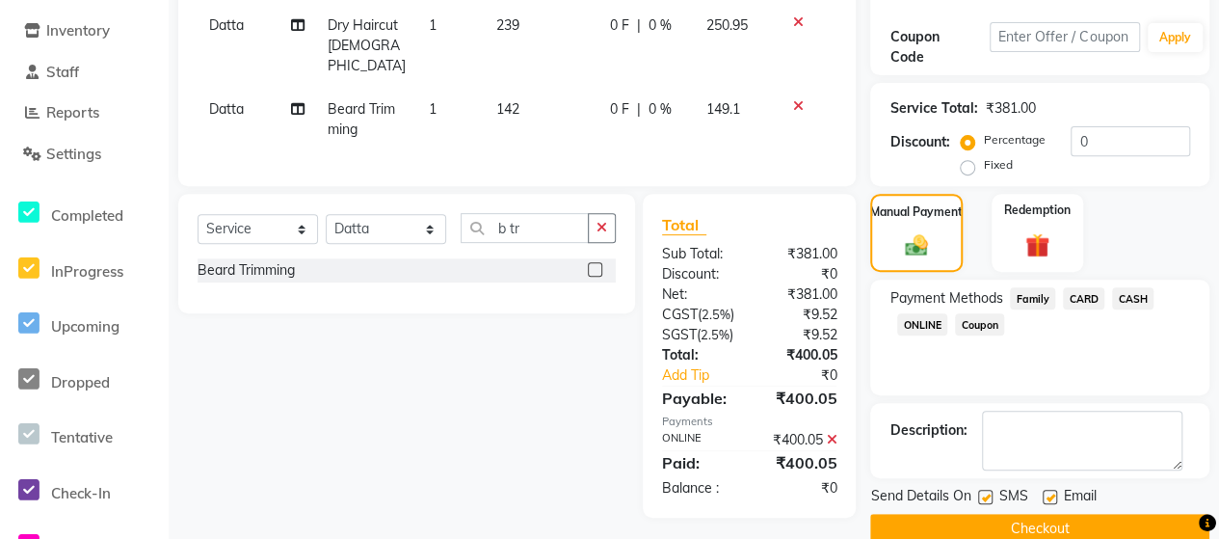
scroll to position [355, 0]
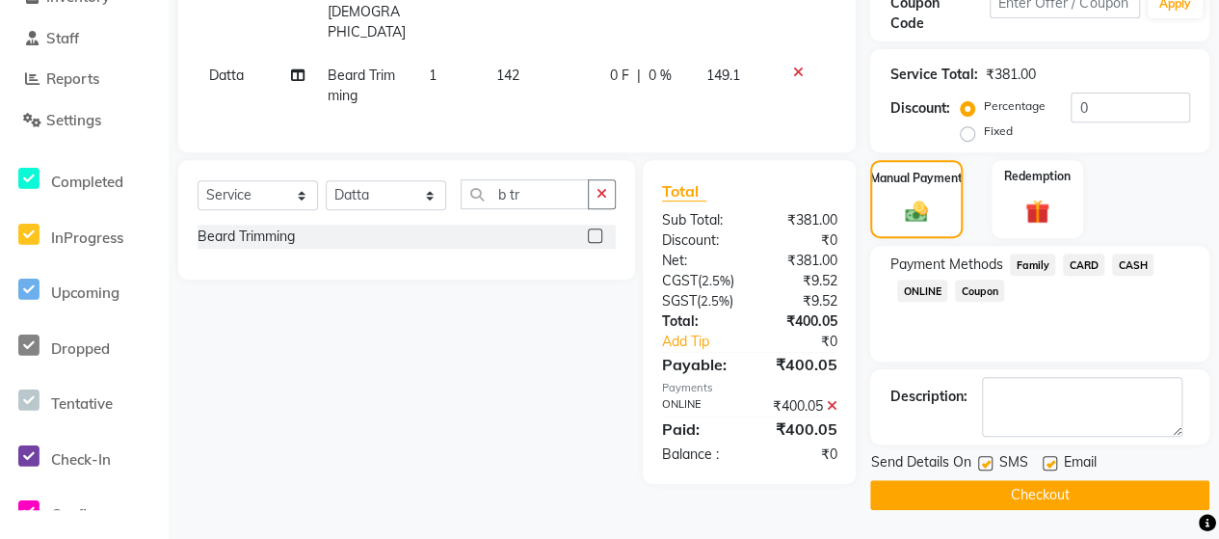
click at [1086, 489] on button "Checkout" at bounding box center [1039, 495] width 339 height 30
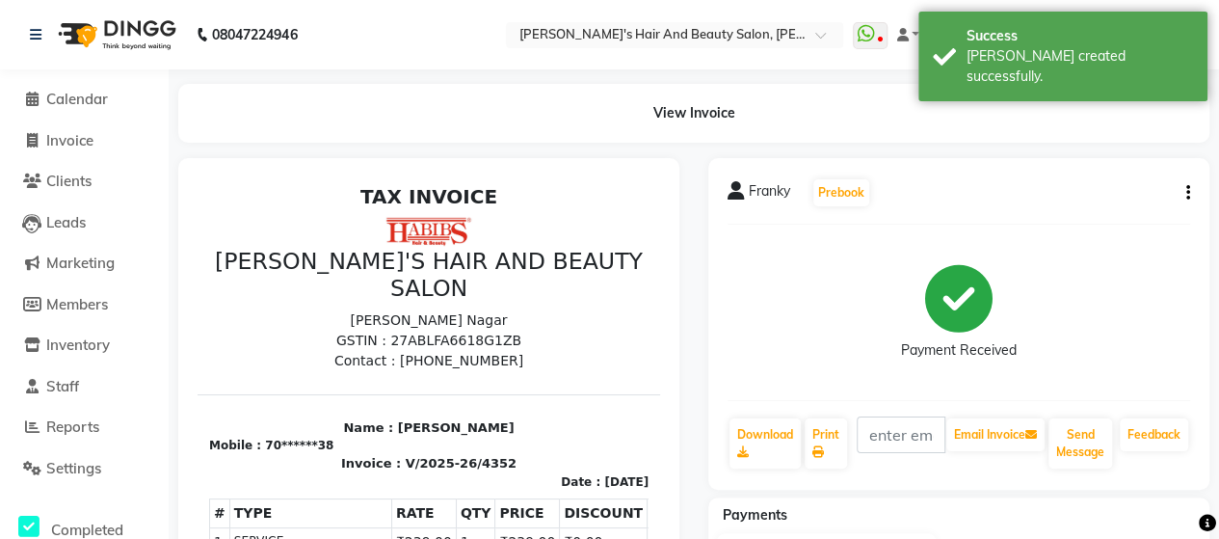
click at [1086, 489] on div "Franky Prebook Payment Received Download Print Email Invoice Send Message Feedb…" at bounding box center [959, 534] width 530 height 752
